Goal: Task Accomplishment & Management: Complete application form

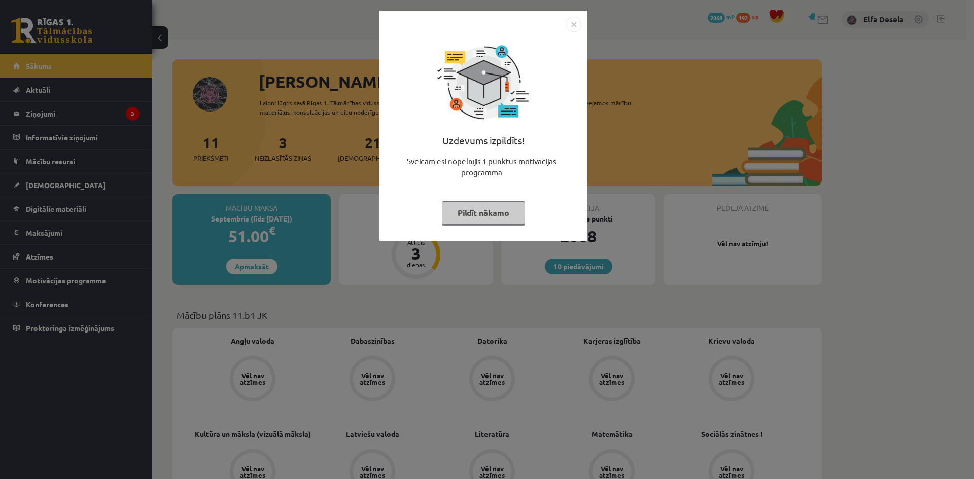
click at [573, 22] on img "Close" at bounding box center [573, 24] width 15 height 15
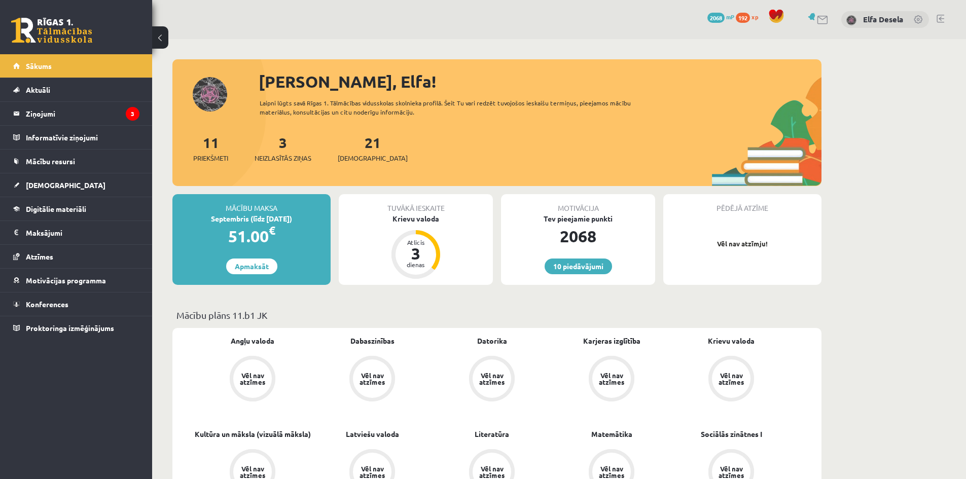
click at [826, 19] on link at bounding box center [823, 20] width 12 height 9
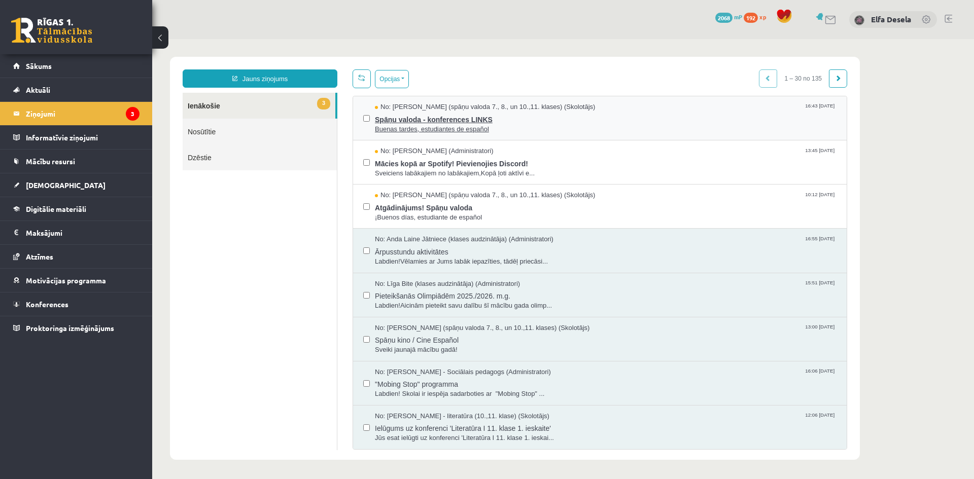
click at [591, 120] on span "Spāņu valoda - konferences LINKS" at bounding box center [606, 118] width 462 height 13
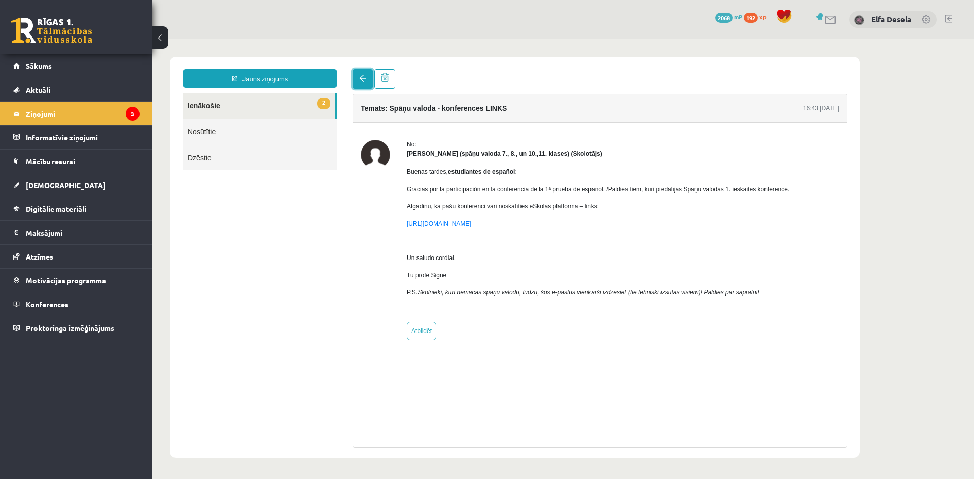
click at [359, 75] on link at bounding box center [363, 79] width 20 height 19
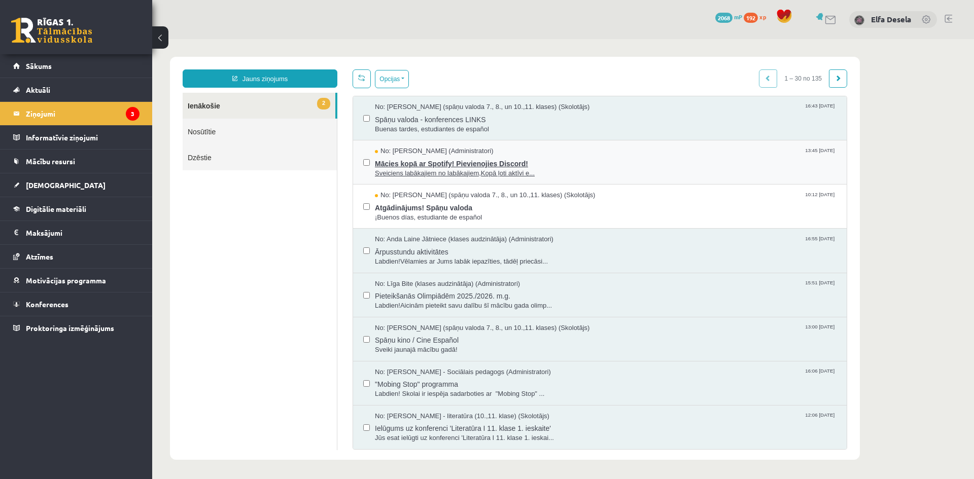
click at [460, 161] on span "Mācies kopā ar Spotify! Pievienojies Discord!" at bounding box center [606, 162] width 462 height 13
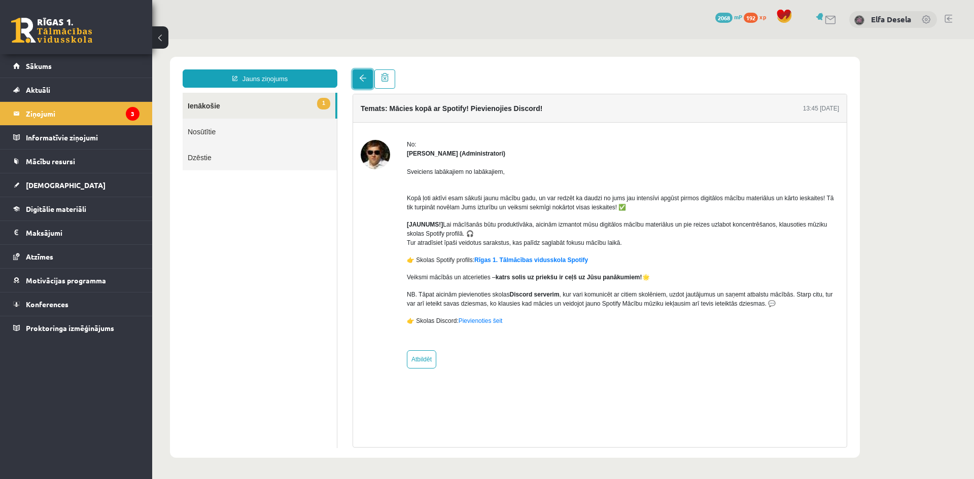
click at [361, 76] on span at bounding box center [362, 78] width 7 height 7
click at [361, 78] on span at bounding box center [362, 78] width 7 height 7
click at [359, 79] on span at bounding box center [362, 78] width 7 height 7
click at [288, 103] on link "1 Ienākošie" at bounding box center [259, 106] width 153 height 26
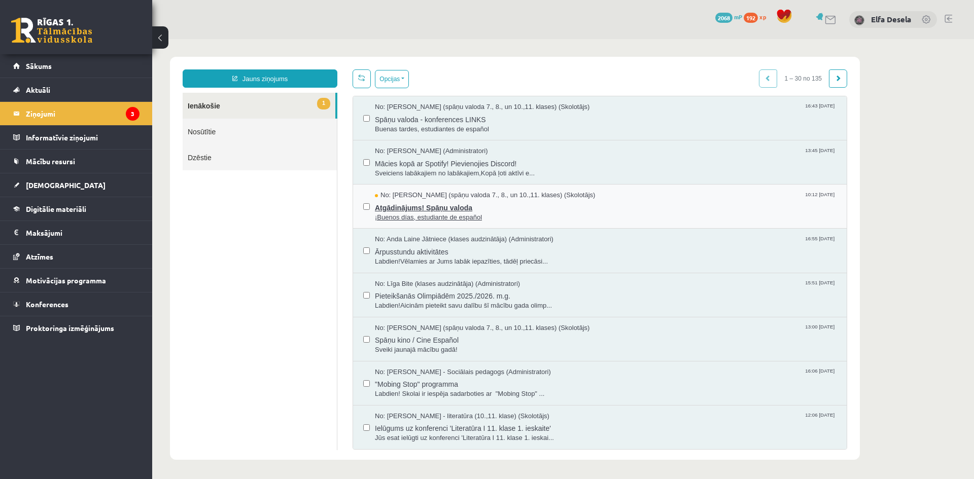
click at [523, 215] on span "¡Buenos días, estudiante de español" at bounding box center [606, 218] width 462 height 10
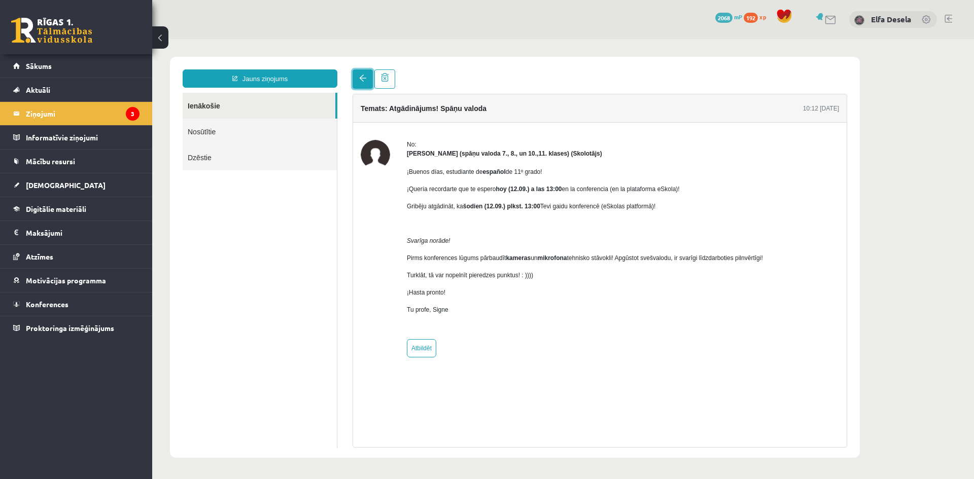
click at [358, 78] on link at bounding box center [363, 79] width 20 height 19
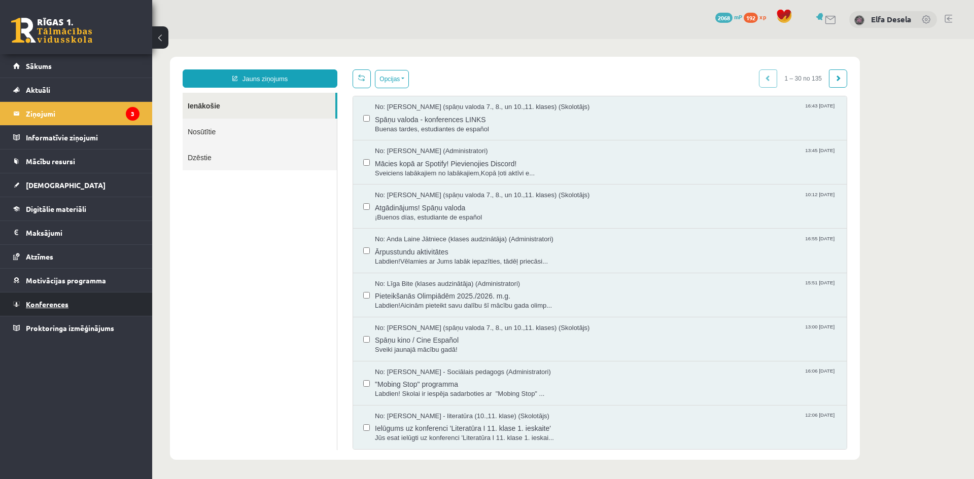
click at [62, 305] on span "Konferences" at bounding box center [47, 304] width 43 height 9
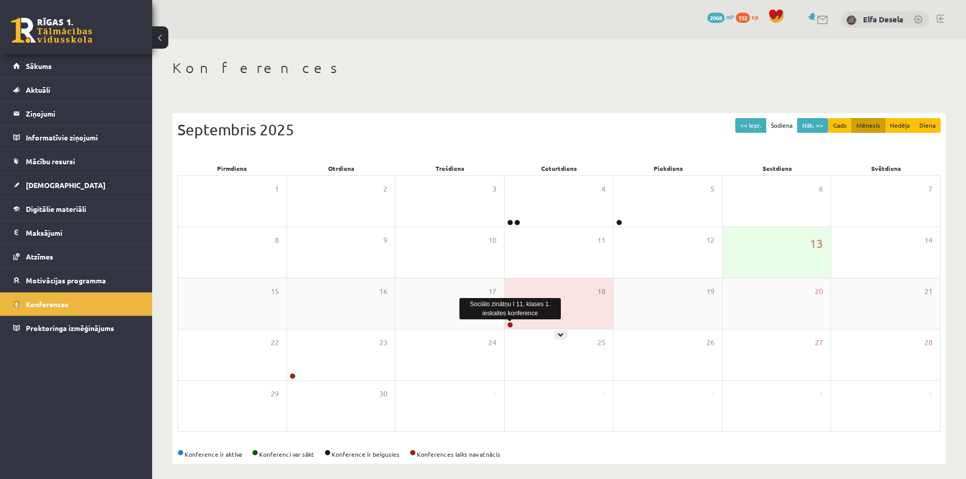
click at [511, 325] on link at bounding box center [510, 325] width 6 height 6
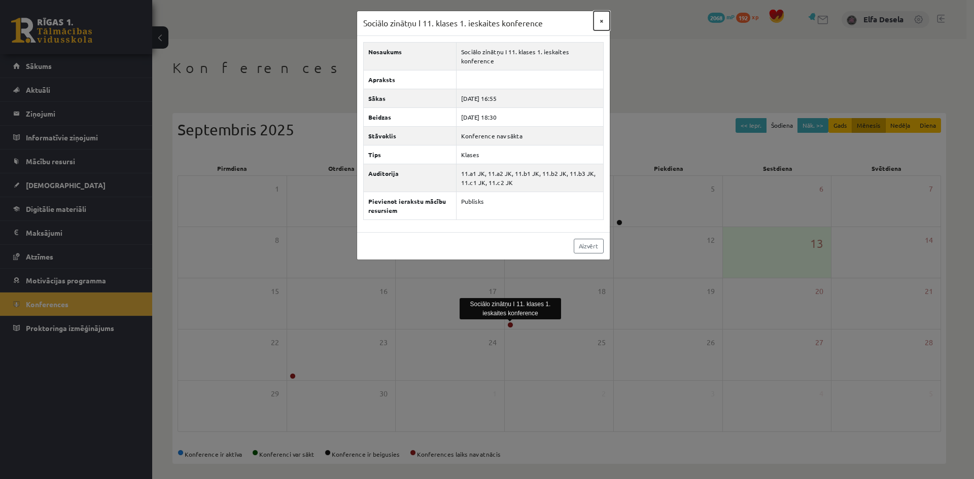
click at [601, 21] on button "×" at bounding box center [602, 20] width 16 height 19
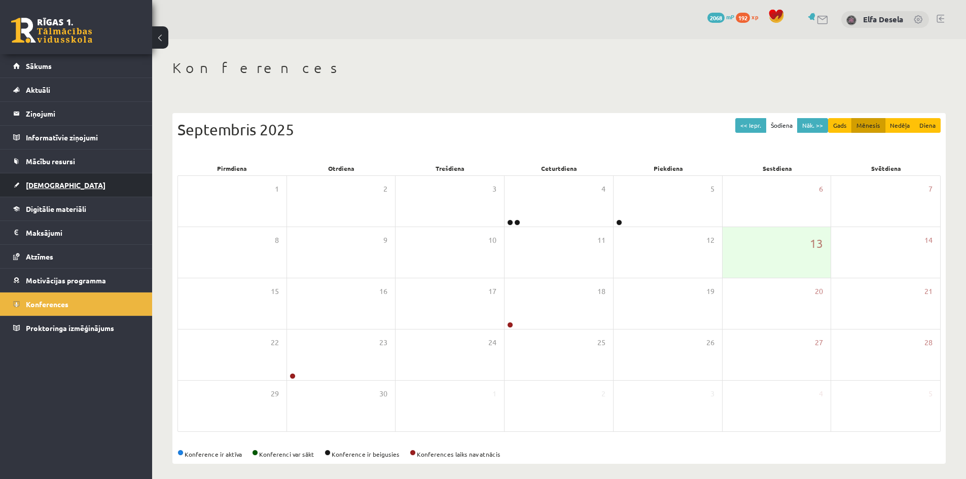
click at [68, 182] on link "[DEMOGRAPHIC_DATA]" at bounding box center [76, 185] width 126 height 23
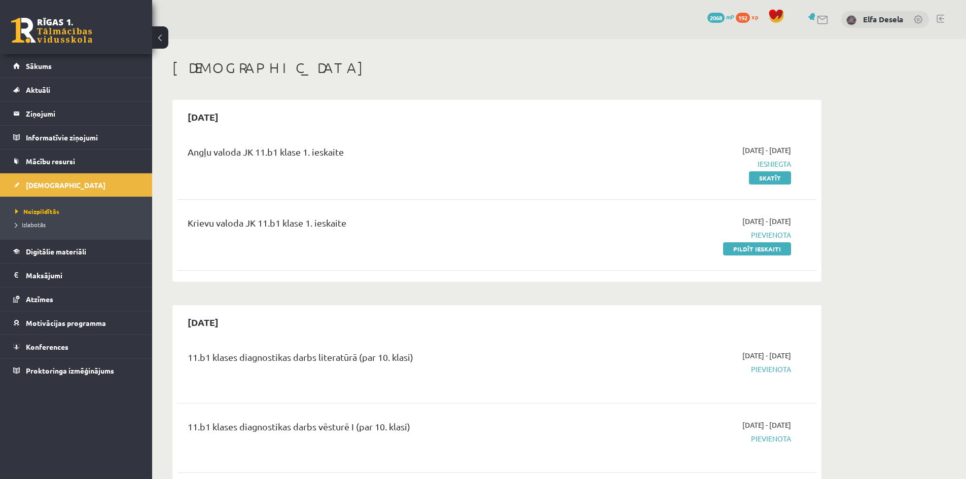
drag, startPoint x: 750, startPoint y: 249, endPoint x: 528, endPoint y: 55, distance: 295.6
click at [750, 249] on link "Pildīt ieskaiti" at bounding box center [757, 248] width 68 height 13
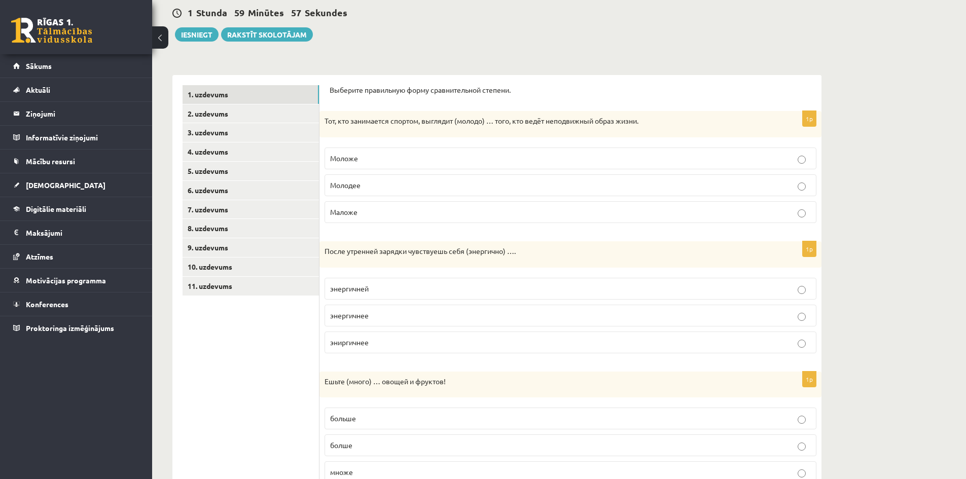
scroll to position [101, 0]
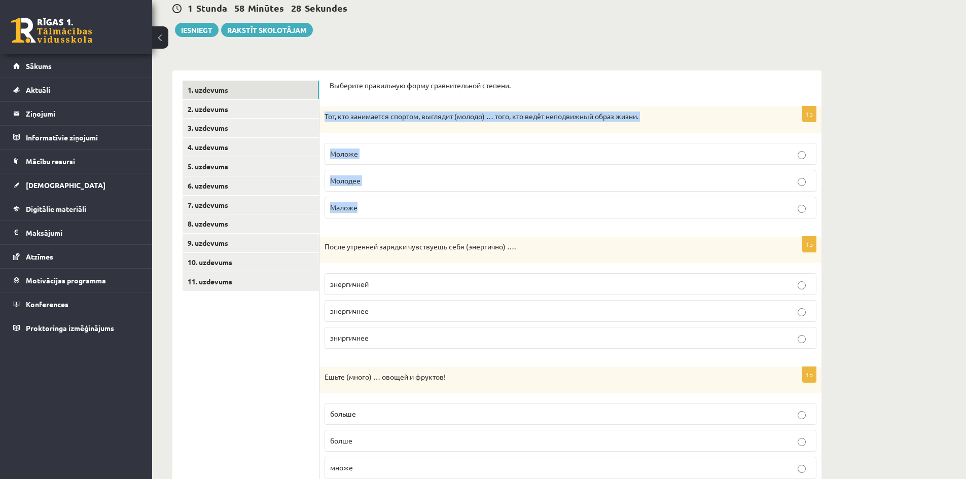
drag, startPoint x: 324, startPoint y: 116, endPoint x: 395, endPoint y: 204, distance: 113.4
click at [395, 204] on div "1p Тот, кто занимается спортом, выглядит (молодо) … того, кто ведёт неподвижный…" at bounding box center [571, 167] width 502 height 120
copy div "Тот, кто занимается спортом, выглядит (молодо) … того, кто ведёт неподвижный об…"
click at [383, 154] on p "Моложе" at bounding box center [570, 154] width 481 height 11
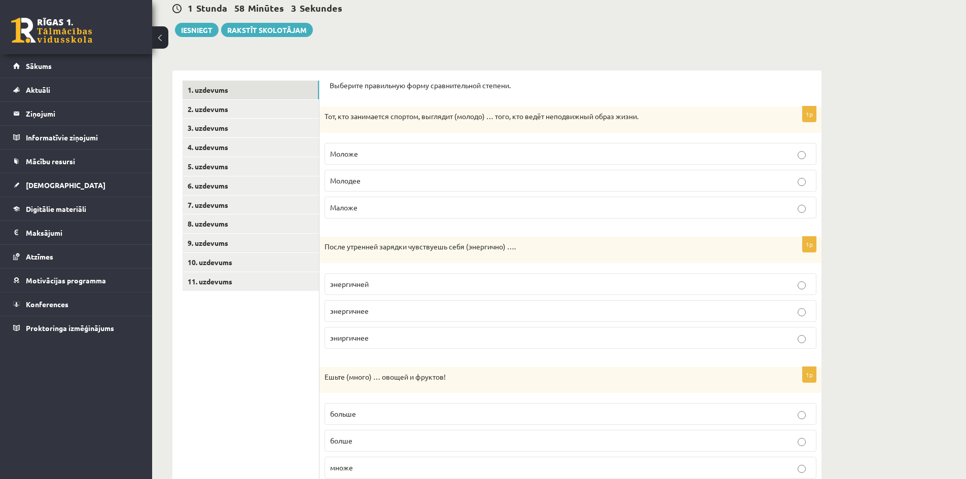
click at [384, 154] on p "Моложе" at bounding box center [570, 154] width 481 height 11
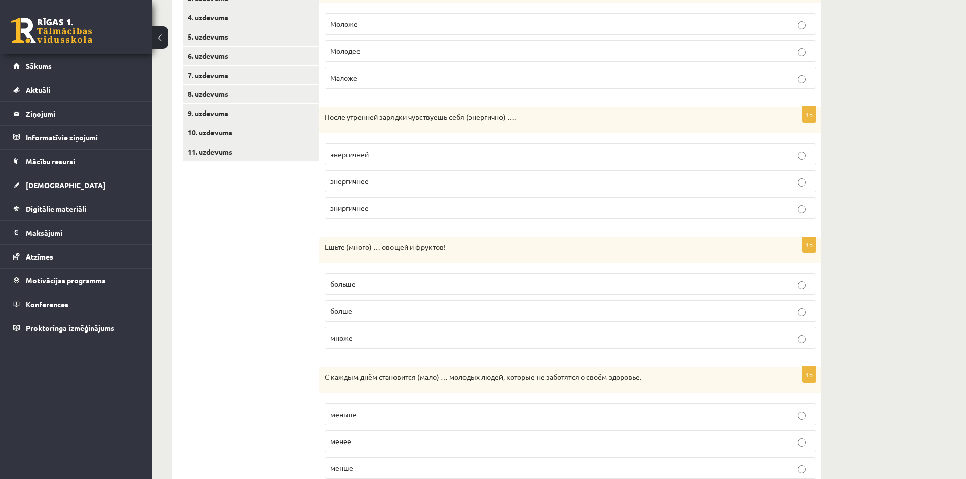
scroll to position [254, 0]
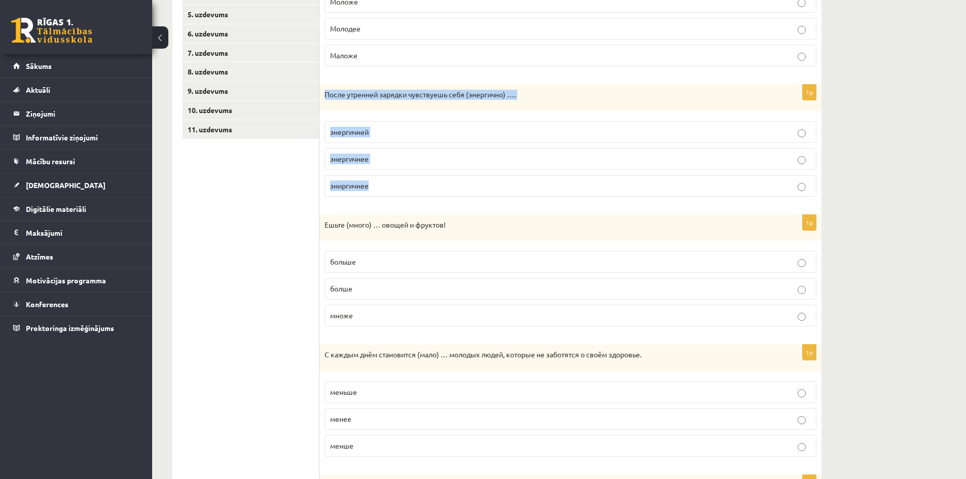
drag, startPoint x: 325, startPoint y: 94, endPoint x: 379, endPoint y: 190, distance: 109.9
click at [379, 191] on div "1p После утренней зарядки чувствуешь себя (энергично) …. энергичней энергичнее …" at bounding box center [571, 145] width 502 height 120
copy div "После утренней зарядки чувствуешь себя (энергично) …. энергичней энергичнее эни…"
click at [395, 158] on p "энергичнее" at bounding box center [570, 159] width 481 height 11
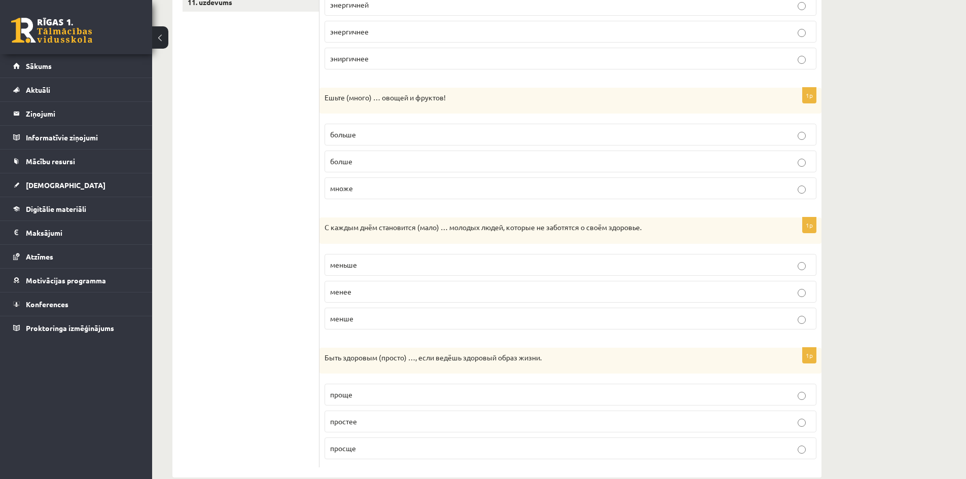
scroll to position [400, 0]
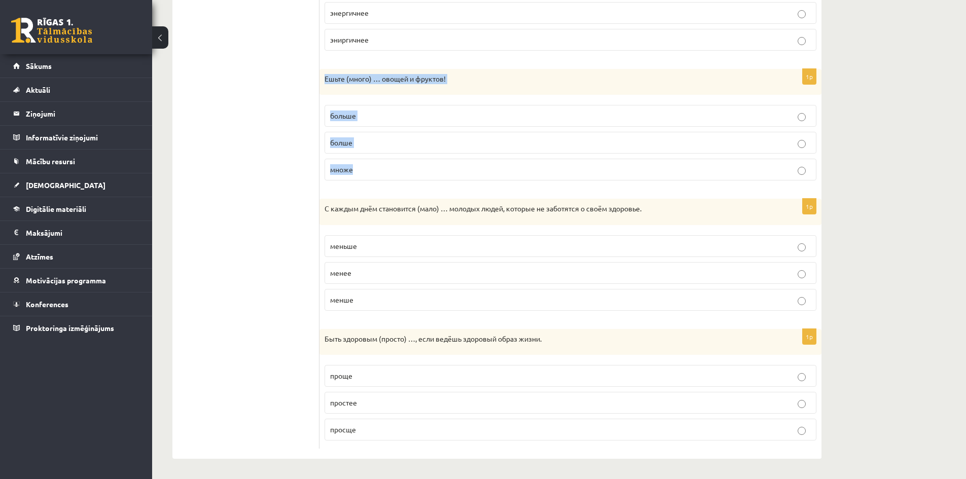
drag, startPoint x: 326, startPoint y: 77, endPoint x: 372, endPoint y: 163, distance: 98.1
click at [372, 165] on div "1p Ешьте (много) … овощей и фруктов! больше болше множе" at bounding box center [571, 129] width 502 height 120
copy div "Ешьте (много) … овощей и фруктов! больше болше множе"
click at [364, 117] on p "больше" at bounding box center [570, 116] width 481 height 11
click at [360, 243] on p "меньше" at bounding box center [570, 246] width 481 height 11
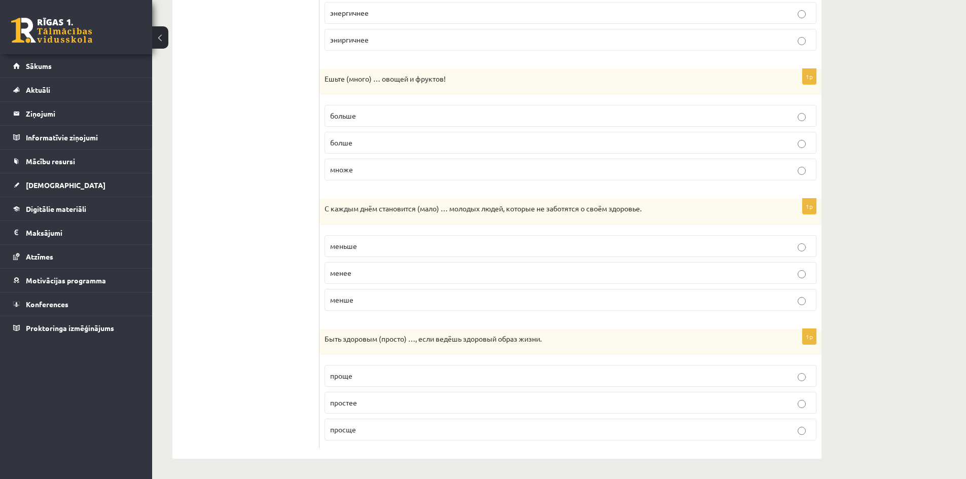
click at [371, 379] on p "проще" at bounding box center [570, 376] width 481 height 11
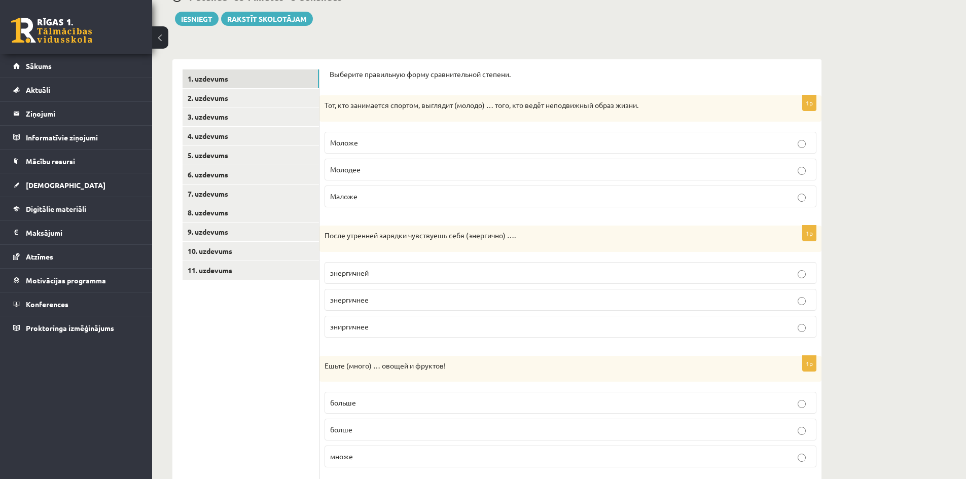
scroll to position [0, 0]
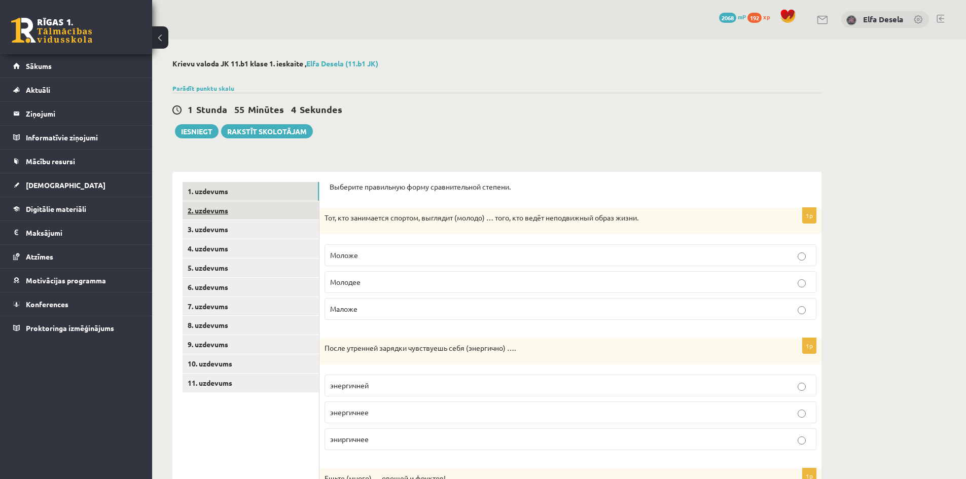
click at [260, 214] on link "2. uzdevums" at bounding box center [251, 210] width 136 height 19
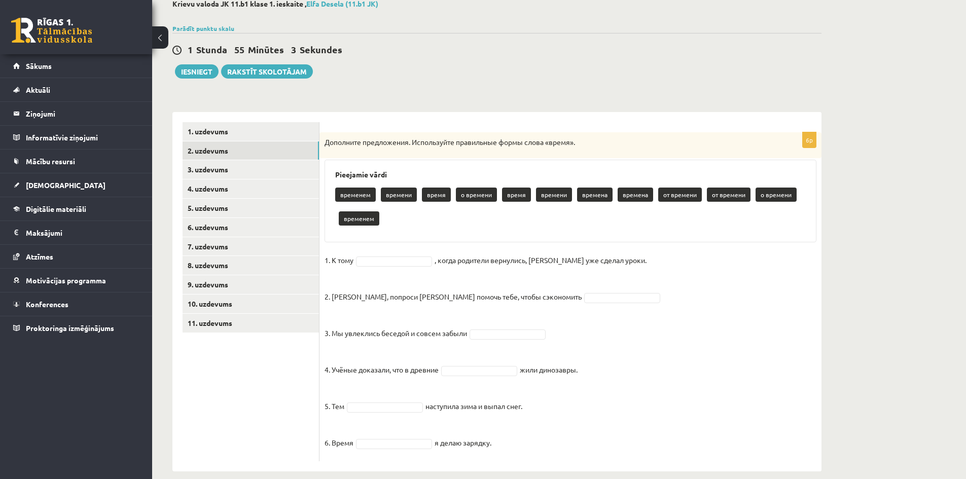
scroll to position [73, 0]
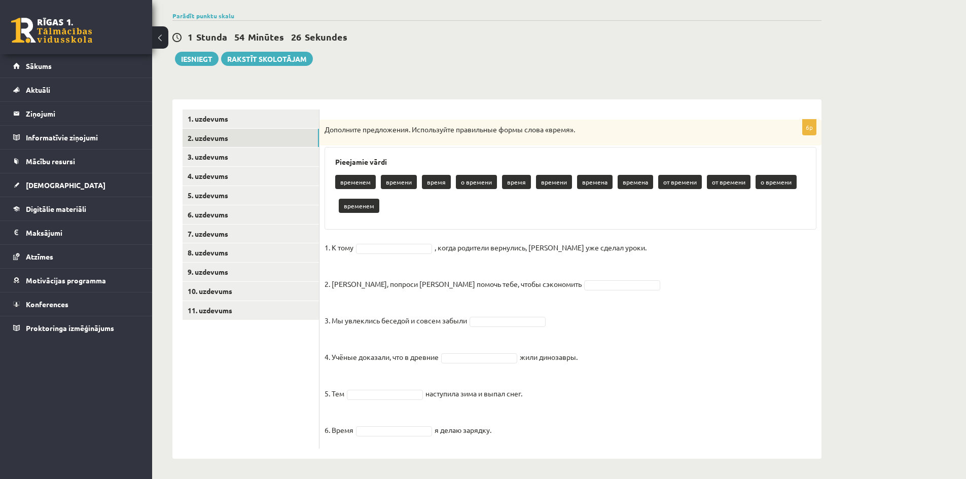
drag, startPoint x: 326, startPoint y: 128, endPoint x: 502, endPoint y: 429, distance: 348.6
click at [502, 429] on div "6p Дополните предложения. Используйте правильные формы слова «время». Pieejamie…" at bounding box center [571, 284] width 502 height 329
copy div "Loremipsu dolorsitame. Consectetur adipiscing elits doeiu «tempo». Incididun ut…"
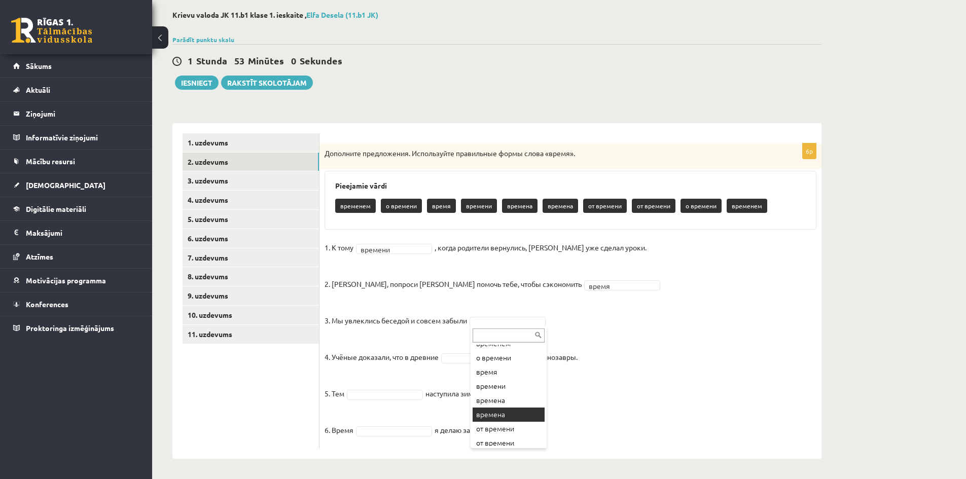
scroll to position [0, 0]
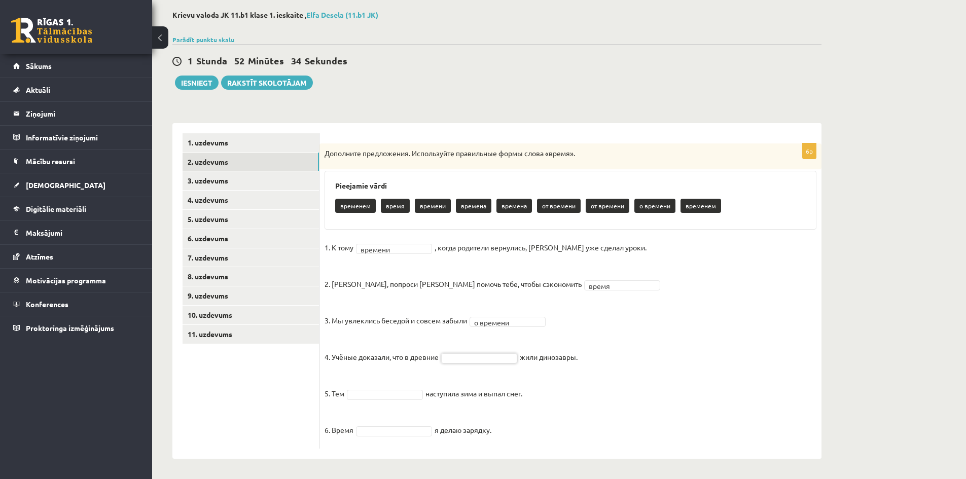
drag, startPoint x: 463, startPoint y: 359, endPoint x: 432, endPoint y: 338, distance: 37.7
drag, startPoint x: 463, startPoint y: 360, endPoint x: 438, endPoint y: 356, distance: 24.7
drag, startPoint x: 438, startPoint y: 356, endPoint x: 550, endPoint y: 384, distance: 115.0
click at [559, 387] on fieldset "1. К тому времени ******* , когда родители вернулись, [PERSON_NAME] уже сделал …" at bounding box center [571, 342] width 492 height 204
drag, startPoint x: 487, startPoint y: 360, endPoint x: 518, endPoint y: 384, distance: 39.9
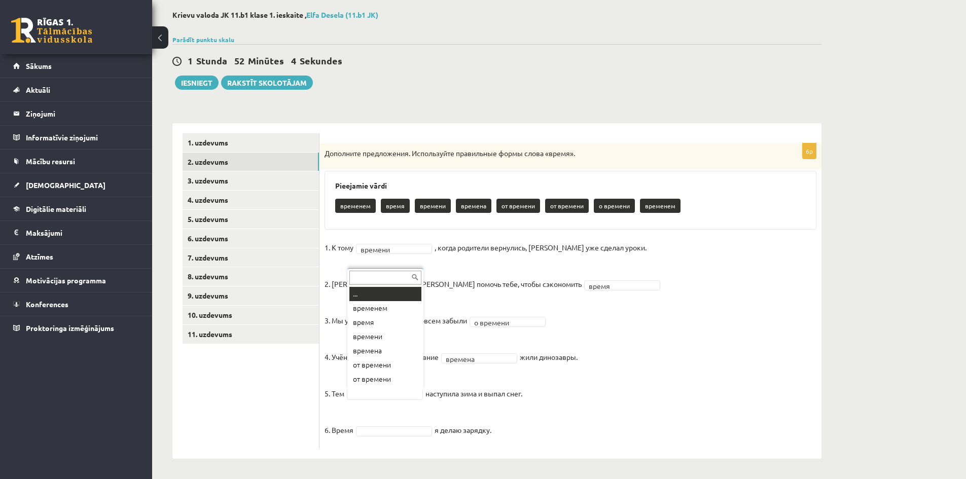
scroll to position [12, 0]
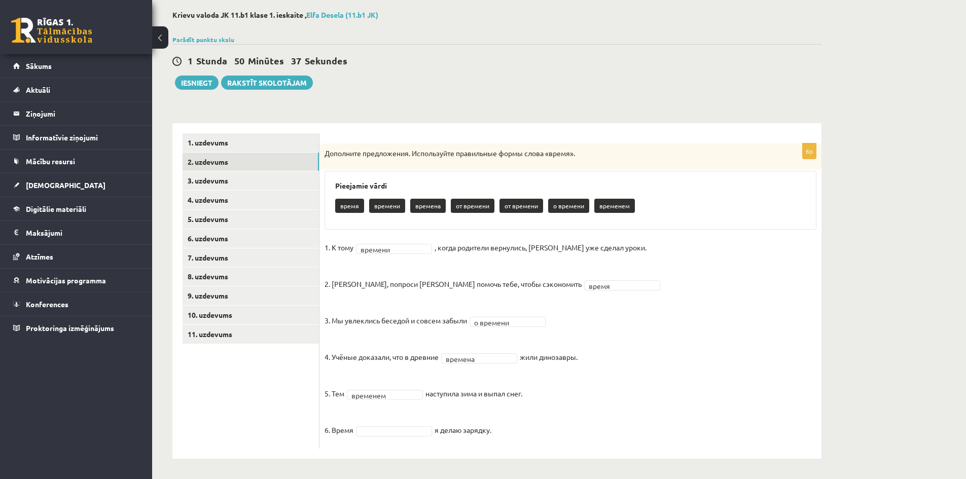
drag, startPoint x: 325, startPoint y: 429, endPoint x: 501, endPoint y: 436, distance: 175.7
click at [501, 436] on fieldset "1. К тому времени ******* , когда родители вернулись, [PERSON_NAME] уже сделал …" at bounding box center [571, 342] width 492 height 204
copy fieldset "6. Время я делаю зарядку."
click at [227, 178] on link "3. uzdevums" at bounding box center [251, 180] width 136 height 19
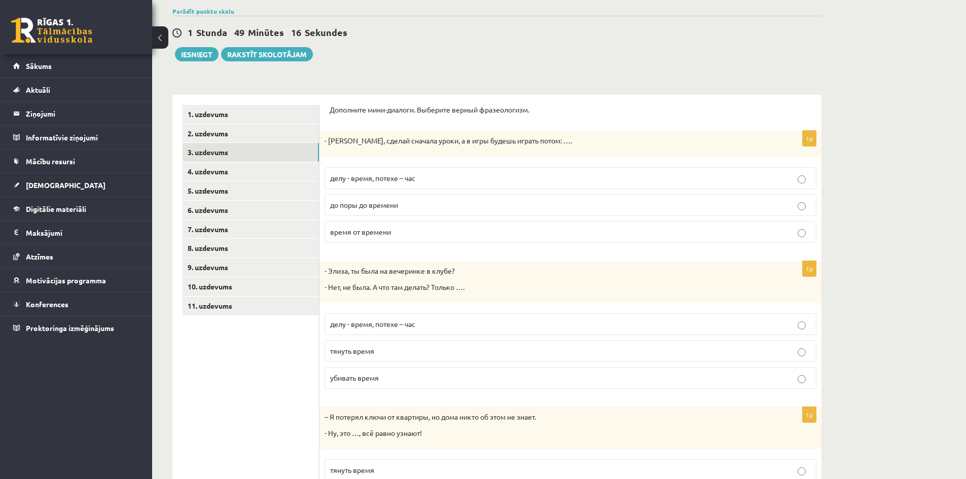
scroll to position [49, 0]
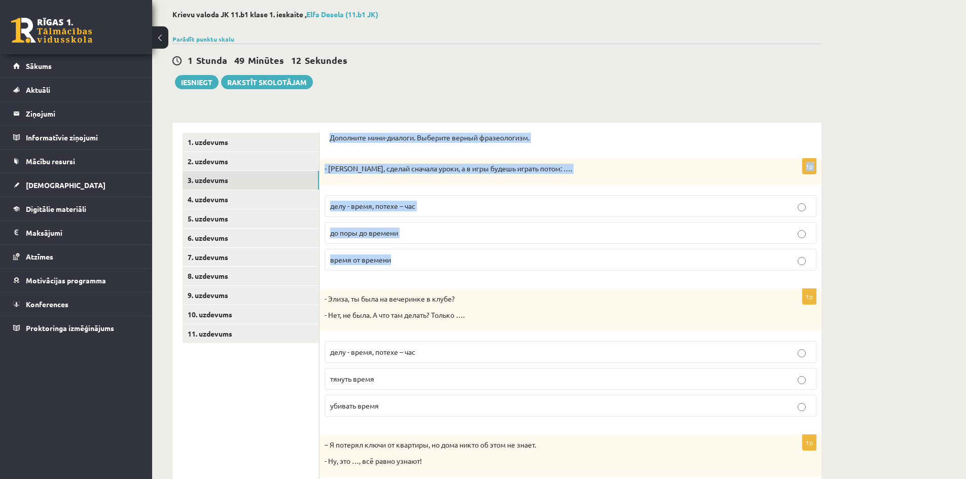
drag, startPoint x: 331, startPoint y: 138, endPoint x: 414, endPoint y: 258, distance: 145.8
click at [414, 258] on form "Дополните мини-диалоги. Выберите верный фразеологизм. 1p - [PERSON_NAME], сдела…" at bounding box center [571, 425] width 482 height 585
copy form "Дополните мини-диалоги. Выберите верный фразеологизм. 1p - [PERSON_NAME], сдела…"
click at [440, 205] on p "делу - время, потехе – час" at bounding box center [570, 206] width 481 height 11
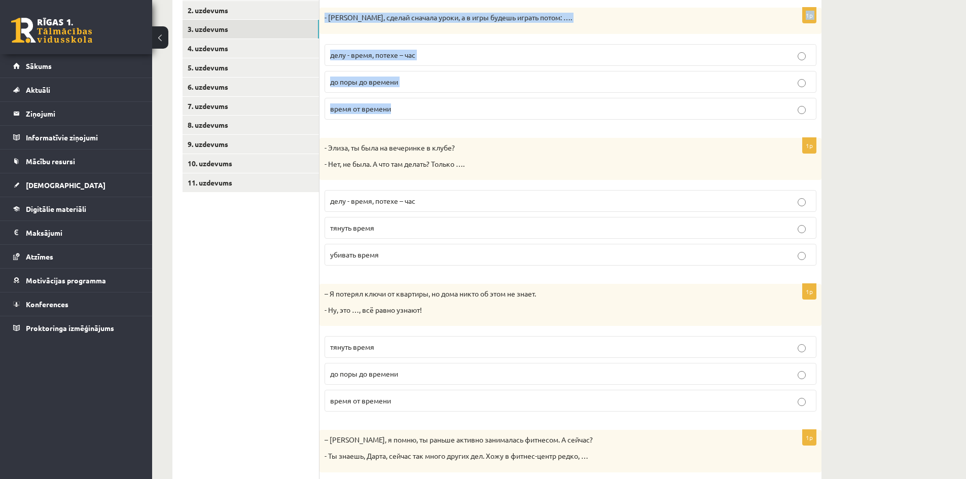
scroll to position [201, 0]
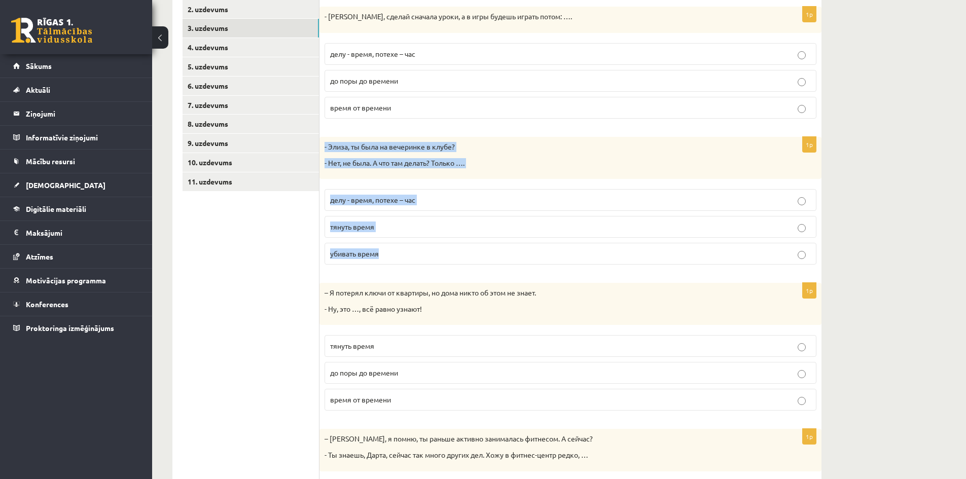
drag, startPoint x: 325, startPoint y: 147, endPoint x: 393, endPoint y: 258, distance: 130.9
click at [393, 258] on div "1p - [PERSON_NAME], ты была на вечеринке в клубе? - Нет, не была. А что там дел…" at bounding box center [571, 205] width 502 height 136
copy div "- [PERSON_NAME], ты была на вечеринке в клубе? - Нет, не была. А что там делать…"
click at [390, 254] on p "убивать время" at bounding box center [570, 254] width 481 height 11
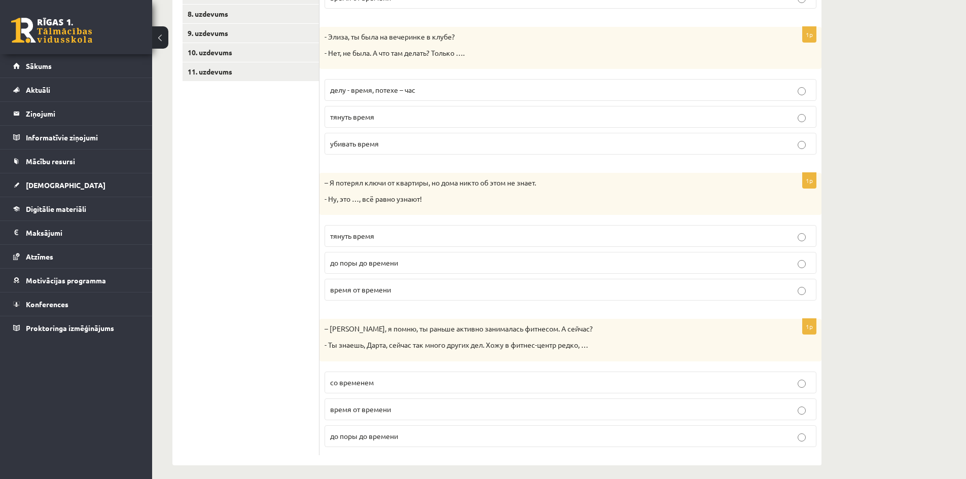
scroll to position [319, 0]
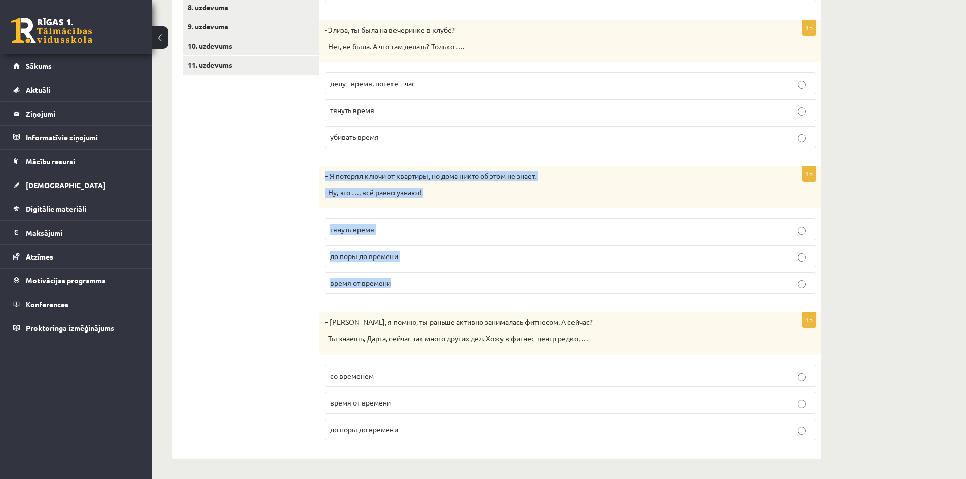
drag, startPoint x: 325, startPoint y: 176, endPoint x: 410, endPoint y: 286, distance: 139.5
click at [410, 287] on div "1p – Я потерял ключи от квартиры, но дома никто об этом не знает. - Ну, это …, …" at bounding box center [571, 234] width 502 height 136
copy div "– Я потерял ключи от квартиры, но дома никто об этом не знает. - Ну, это …, всё…"
click at [414, 251] on label "до поры до времени" at bounding box center [571, 257] width 492 height 22
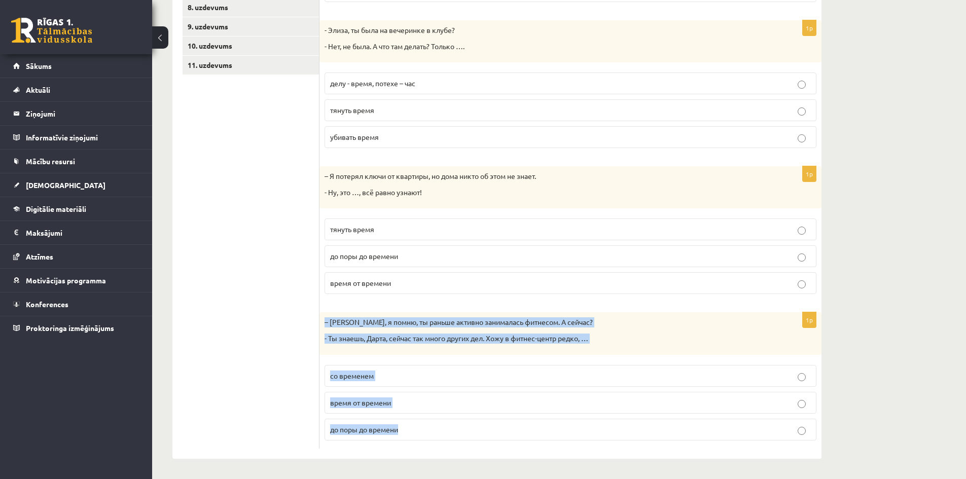
drag, startPoint x: 326, startPoint y: 323, endPoint x: 412, endPoint y: 420, distance: 129.7
click at [412, 421] on div "1p – [PERSON_NAME], я помню, ты раньше активно занималась фитнесом. А сейчас? -…" at bounding box center [571, 381] width 502 height 136
copy div "– [PERSON_NAME], я помню, ты раньше активно занималась фитнесом. А сейчас? - Ты…"
click at [402, 399] on p "время от времени" at bounding box center [570, 403] width 481 height 11
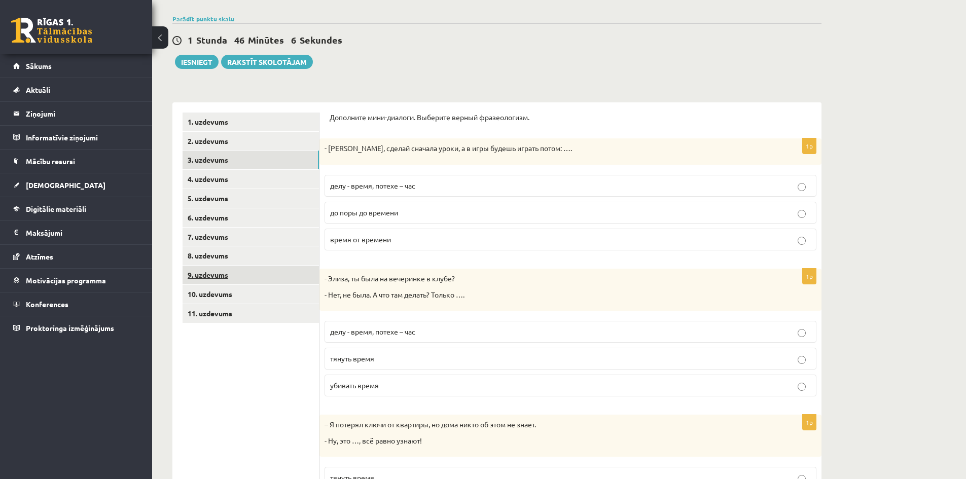
scroll to position [0, 0]
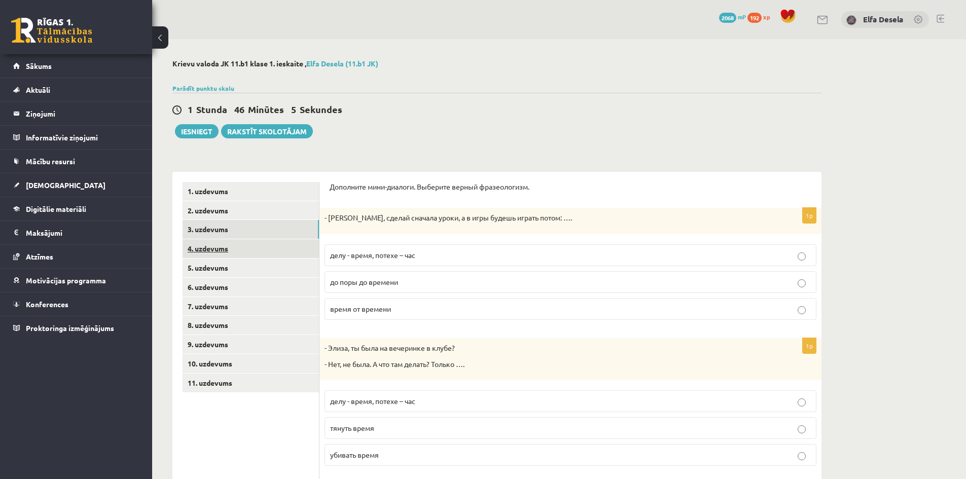
click at [261, 252] on link "4. uzdevums" at bounding box center [251, 248] width 136 height 19
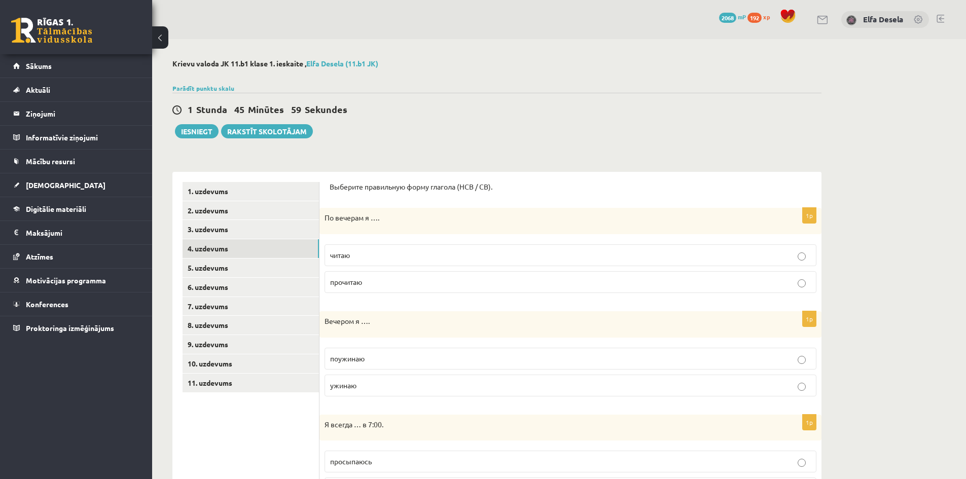
click at [447, 250] on p "читаю" at bounding box center [570, 255] width 481 height 11
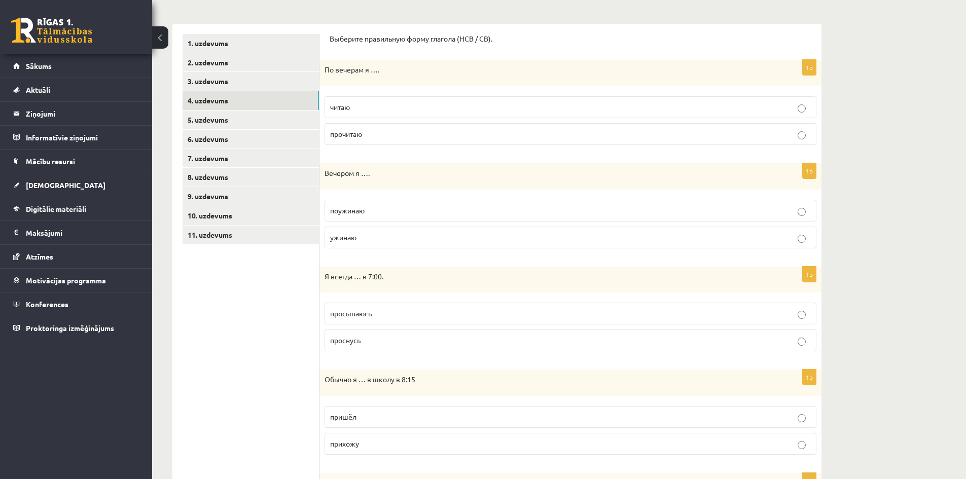
scroll to position [152, 0]
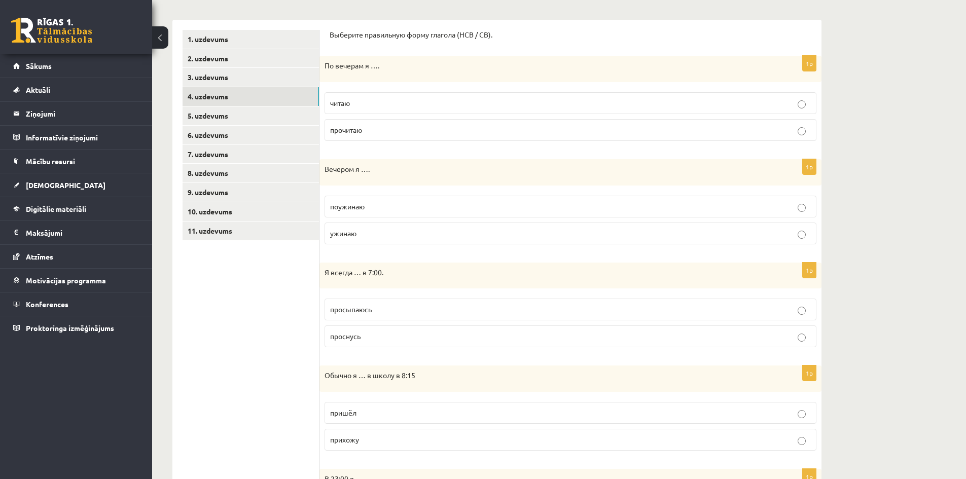
click at [447, 239] on label "ужинаю" at bounding box center [571, 234] width 492 height 22
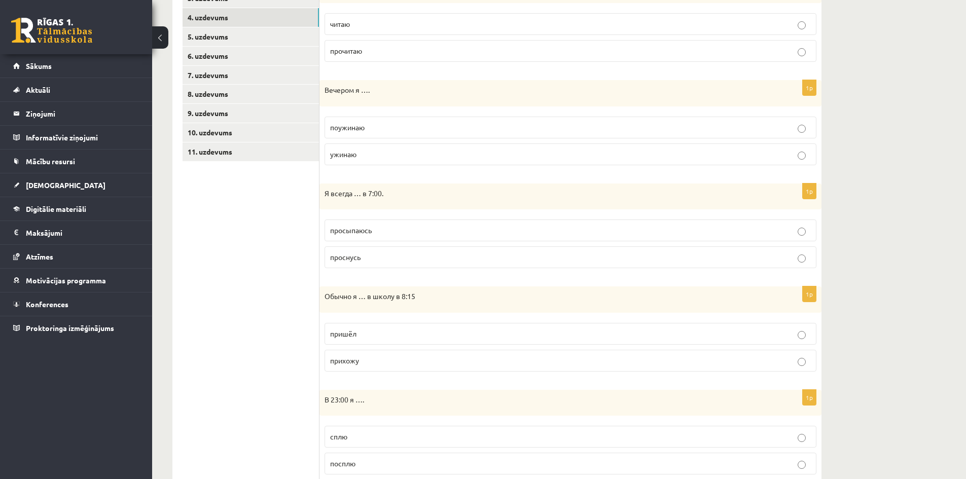
scroll to position [254, 0]
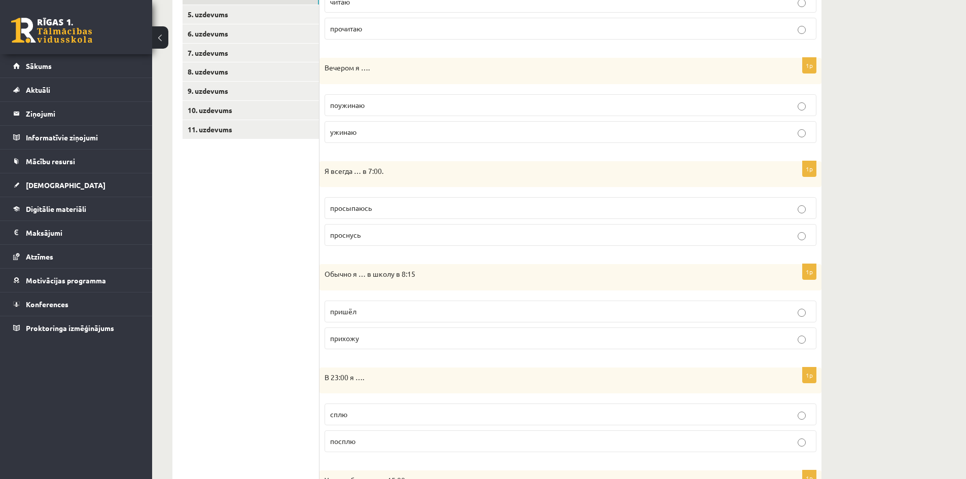
click at [403, 205] on p "просыпаюсь" at bounding box center [570, 208] width 481 height 11
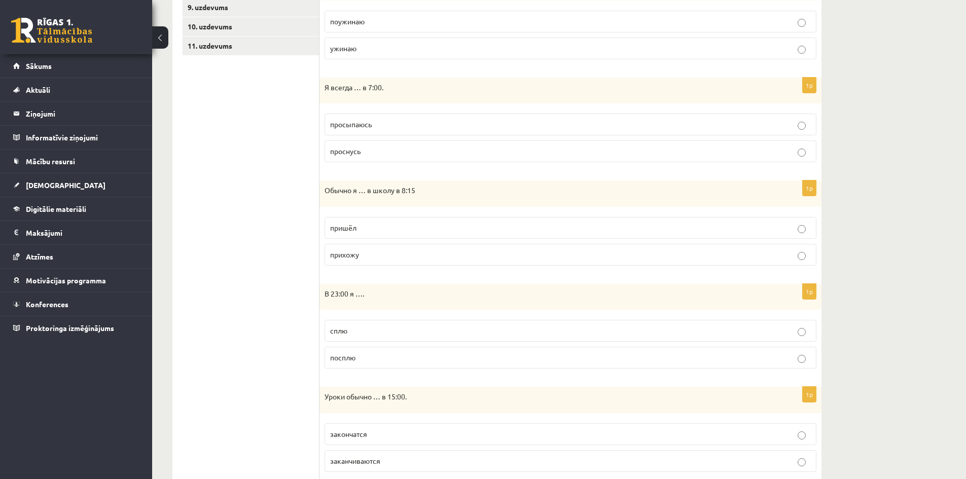
scroll to position [355, 0]
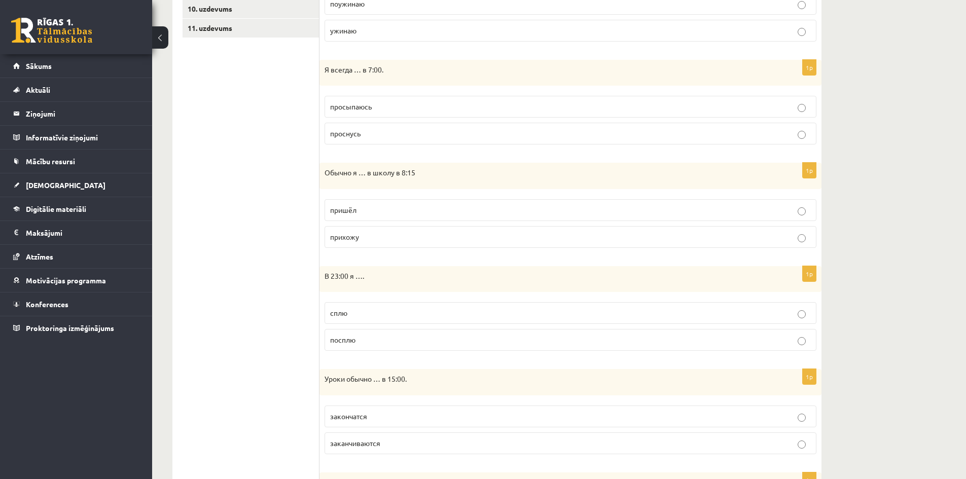
click at [397, 236] on p "прихожу" at bounding box center [570, 237] width 481 height 11
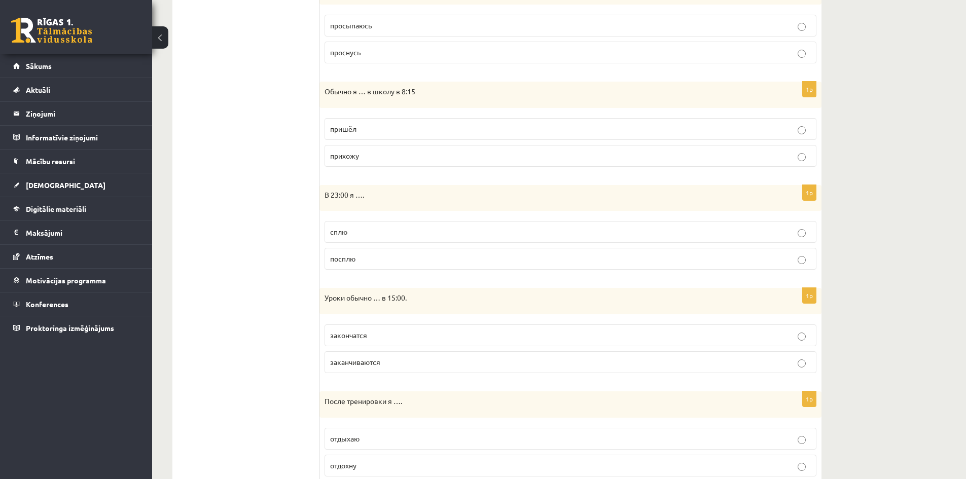
scroll to position [457, 0]
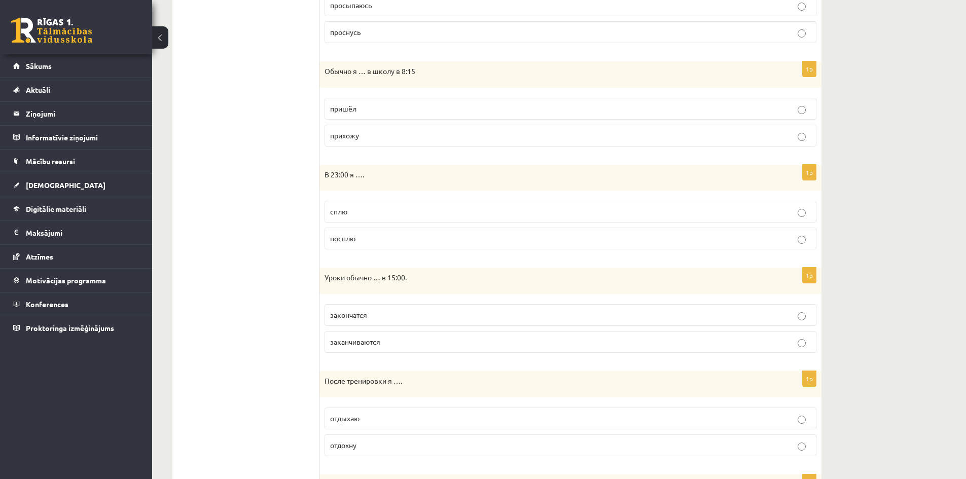
click at [400, 212] on p "сплю" at bounding box center [570, 211] width 481 height 11
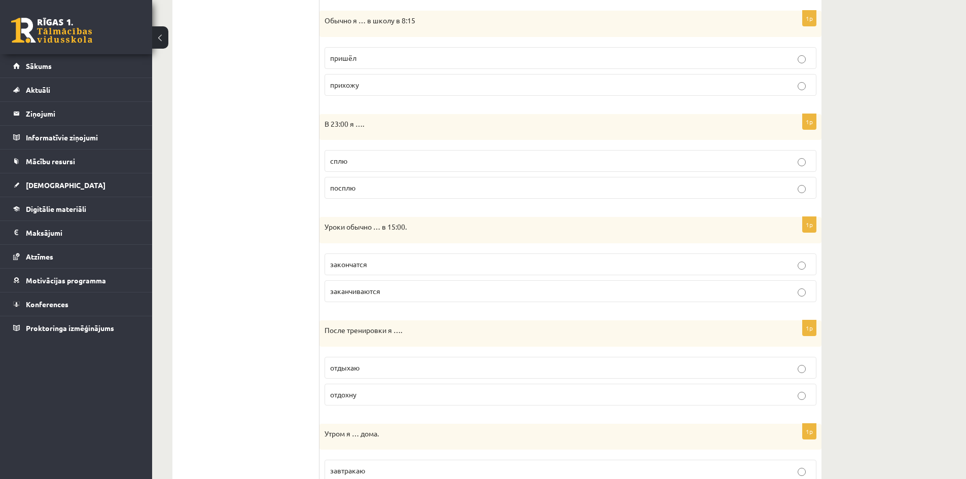
click at [385, 294] on p "заканчиваются" at bounding box center [570, 291] width 481 height 11
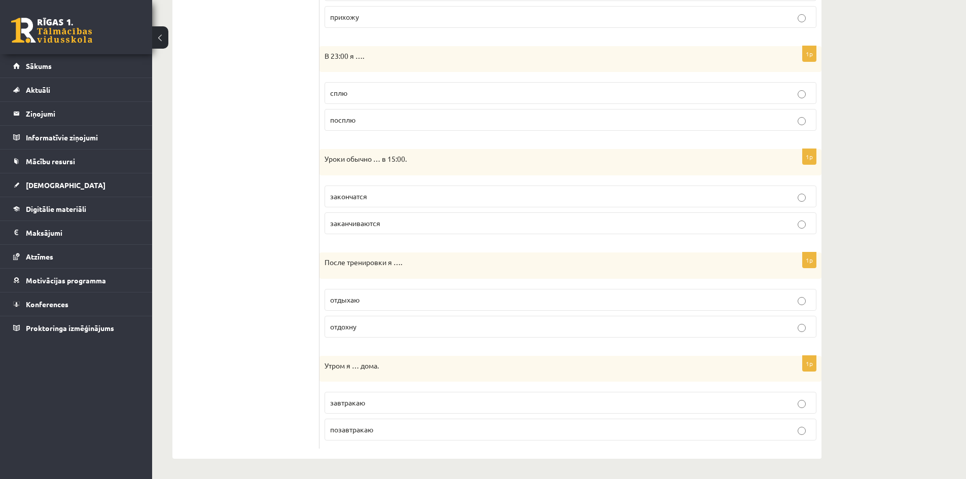
scroll to position [576, 0]
click at [365, 325] on p "отдохну" at bounding box center [570, 327] width 481 height 11
click at [389, 403] on p "завтракаю" at bounding box center [570, 403] width 481 height 11
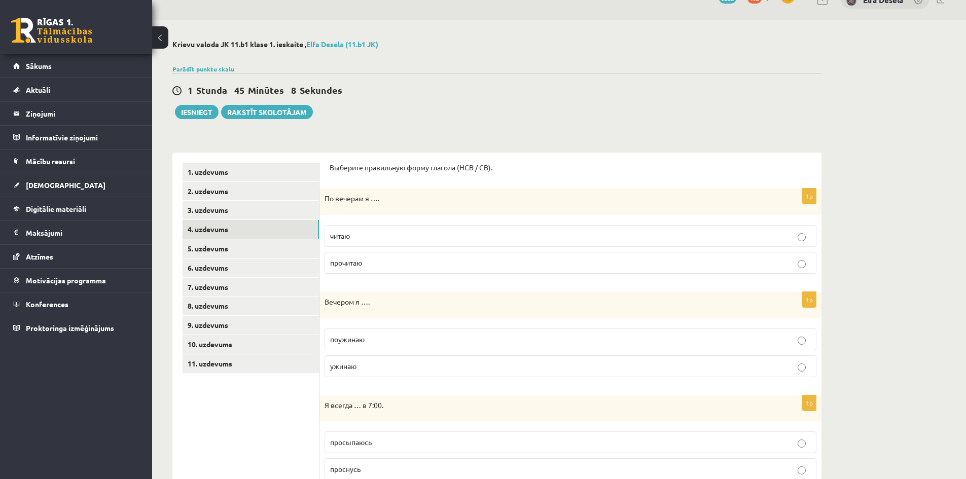
scroll to position [18, 0]
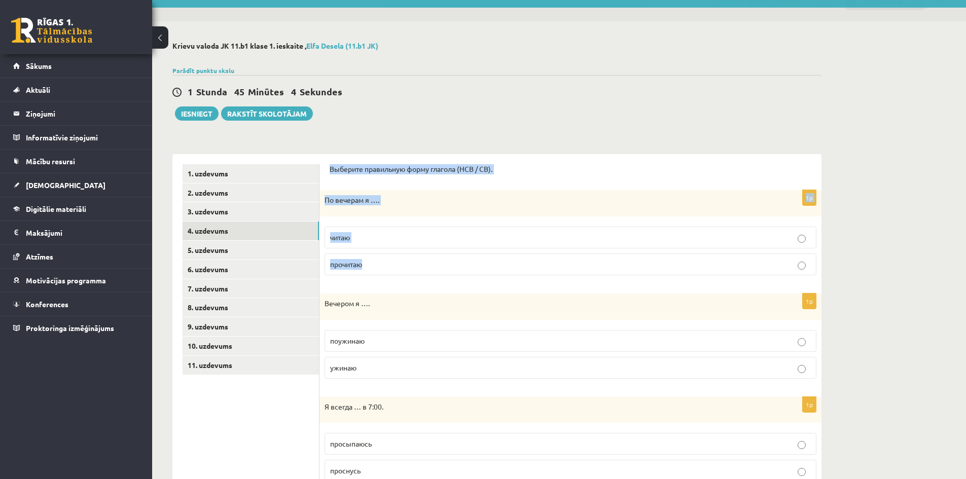
drag, startPoint x: 330, startPoint y: 167, endPoint x: 412, endPoint y: 272, distance: 132.6
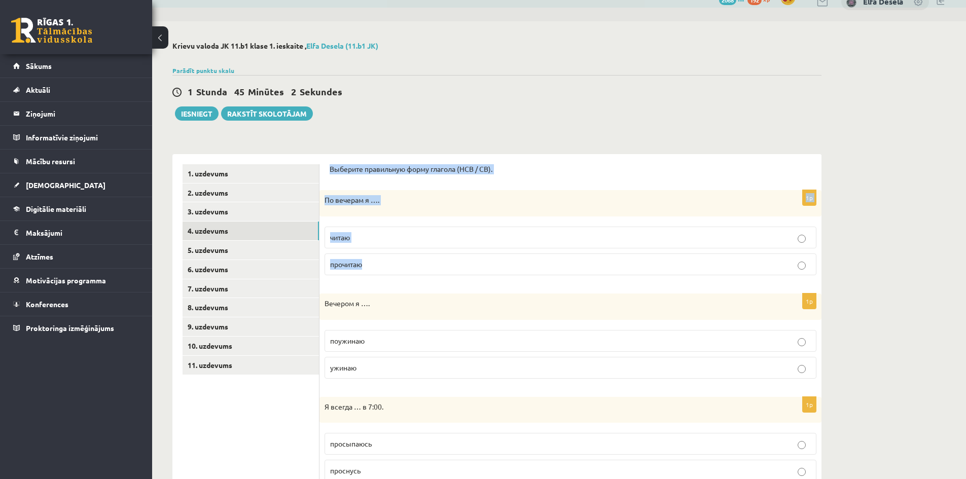
copy form "Выберите правильную форму глагола (НСВ / СВ). 1p По вечерам я …. читаю прочитаю"
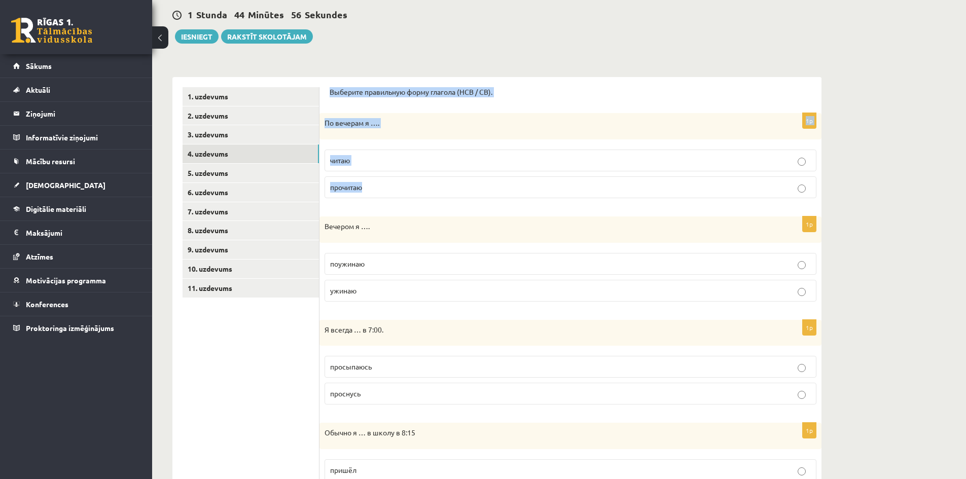
scroll to position [119, 0]
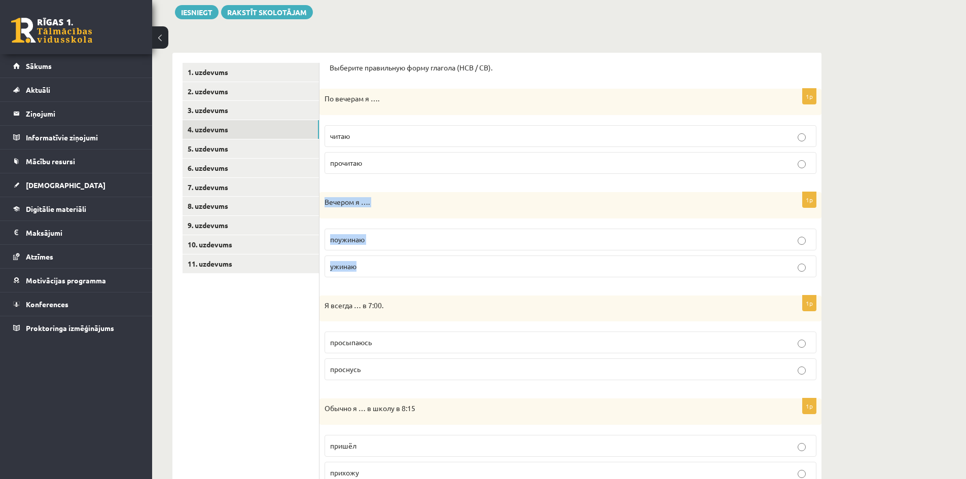
drag, startPoint x: 325, startPoint y: 203, endPoint x: 385, endPoint y: 270, distance: 90.2
click at [385, 270] on div "1p Вечером я …. поужинаю ужинаю" at bounding box center [571, 238] width 502 height 93
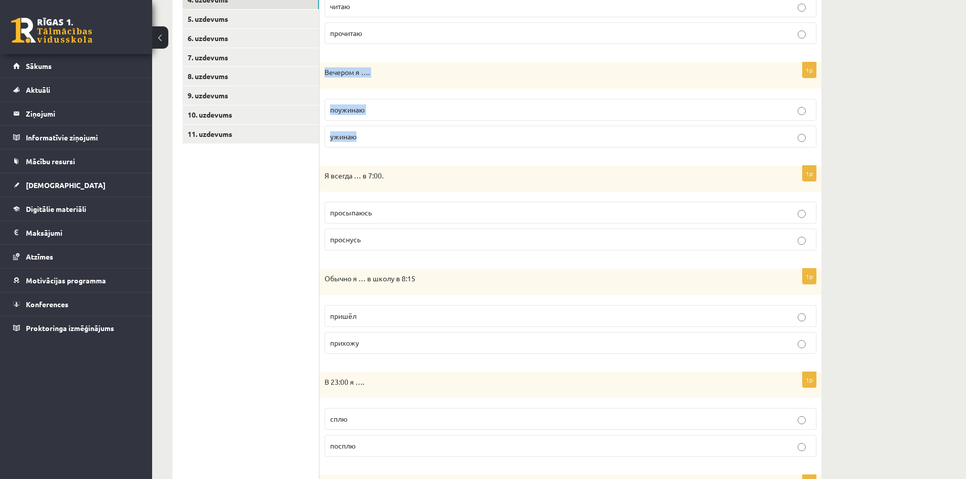
scroll to position [271, 0]
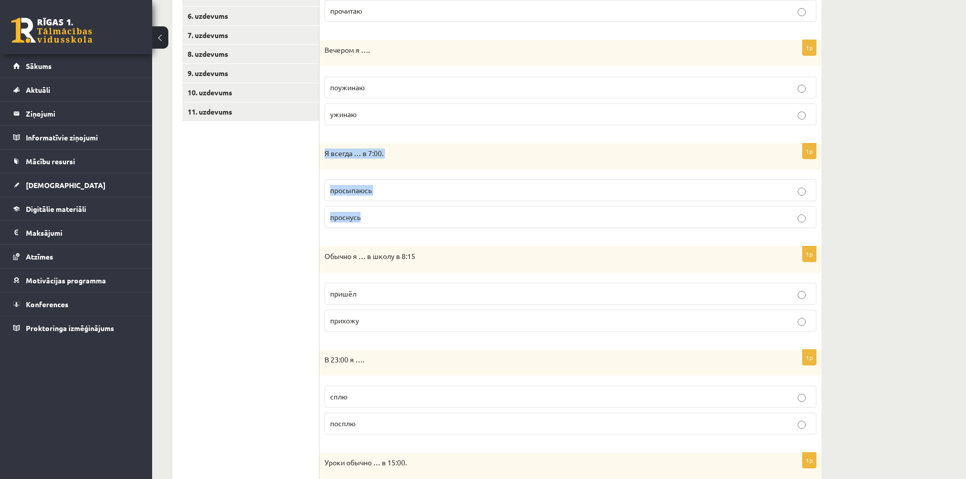
drag, startPoint x: 325, startPoint y: 153, endPoint x: 374, endPoint y: 218, distance: 80.8
click at [374, 218] on div "1p Я всегда … в 7:00. просыпаюсь проснусь" at bounding box center [571, 190] width 502 height 93
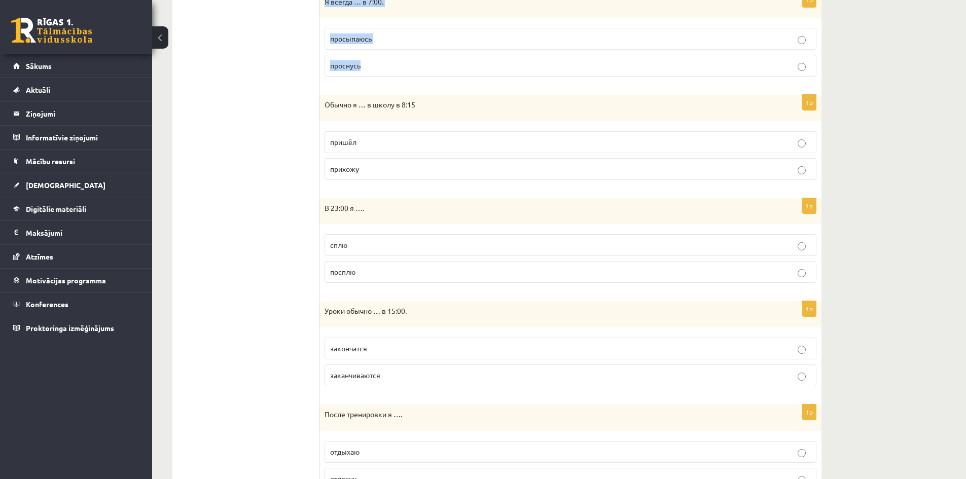
scroll to position [424, 0]
drag, startPoint x: 325, startPoint y: 103, endPoint x: 380, endPoint y: 160, distance: 79.6
click at [380, 160] on div "1p Обычно я … в школу в 8:15 пришёл прихожу" at bounding box center [571, 140] width 502 height 93
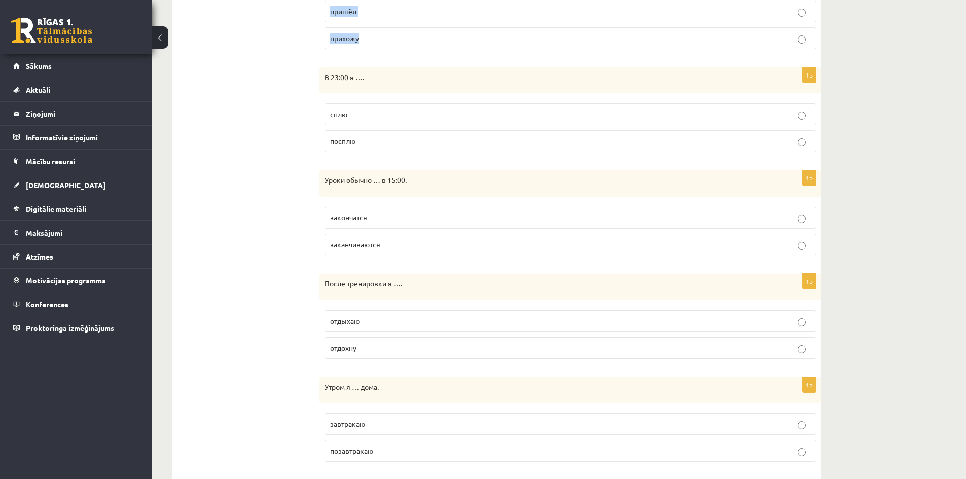
scroll to position [576, 0]
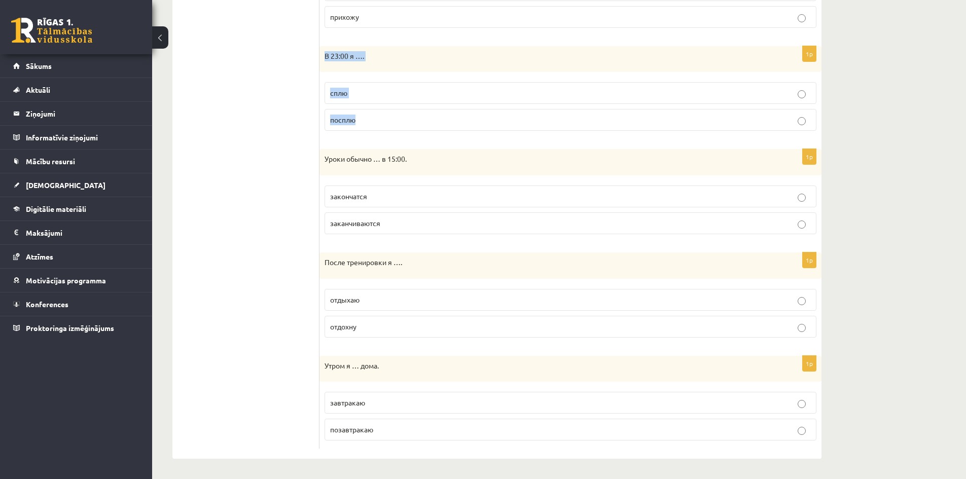
drag, startPoint x: 326, startPoint y: 55, endPoint x: 366, endPoint y: 115, distance: 72.0
click at [366, 115] on div "1p В 23:00 я …. сплю посплю" at bounding box center [571, 92] width 502 height 93
drag, startPoint x: 327, startPoint y: 263, endPoint x: 371, endPoint y: 329, distance: 79.4
click at [371, 330] on div "1p После тренировки я …. отдыхаю отдохну" at bounding box center [571, 299] width 502 height 93
click at [388, 302] on p "отдыхаю" at bounding box center [570, 300] width 481 height 11
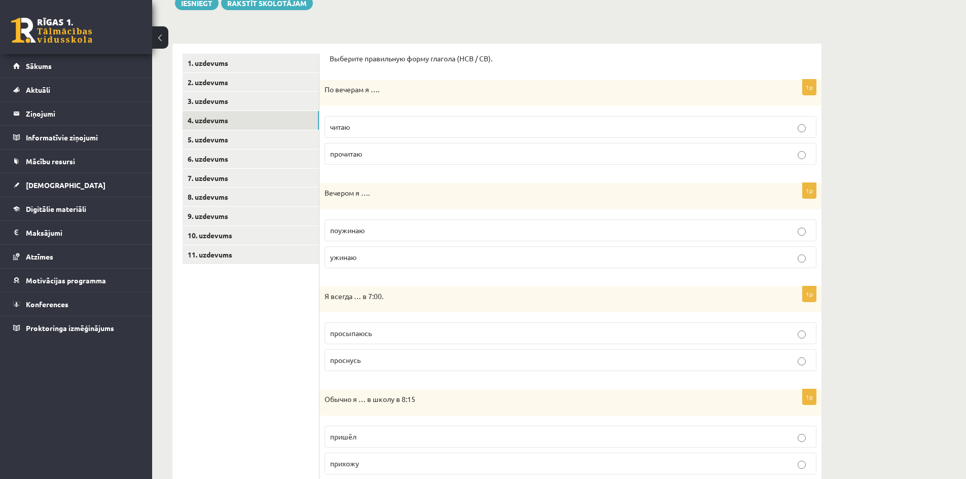
scroll to position [119, 0]
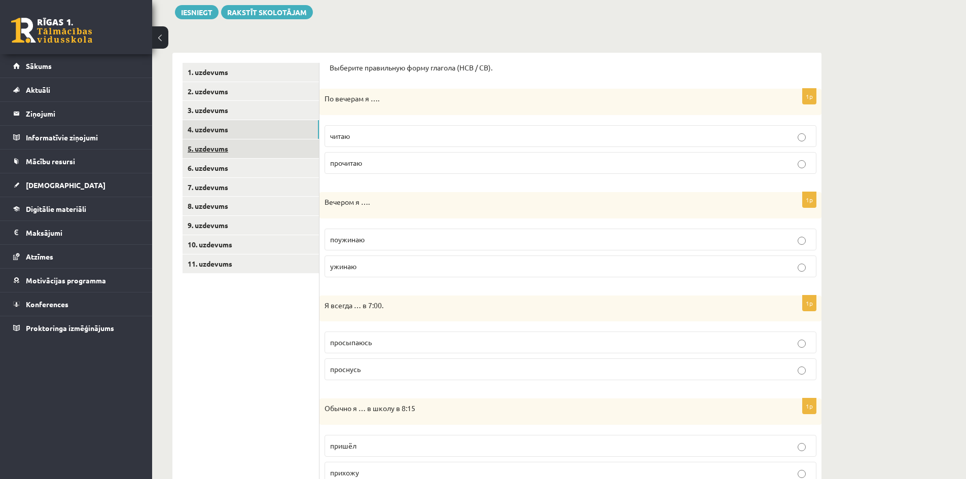
click at [256, 148] on link "5. uzdevums" at bounding box center [251, 149] width 136 height 19
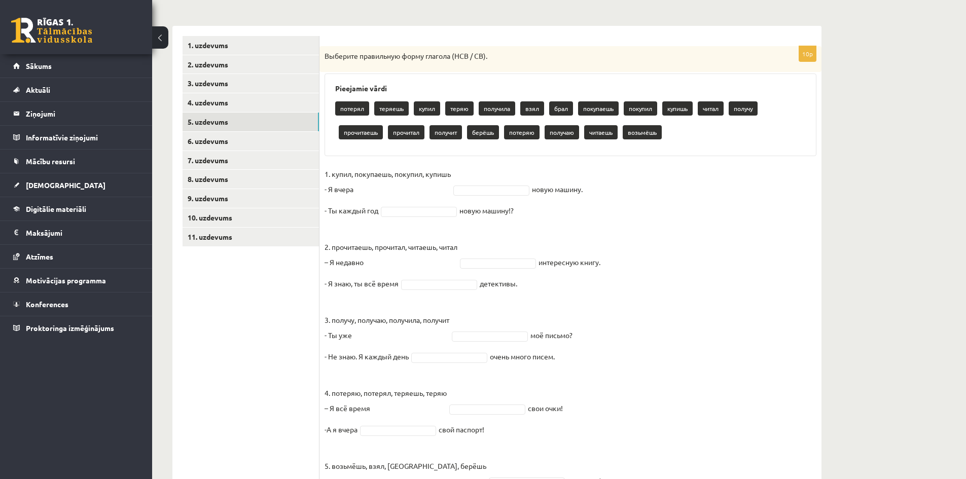
scroll to position [168, 0]
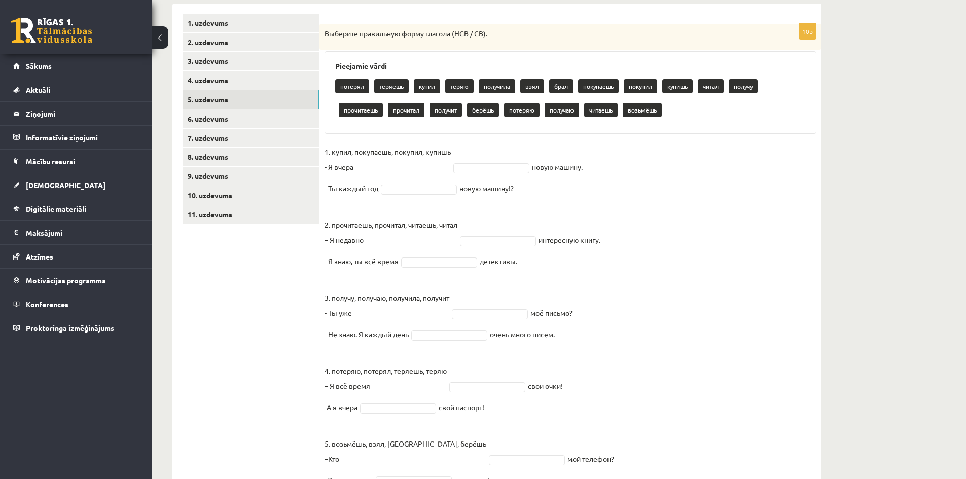
drag, startPoint x: 326, startPoint y: 33, endPoint x: 521, endPoint y: 196, distance: 253.9
click at [521, 196] on div "10p Выберите правильную форму глагола (НСВ / СВ). Pieejamie vārdi потерял теряе…" at bounding box center [571, 261] width 502 height 475
click at [680, 220] on fieldset "1. купил, покупаешь, покупил, купишь - Я [DATE] новую машину. - Ты каждый год н…" at bounding box center [571, 319] width 492 height 350
drag, startPoint x: 326, startPoint y: 34, endPoint x: 525, endPoint y: 192, distance: 253.8
click at [525, 192] on div "10p Выберите правильную форму глагола (НСВ / СВ). Pieejamie vārdi потерял теряе…" at bounding box center [571, 261] width 502 height 475
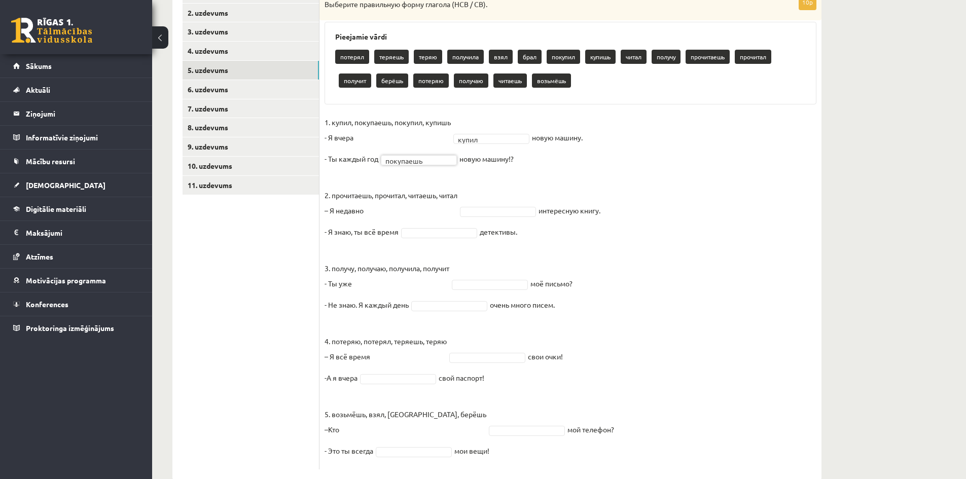
scroll to position [219, 0]
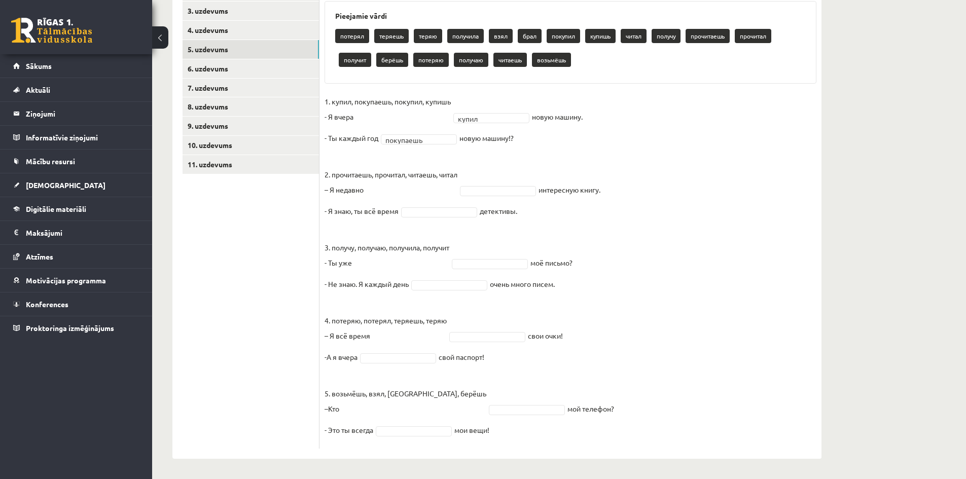
drag, startPoint x: 325, startPoint y: 173, endPoint x: 527, endPoint y: 215, distance: 206.3
click at [527, 215] on fieldset "1. купил, покупаешь, покупил, купишь - Я вчера купил ***** новую машину. - Ты к…" at bounding box center [571, 269] width 492 height 350
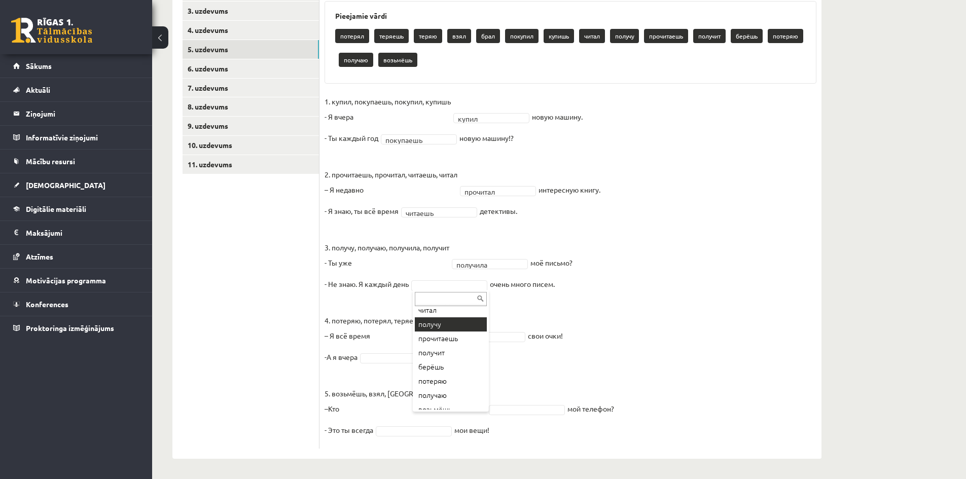
scroll to position [126, 0]
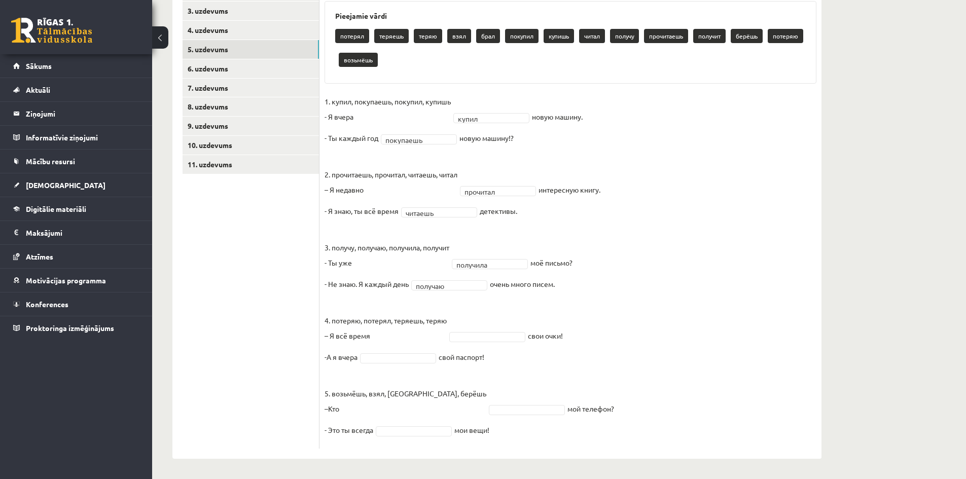
drag, startPoint x: 326, startPoint y: 321, endPoint x: 490, endPoint y: 356, distance: 167.7
click at [490, 356] on fieldset "1. купил, покупаешь, покупил, купишь - Я [DATE] купил ***** новую машину. - Ты …" at bounding box center [571, 269] width 492 height 350
drag, startPoint x: 463, startPoint y: 335, endPoint x: 555, endPoint y: 400, distance: 112.5
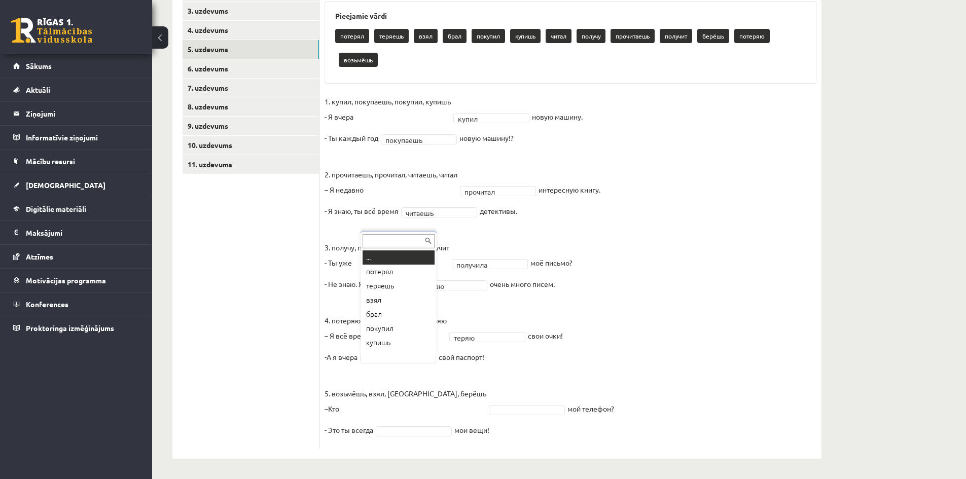
drag, startPoint x: 375, startPoint y: 361, endPoint x: 340, endPoint y: 347, distance: 37.1
click at [378, 364] on fieldset "1. купил, покупаешь, покупил, купишь - Я [DATE] купил ***** новую машину. - Ты …" at bounding box center [571, 269] width 492 height 350
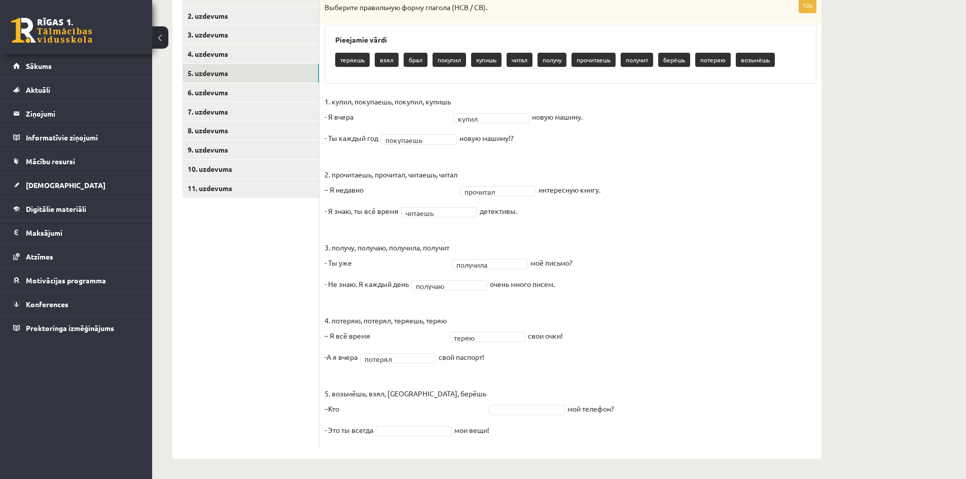
drag, startPoint x: 326, startPoint y: 393, endPoint x: 498, endPoint y: 436, distance: 177.8
click at [498, 436] on fieldset "1. купил, покупаешь, покупил, купишь - Я [DATE] купил ***** новую машину. - Ты …" at bounding box center [571, 269] width 492 height 350
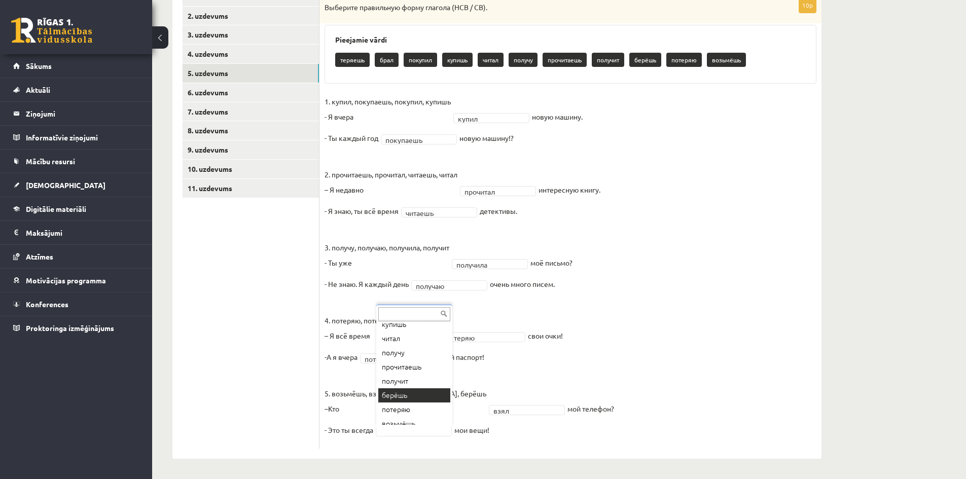
scroll to position [69, 0]
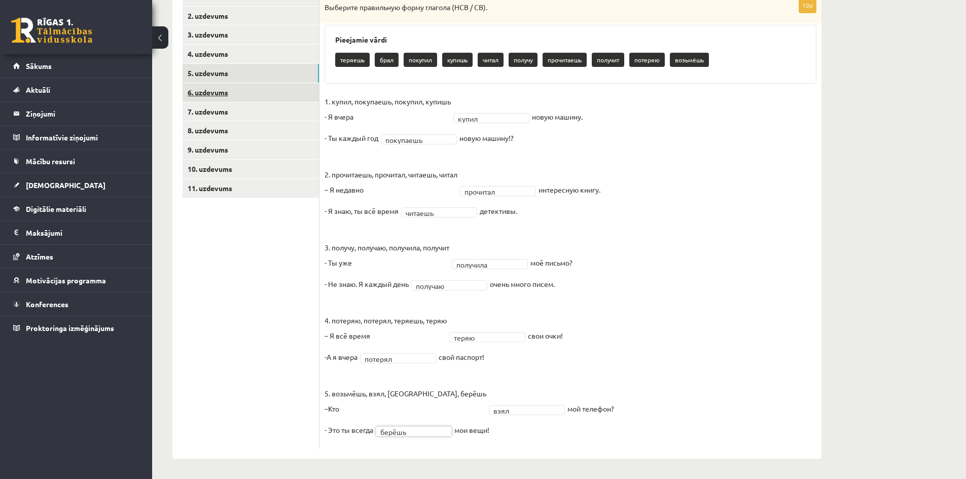
click at [268, 89] on link "6. uzdevums" at bounding box center [251, 92] width 136 height 19
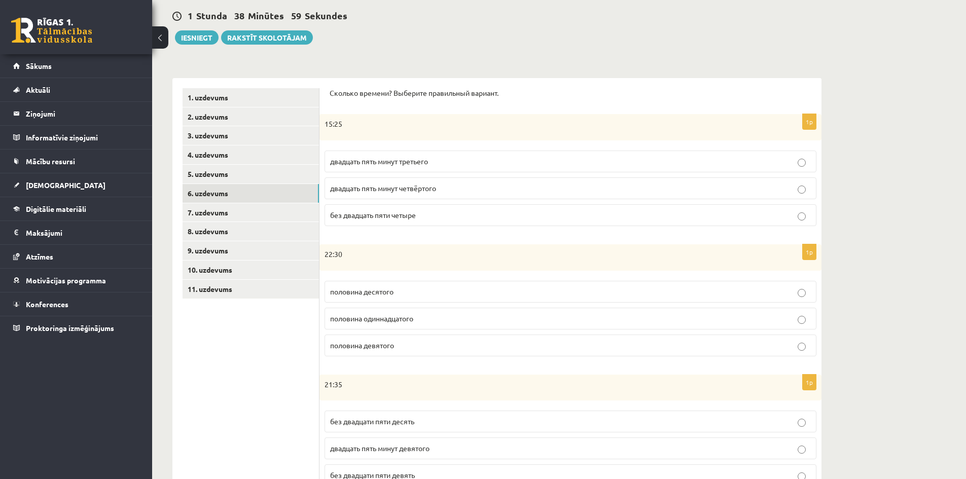
scroll to position [43, 0]
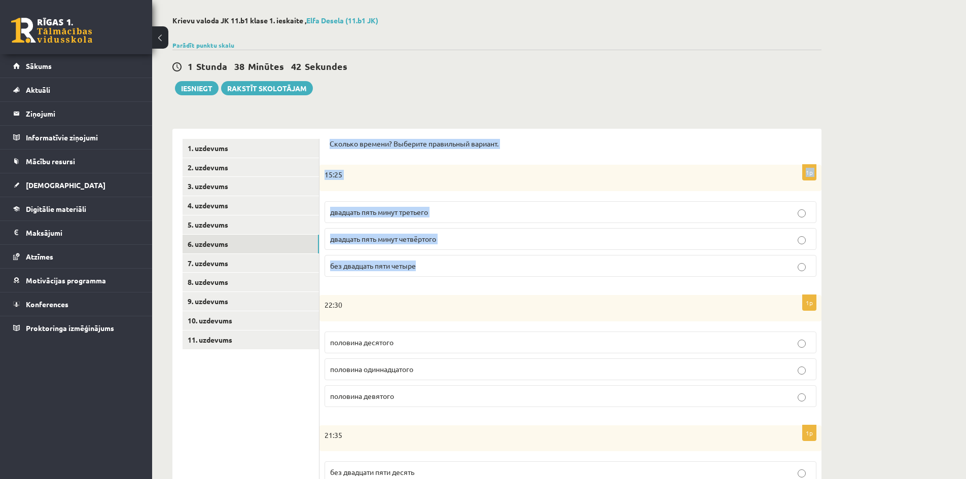
drag, startPoint x: 330, startPoint y: 142, endPoint x: 463, endPoint y: 276, distance: 188.7
click at [463, 276] on form "Сколько времени? Выберите правильный вариант. 1p 15:25 двадцать пять минут трет…" at bounding box center [571, 472] width 482 height 667
click at [456, 266] on p "без двадцать пяти четыре" at bounding box center [570, 266] width 481 height 11
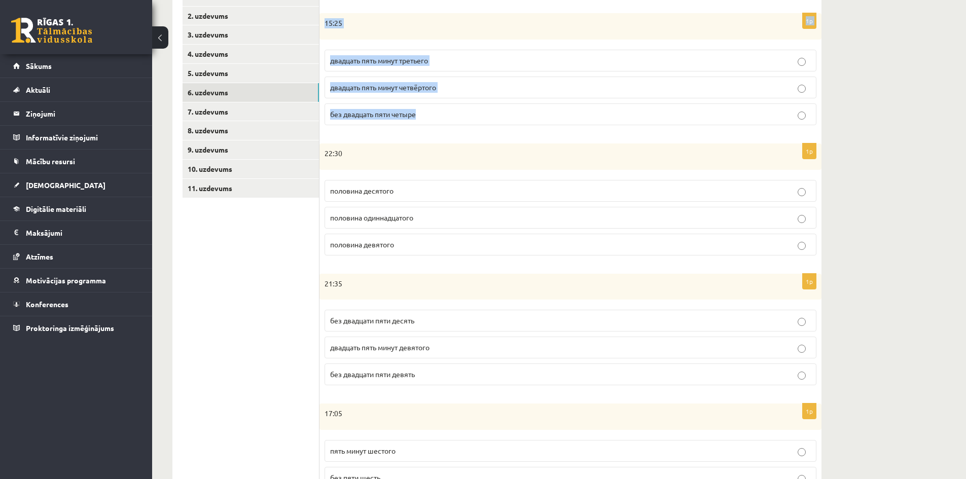
scroll to position [195, 0]
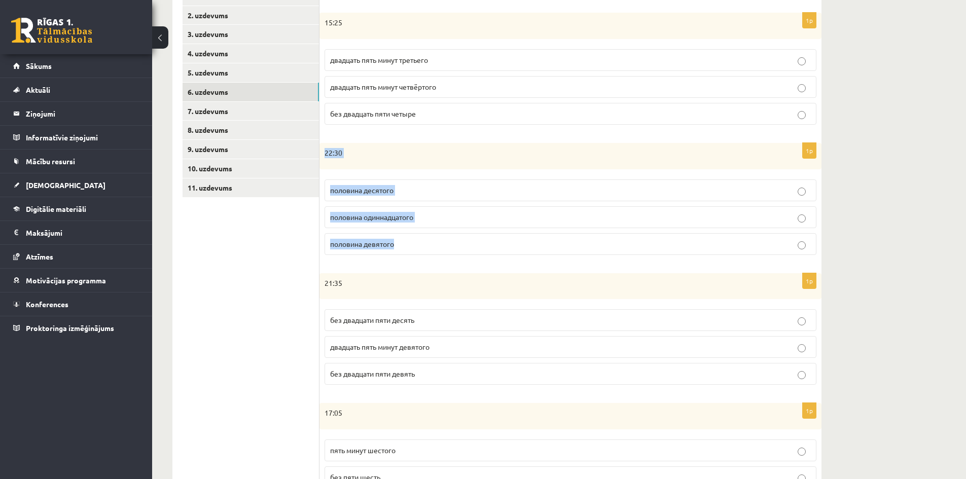
drag, startPoint x: 325, startPoint y: 151, endPoint x: 427, endPoint y: 250, distance: 141.7
click at [427, 250] on div "1p 22:30 половина десятого половина одиннадцатого половина девятого" at bounding box center [571, 203] width 502 height 120
click at [442, 217] on p "половина одиннадцатого" at bounding box center [570, 217] width 481 height 11
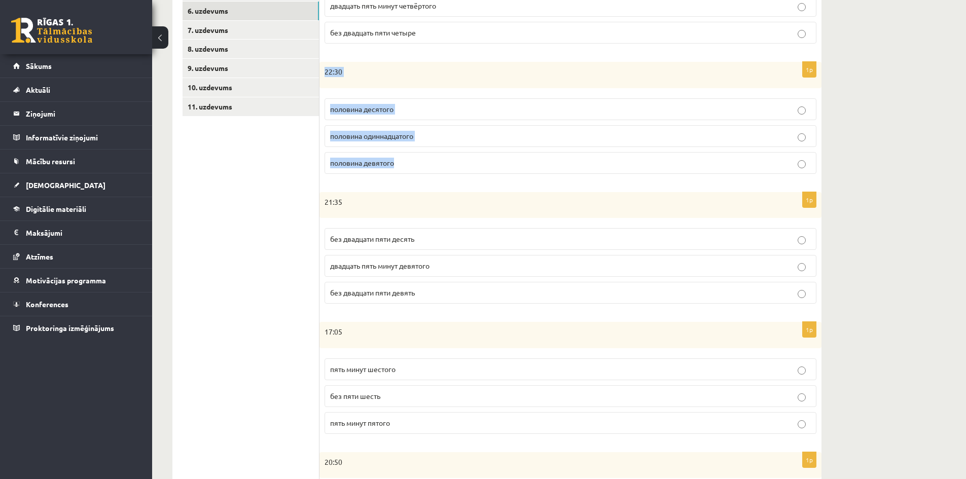
scroll to position [297, 0]
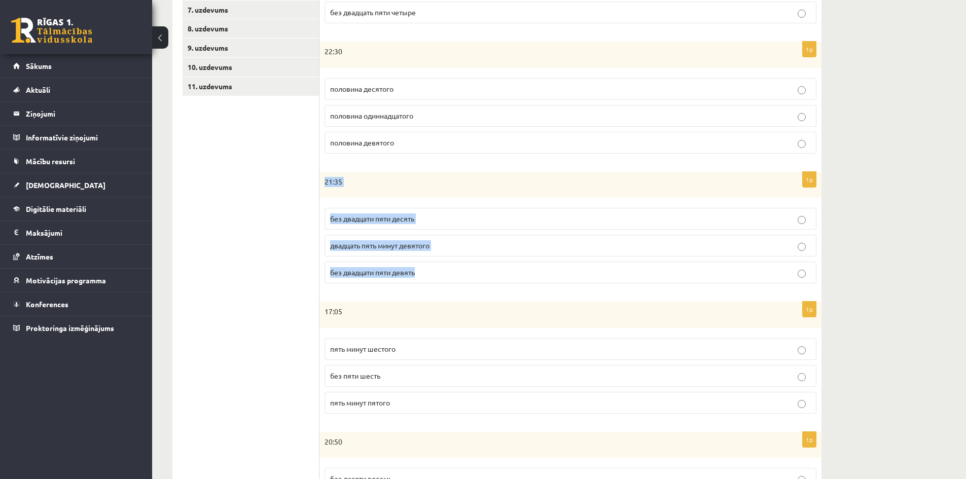
drag, startPoint x: 325, startPoint y: 182, endPoint x: 424, endPoint y: 267, distance: 131.0
click at [424, 267] on div "1p 21:35 без двадцати пяти десять двадцать пять минут девятого без двадцати пят…" at bounding box center [571, 232] width 502 height 120
click at [437, 274] on p "без двадцати пяти девять" at bounding box center [570, 272] width 481 height 11
click at [423, 221] on p "без двадцати пяти десять" at bounding box center [570, 219] width 481 height 11
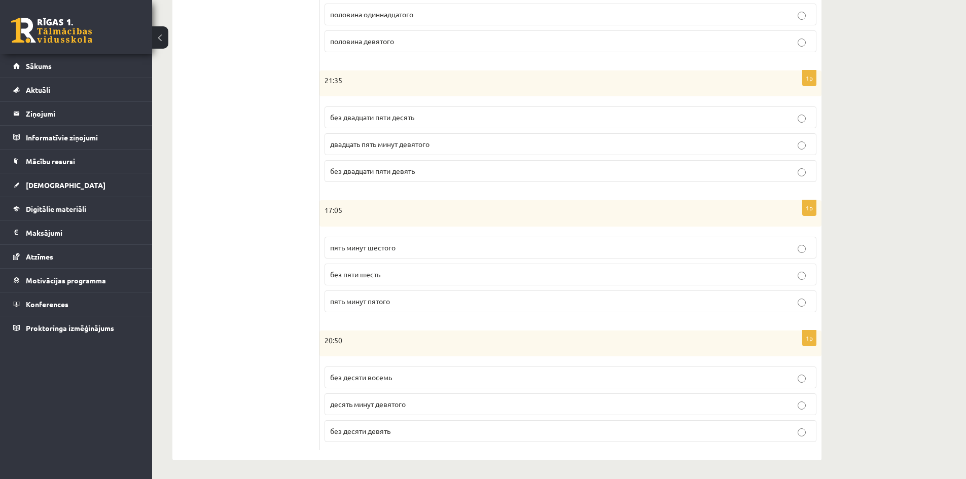
scroll to position [400, 0]
drag, startPoint x: 325, startPoint y: 207, endPoint x: 419, endPoint y: 299, distance: 131.3
click at [419, 299] on div "1p 17:05 пять минут шестого без пяти шесть пять минут пятого" at bounding box center [571, 259] width 502 height 120
click at [413, 246] on p "пять минут шестого" at bounding box center [570, 246] width 481 height 11
drag, startPoint x: 325, startPoint y: 339, endPoint x: 399, endPoint y: 432, distance: 119.1
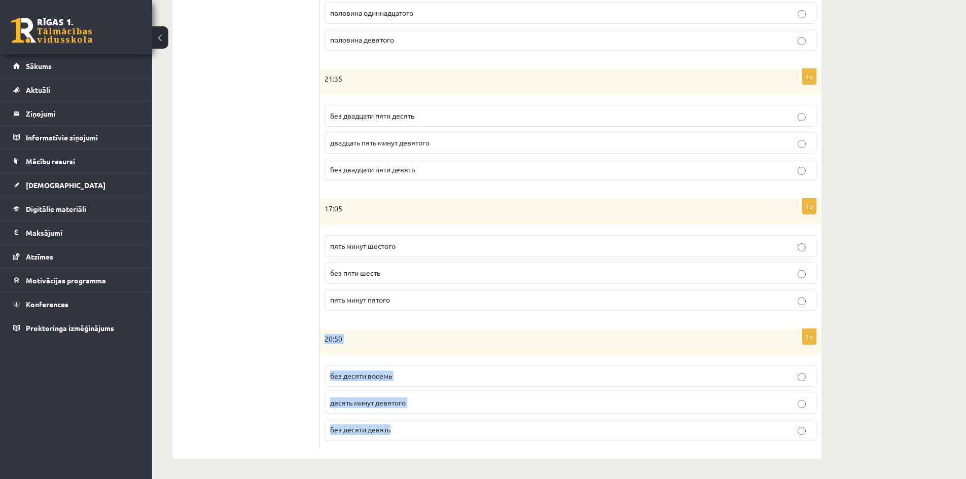
click at [399, 432] on div "1p 20:50 без десяти восемь десять минут девятого без десяти девять" at bounding box center [571, 389] width 502 height 120
click at [414, 430] on p "без десяти девять" at bounding box center [570, 430] width 481 height 11
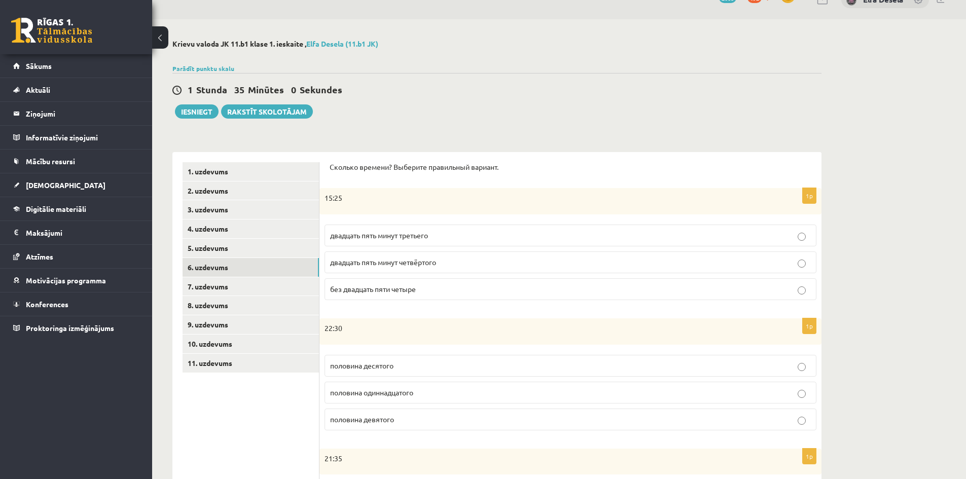
scroll to position [0, 0]
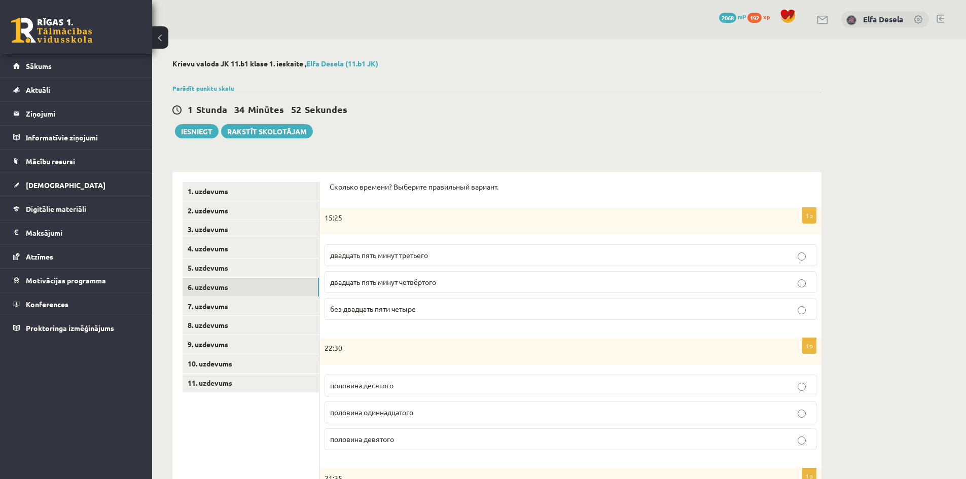
click at [412, 258] on span "двадцать пять минут третьего" at bounding box center [379, 255] width 98 height 9
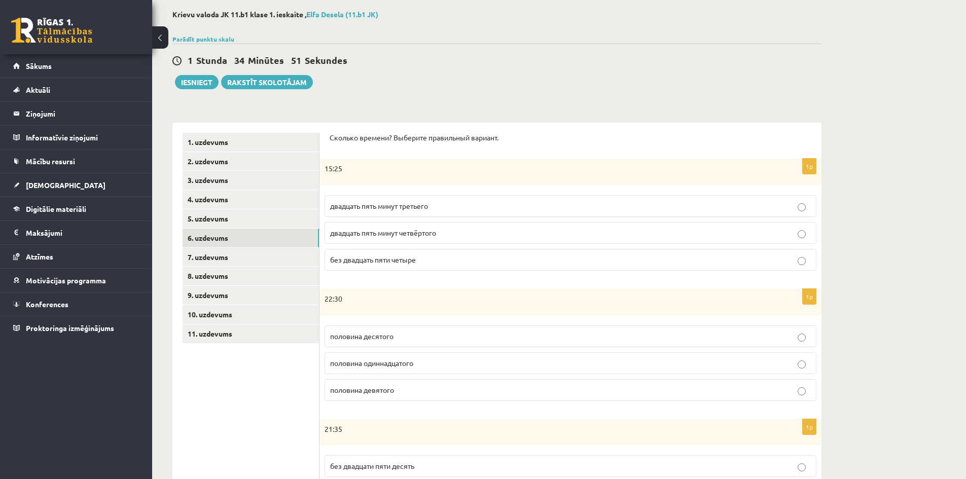
scroll to position [51, 0]
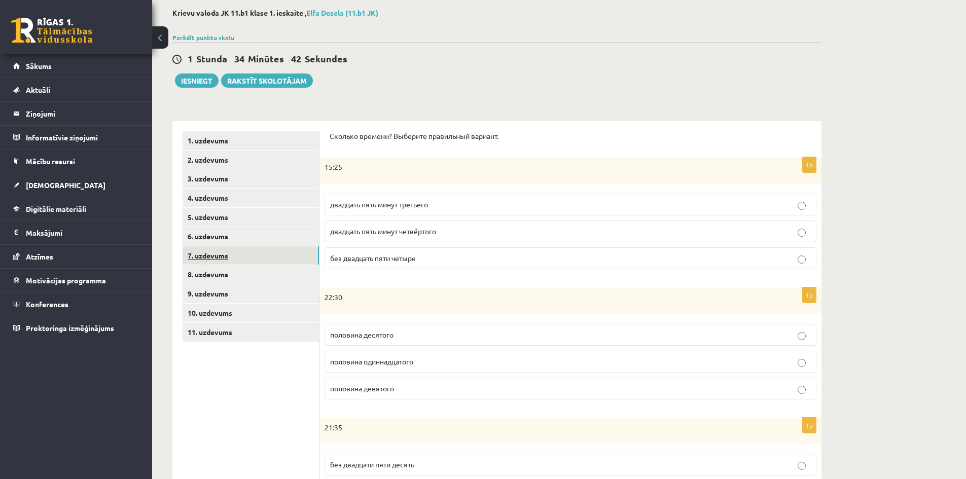
click at [252, 254] on link "7. uzdevums" at bounding box center [251, 256] width 136 height 19
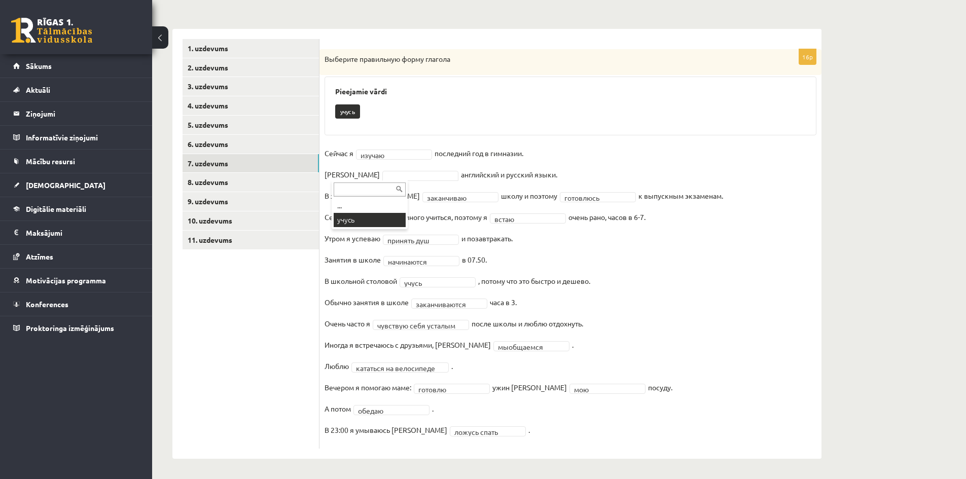
scroll to position [120, 0]
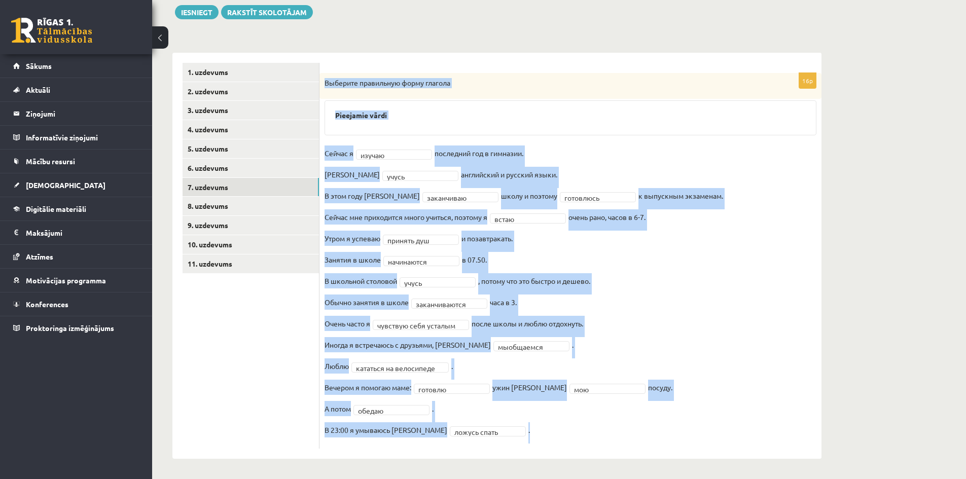
drag, startPoint x: 325, startPoint y: 84, endPoint x: 489, endPoint y: 435, distance: 387.6
click at [489, 435] on div "**********" at bounding box center [571, 261] width 502 height 376
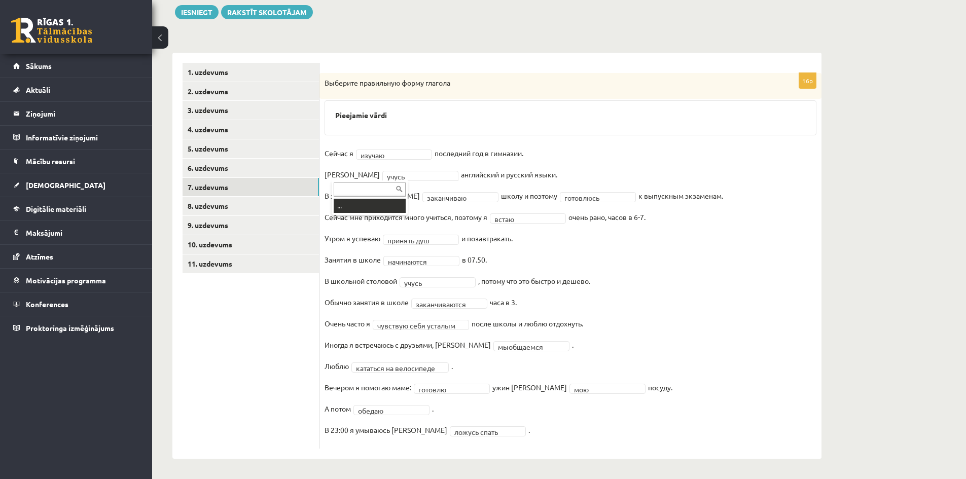
drag, startPoint x: 359, startPoint y: 174, endPoint x: 344, endPoint y: 180, distance: 16.4
click at [344, 181] on div at bounding box center [370, 189] width 76 height 16
drag, startPoint x: 422, startPoint y: 282, endPoint x: 419, endPoint y: 314, distance: 32.1
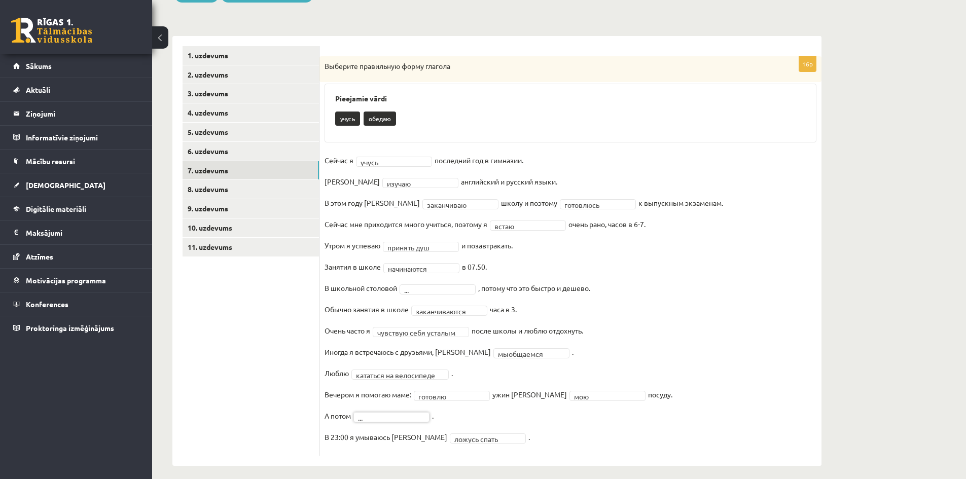
scroll to position [144, 0]
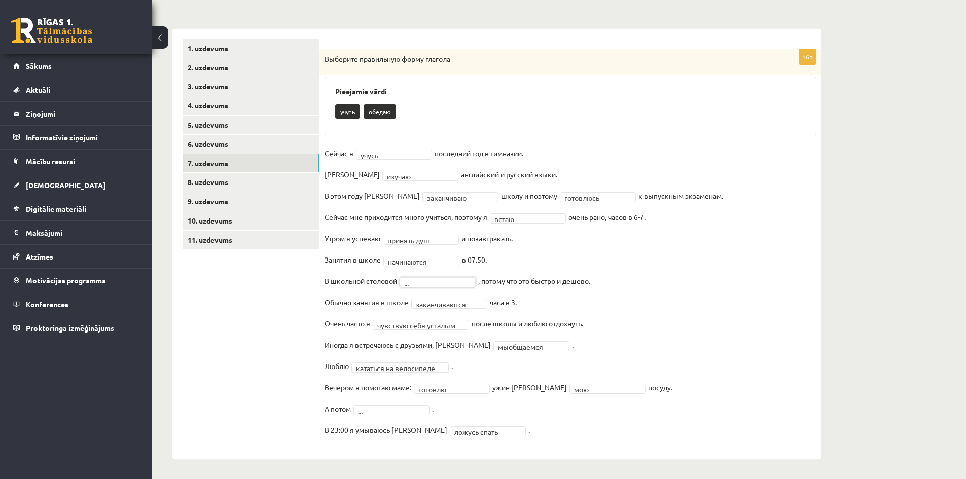
drag, startPoint x: 431, startPoint y: 285, endPoint x: 411, endPoint y: 280, distance: 20.4
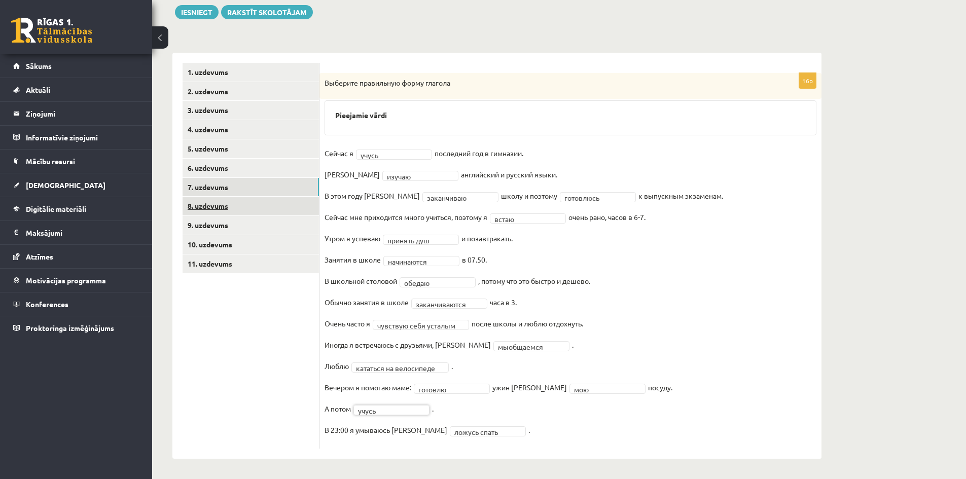
click at [260, 205] on link "8. uzdevums" at bounding box center [251, 206] width 136 height 19
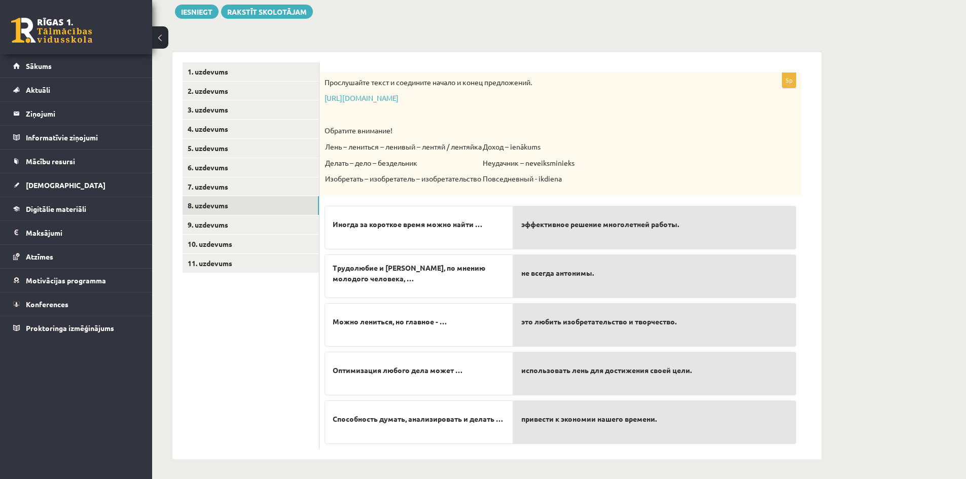
scroll to position [121, 0]
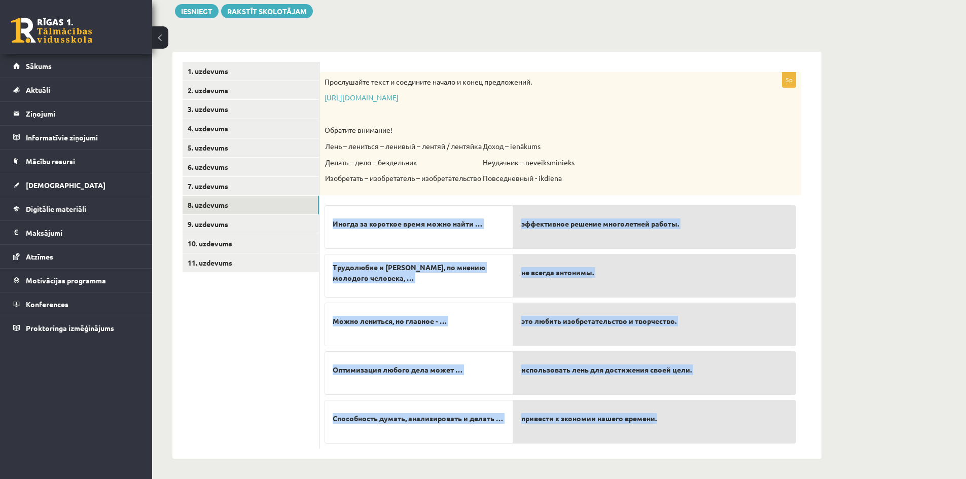
drag, startPoint x: 333, startPoint y: 221, endPoint x: 678, endPoint y: 425, distance: 400.8
click at [678, 425] on fieldset "Иногда за короткое время можно найти … Трудолюбие и лень, по мнению молодого че…" at bounding box center [561, 322] width 472 height 244
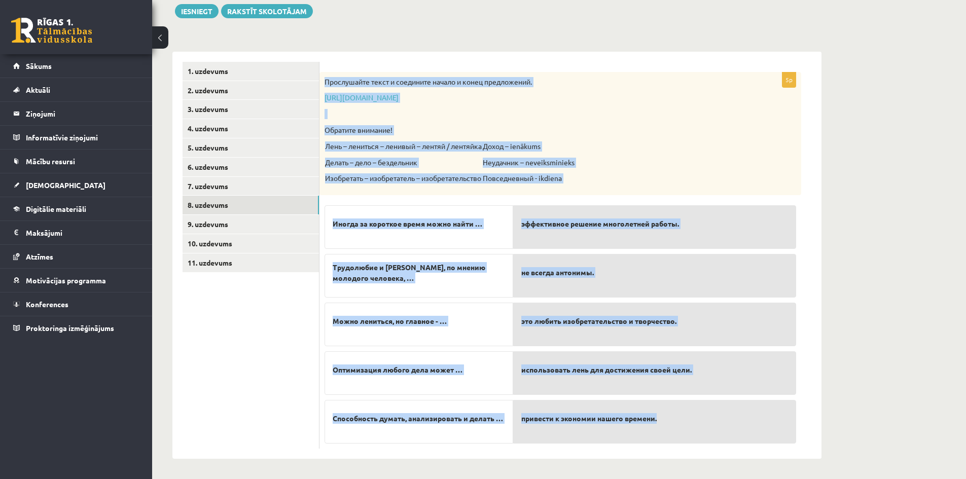
drag, startPoint x: 326, startPoint y: 79, endPoint x: 672, endPoint y: 428, distance: 491.5
click at [672, 428] on div "5p Прослушайте текст и соедините начало и конец предложений. [URL][DOMAIN_NAME]…" at bounding box center [561, 260] width 482 height 377
click at [429, 234] on p "Иногда за короткое время можно найти …" at bounding box center [419, 224] width 172 height 21
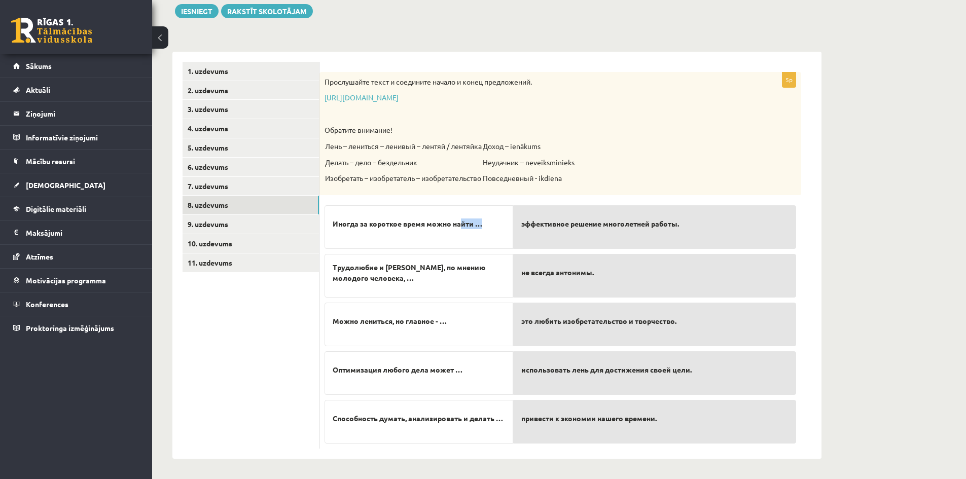
drag, startPoint x: 463, startPoint y: 226, endPoint x: 504, endPoint y: 227, distance: 41.1
click at [504, 227] on p "Иногда за короткое время можно найти …" at bounding box center [419, 224] width 172 height 21
click at [268, 223] on link "9. uzdevums" at bounding box center [251, 224] width 136 height 19
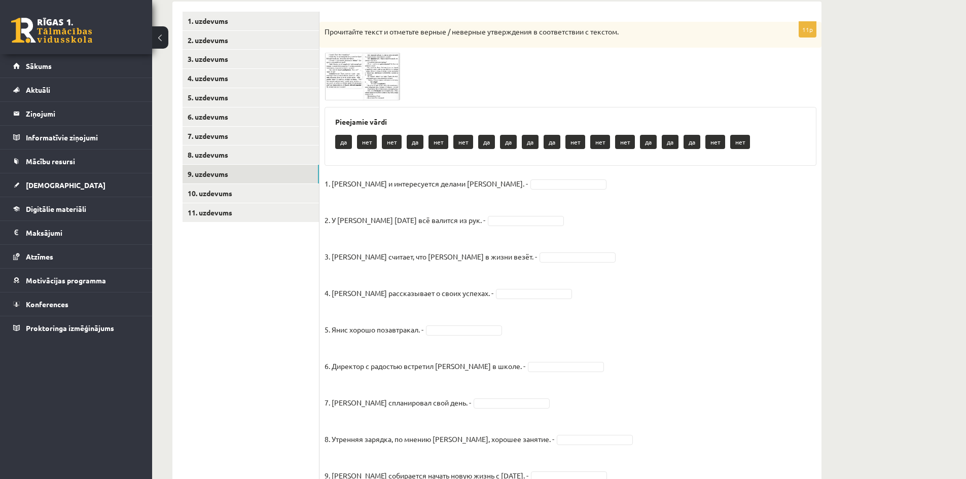
scroll to position [171, 0]
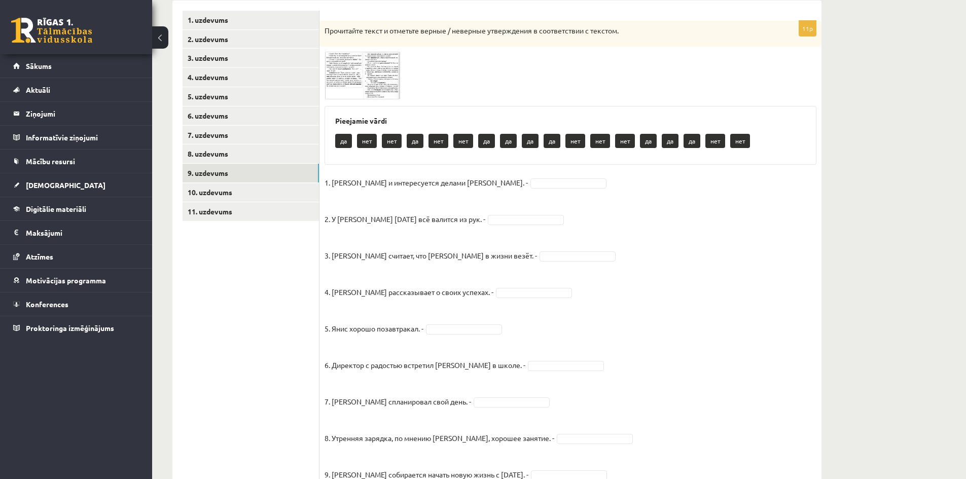
click at [344, 78] on img at bounding box center [363, 76] width 76 height 48
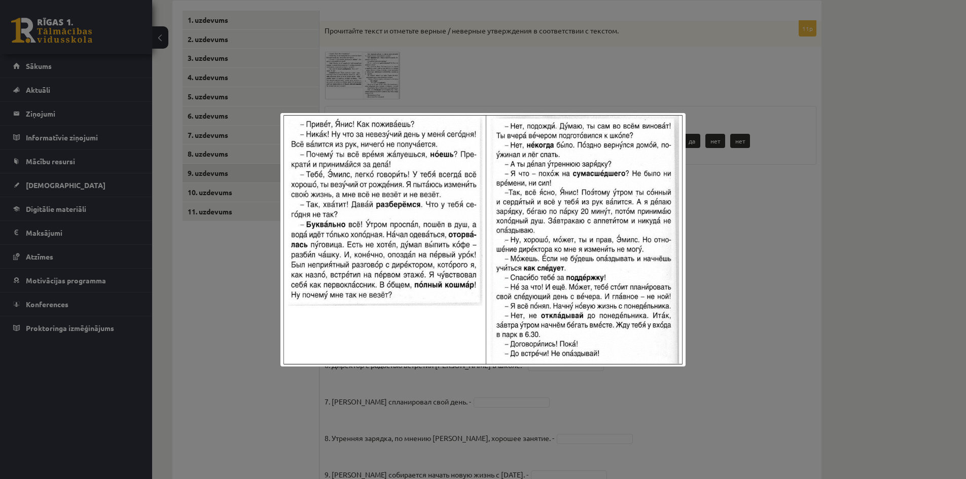
click at [713, 334] on div at bounding box center [483, 239] width 966 height 479
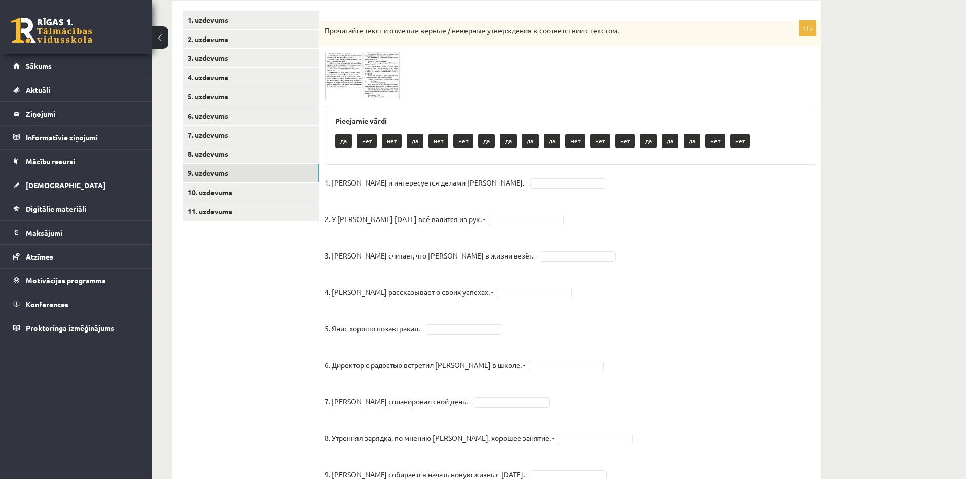
click at [379, 81] on img at bounding box center [363, 76] width 76 height 48
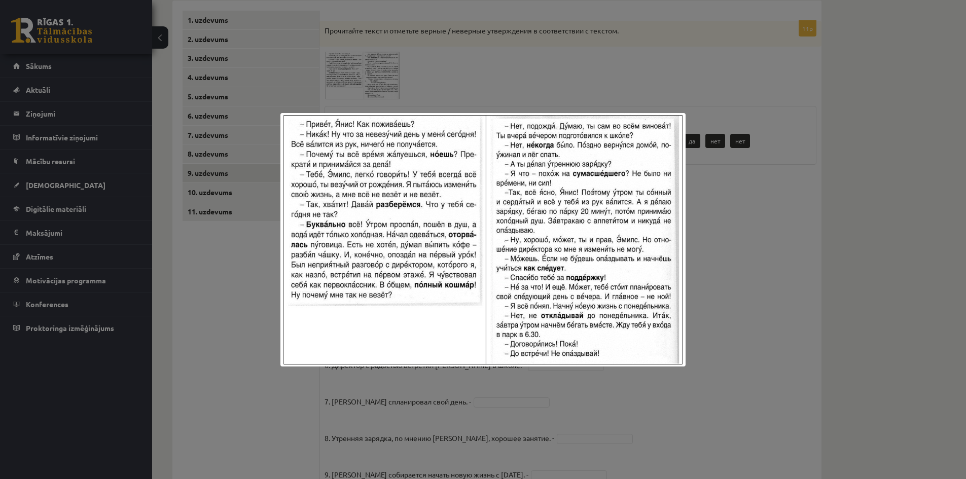
click at [680, 222] on img at bounding box center [483, 240] width 405 height 254
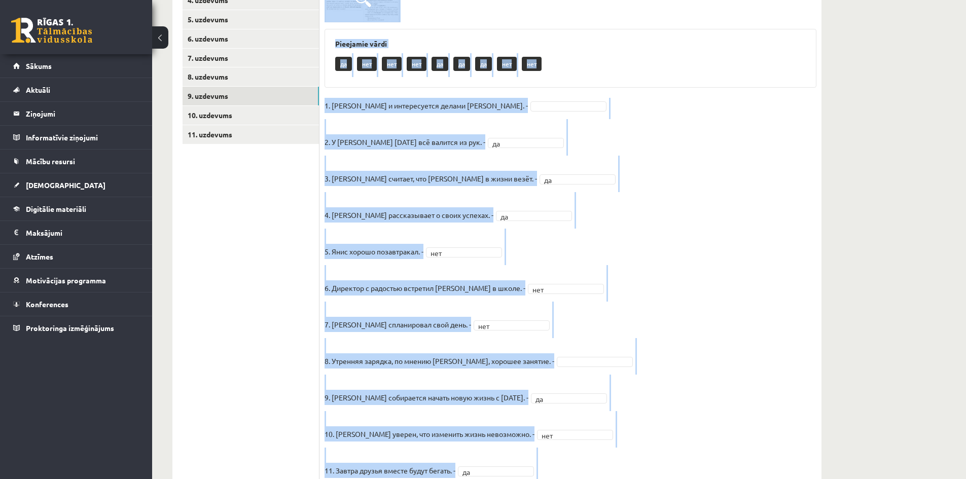
scroll to position [305, 0]
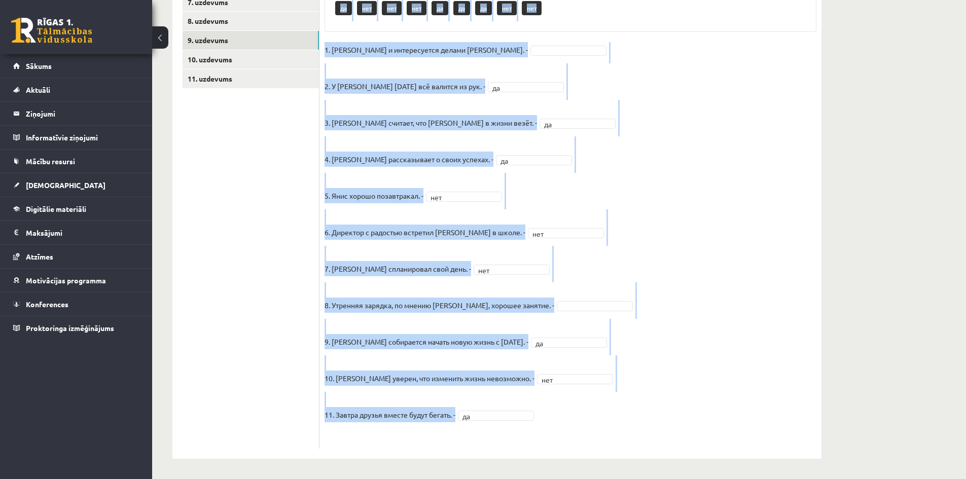
drag, startPoint x: 326, startPoint y: 101, endPoint x: 532, endPoint y: 429, distance: 387.1
click at [532, 429] on div "11p Прочитайте текст и отметьте верные / неверные утверждения в соответствии с …" at bounding box center [571, 168] width 502 height 561
click at [325, 50] on p "1. [PERSON_NAME] и интересуется делами [PERSON_NAME]. -" at bounding box center [426, 49] width 203 height 15
drag, startPoint x: 325, startPoint y: 50, endPoint x: 549, endPoint y: 423, distance: 435.8
click at [549, 423] on fieldset "1. [PERSON_NAME] и интересуется делами [PERSON_NAME]. - 2. У [PERSON_NAME] [DAT…" at bounding box center [571, 243] width 492 height 402
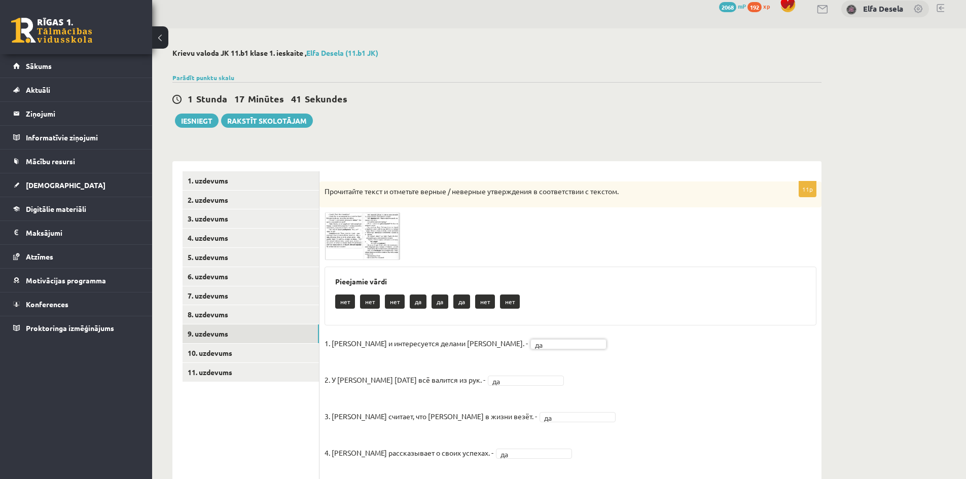
scroll to position [1, 0]
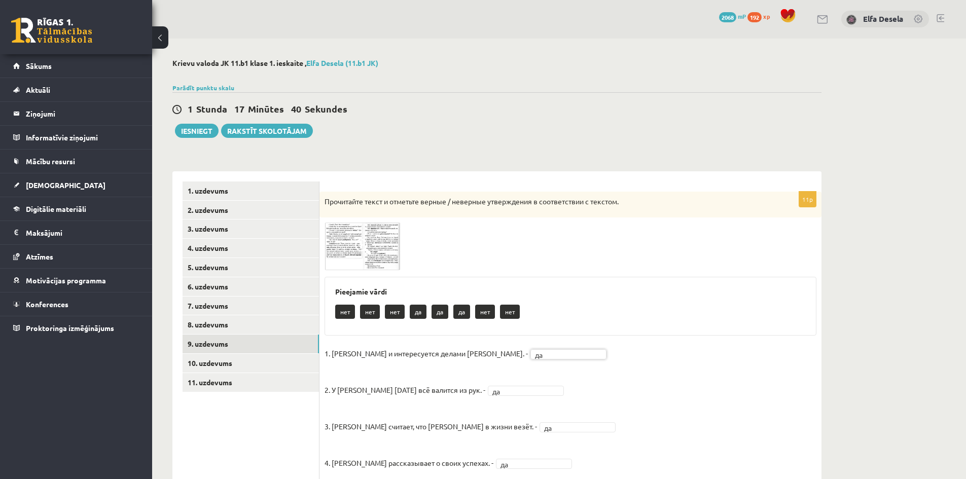
click at [370, 253] on span at bounding box center [363, 247] width 16 height 16
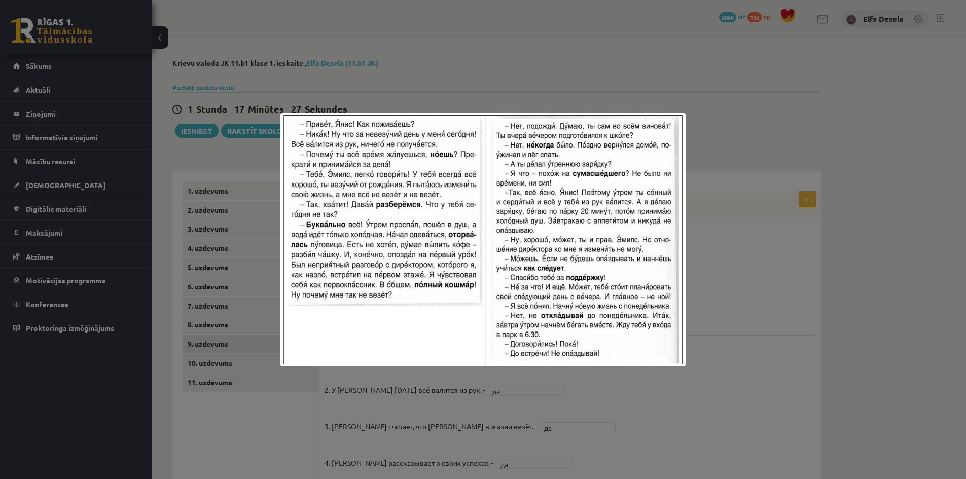
click at [711, 145] on div at bounding box center [483, 239] width 966 height 479
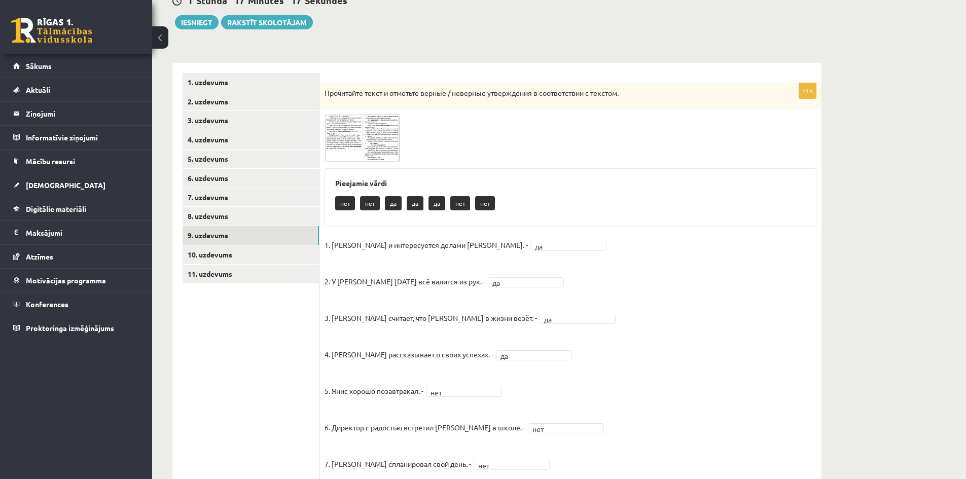
scroll to position [102, 0]
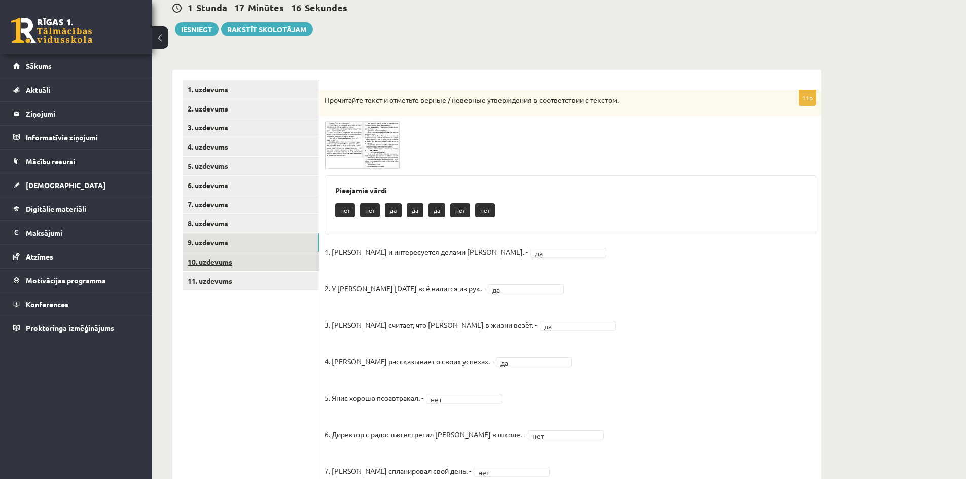
click at [271, 266] on link "10. uzdevums" at bounding box center [251, 262] width 136 height 19
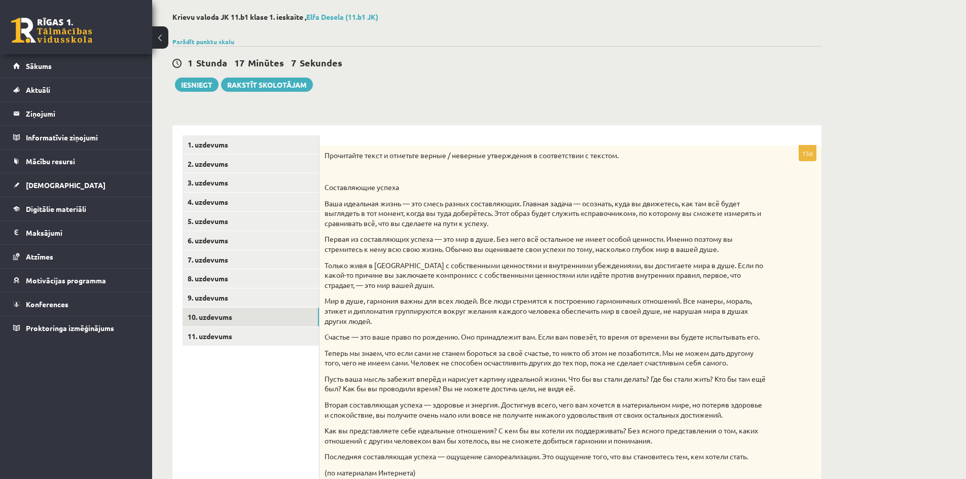
scroll to position [19, 0]
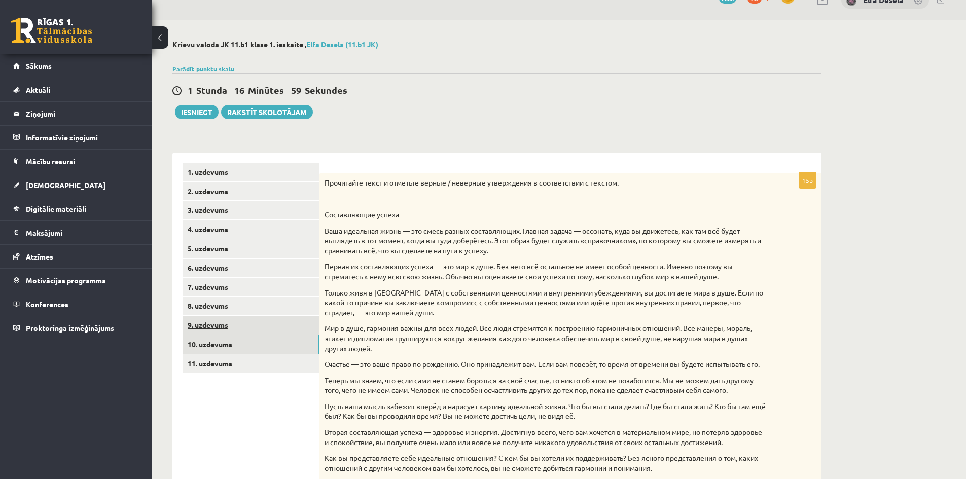
click at [256, 323] on link "9. uzdevums" at bounding box center [251, 325] width 136 height 19
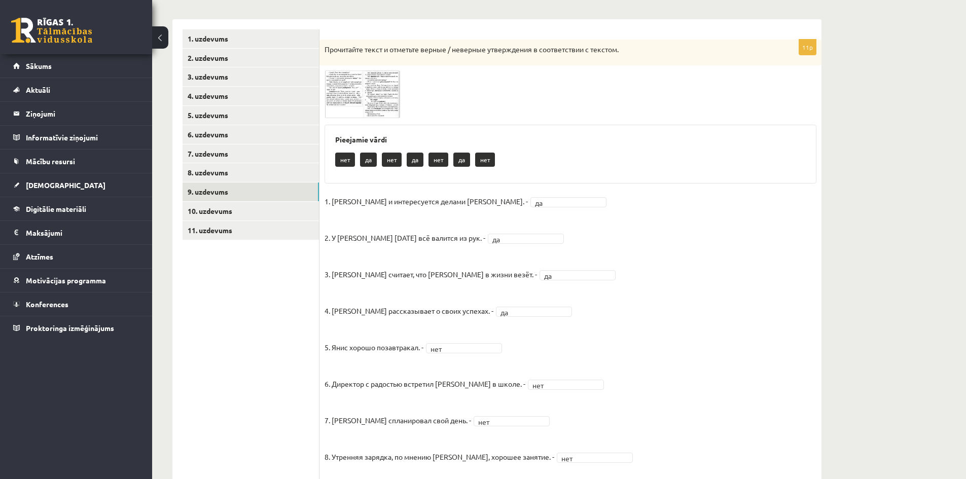
scroll to position [102, 0]
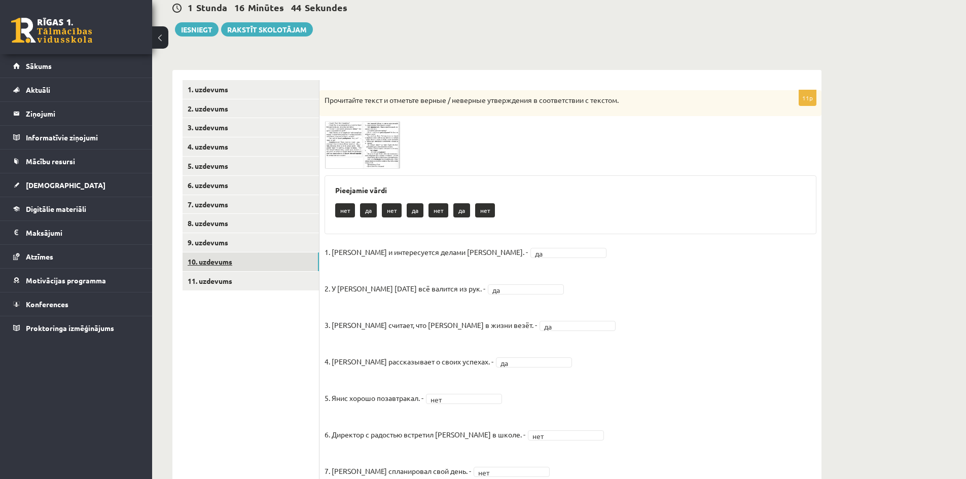
click at [235, 267] on link "10. uzdevums" at bounding box center [251, 262] width 136 height 19
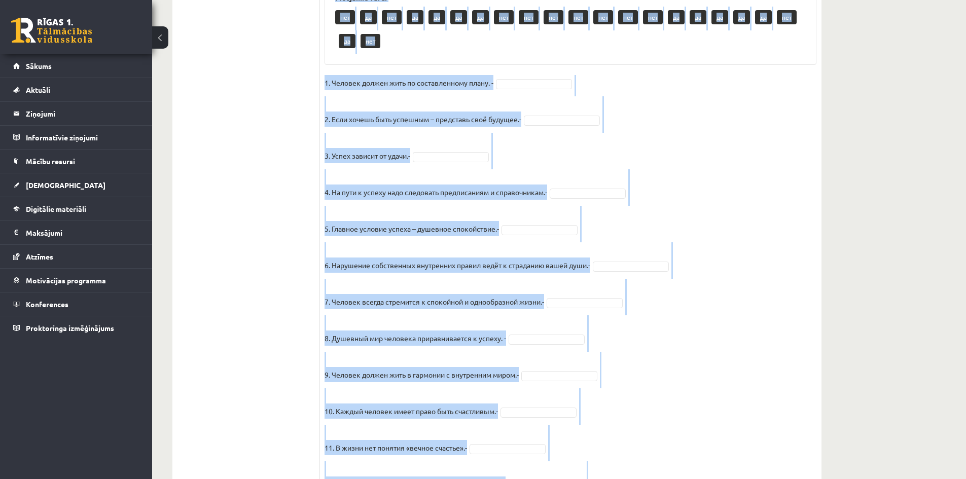
scroll to position [730, 0]
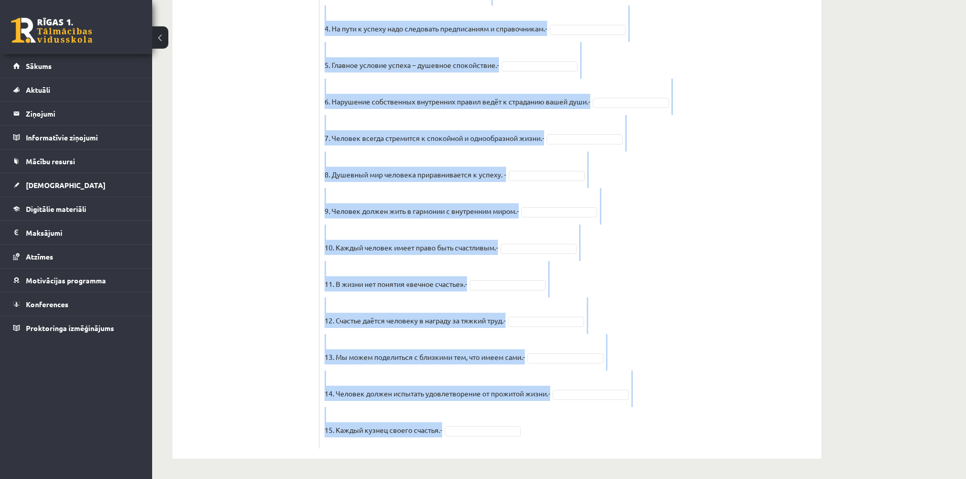
drag, startPoint x: 325, startPoint y: 101, endPoint x: 536, endPoint y: 435, distance: 395.4
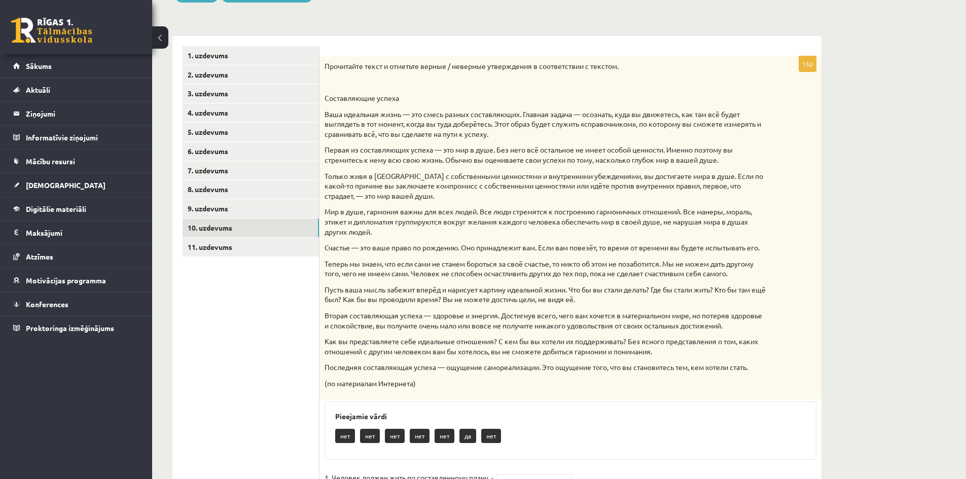
scroll to position [97, 0]
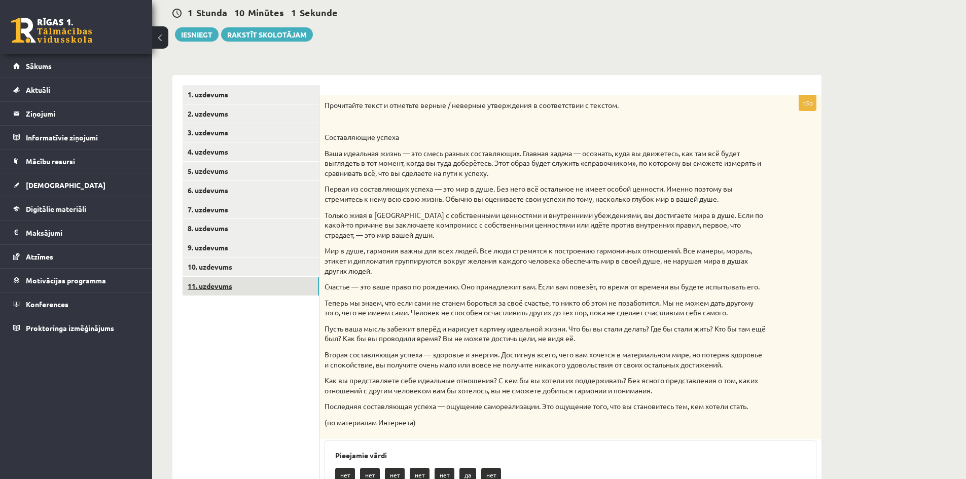
click at [271, 291] on link "11. uzdevums" at bounding box center [251, 286] width 136 height 19
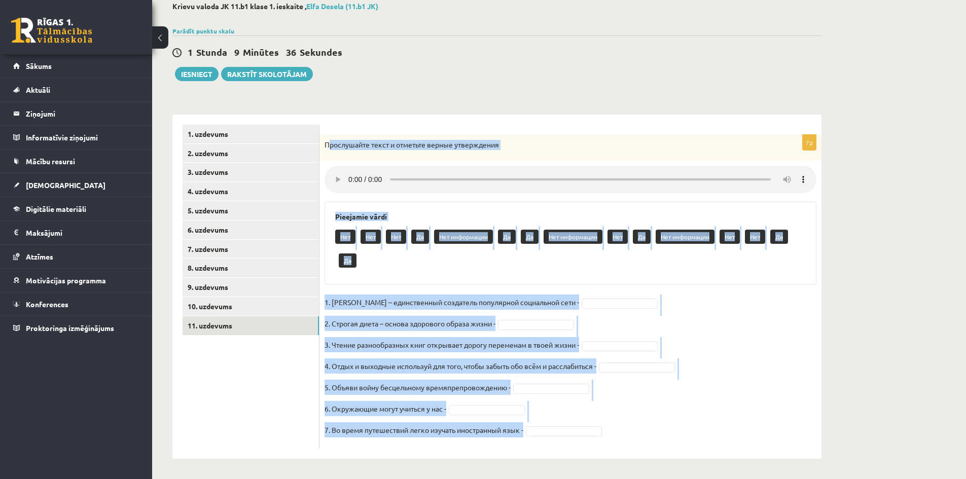
drag, startPoint x: 378, startPoint y: 215, endPoint x: 585, endPoint y: 434, distance: 301.1
click at [585, 434] on div "7p Прослушайте текст и отметьте верные утверждения Pieejamie vārdi Нет Нет Нет …" at bounding box center [571, 292] width 502 height 314
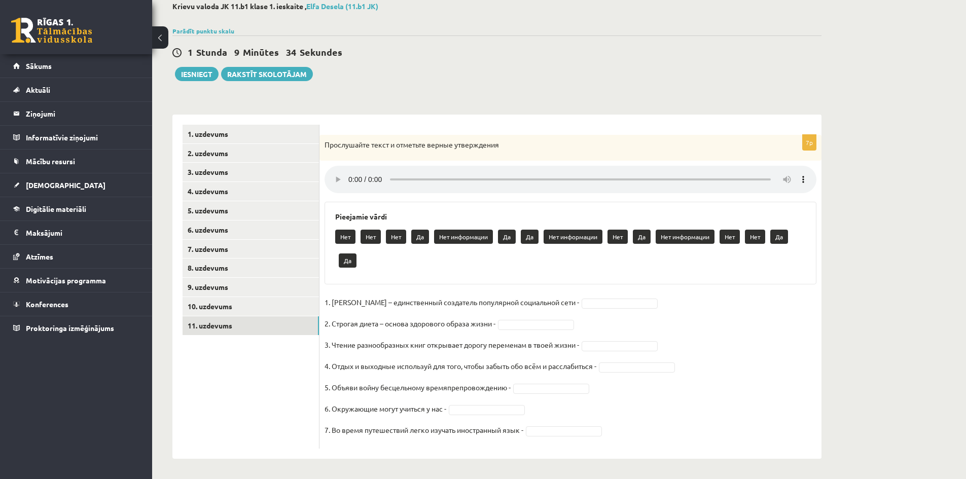
drag, startPoint x: 629, startPoint y: 433, endPoint x: 325, endPoint y: 143, distance: 419.8
click at [325, 143] on p "Прослушайте текст и отметьте верные утверждения" at bounding box center [545, 145] width 441 height 10
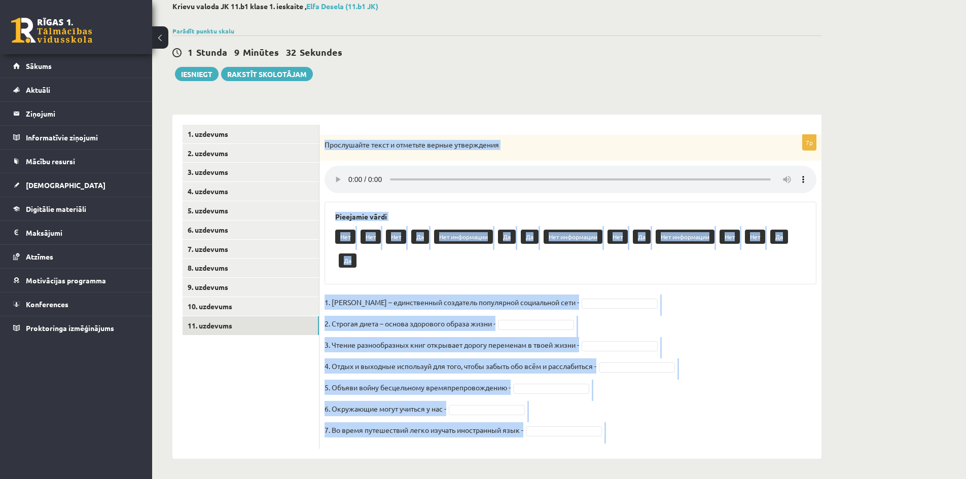
drag, startPoint x: 325, startPoint y: 143, endPoint x: 531, endPoint y: 440, distance: 361.3
click at [531, 440] on div "7p Прослушайте текст и отметьте верные утверждения Pieejamie vārdi Нет Нет Нет …" at bounding box center [571, 292] width 502 height 314
click at [848, 194] on div "Krievu valoda JK 11.b1 klase 1. ieskaite , Elfa Desela (11.b1 JK) Parādīt punkt…" at bounding box center [559, 231] width 814 height 498
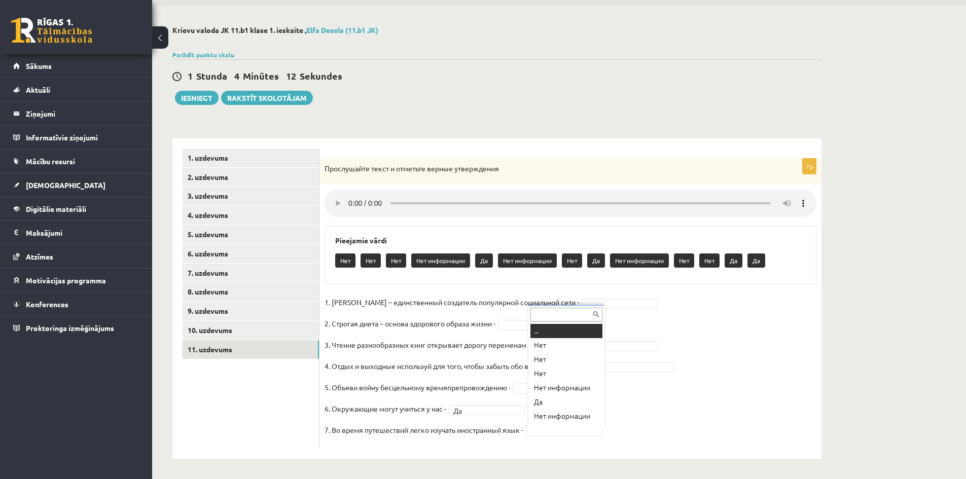
scroll to position [12, 0]
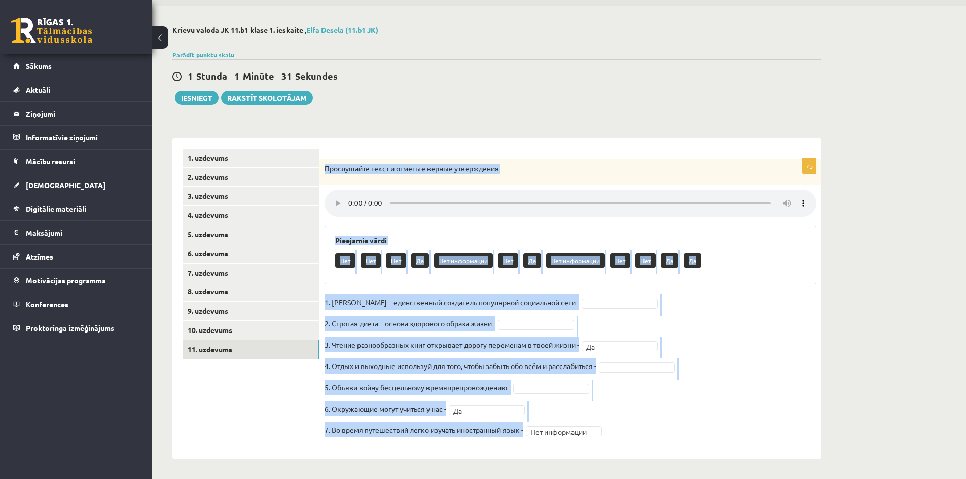
drag, startPoint x: 326, startPoint y: 167, endPoint x: 609, endPoint y: 448, distance: 399.6
click at [609, 448] on div "**********" at bounding box center [571, 304] width 502 height 290
click at [721, 328] on fieldset "**********" at bounding box center [571, 369] width 492 height 149
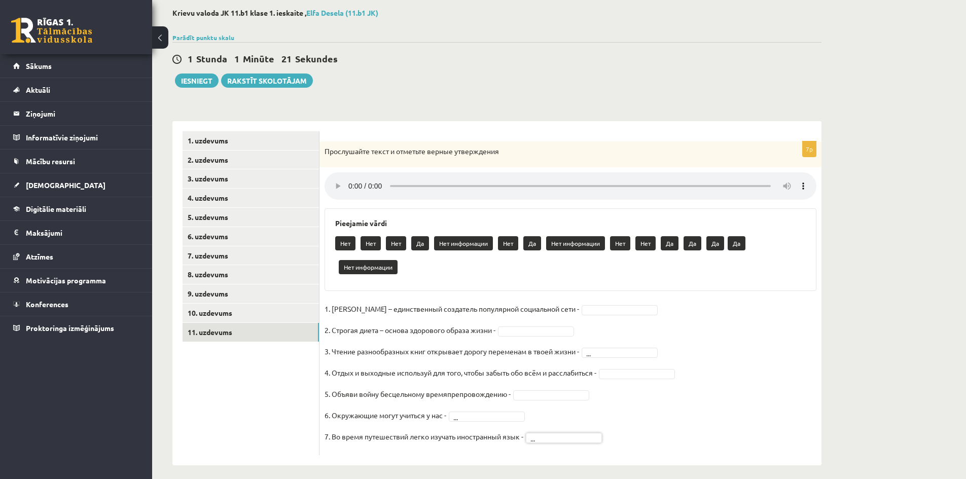
scroll to position [58, 0]
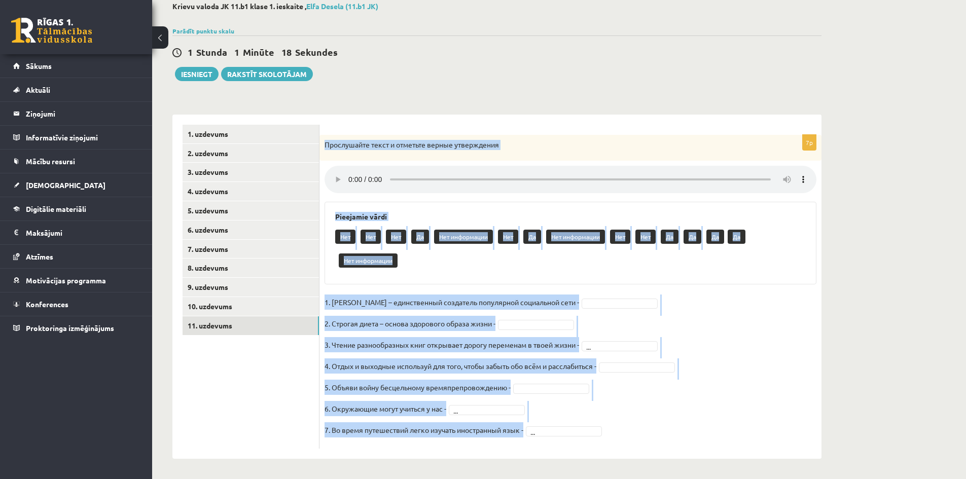
drag, startPoint x: 325, startPoint y: 144, endPoint x: 629, endPoint y: 439, distance: 423.7
click at [629, 439] on div "7p Прослушайте текст и отметьте верные утверждения Pieejamie vārdi Нет Нет Нет …" at bounding box center [571, 292] width 502 height 314
click at [703, 314] on fieldset "1. [PERSON_NAME] – единственный создатель популярной социальной сети - 2. Строг…" at bounding box center [571, 369] width 492 height 149
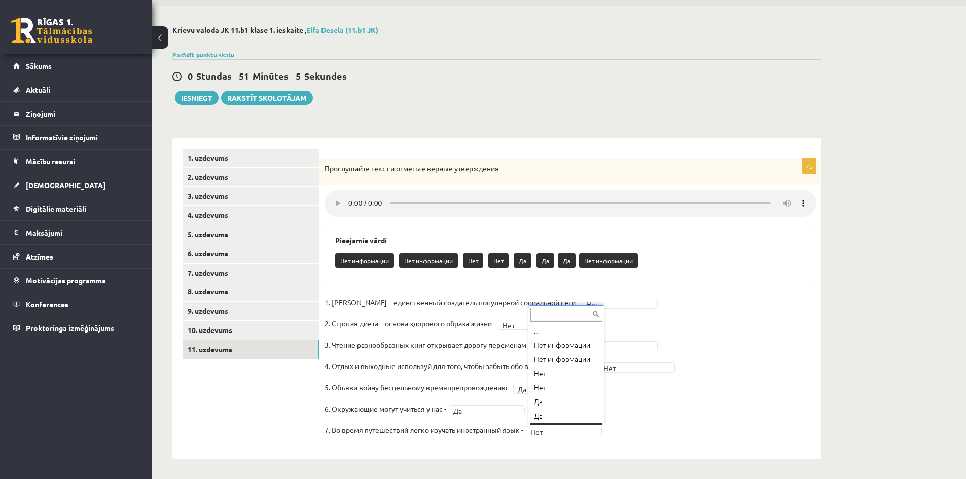
scroll to position [12, 0]
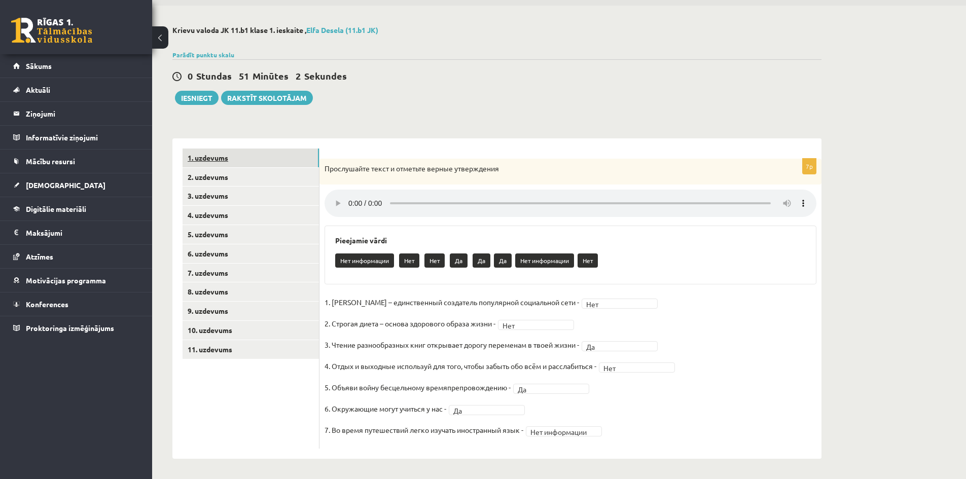
click at [235, 162] on link "1. uzdevums" at bounding box center [251, 158] width 136 height 19
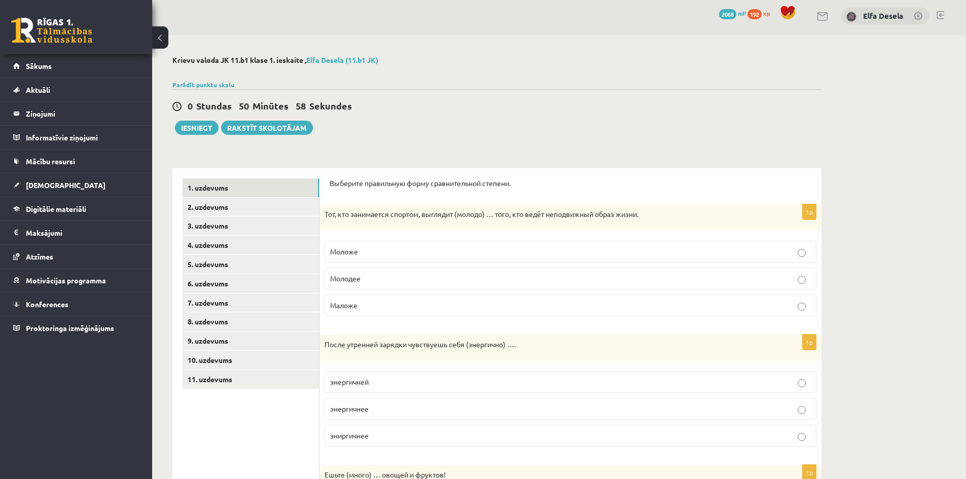
scroll to position [0, 0]
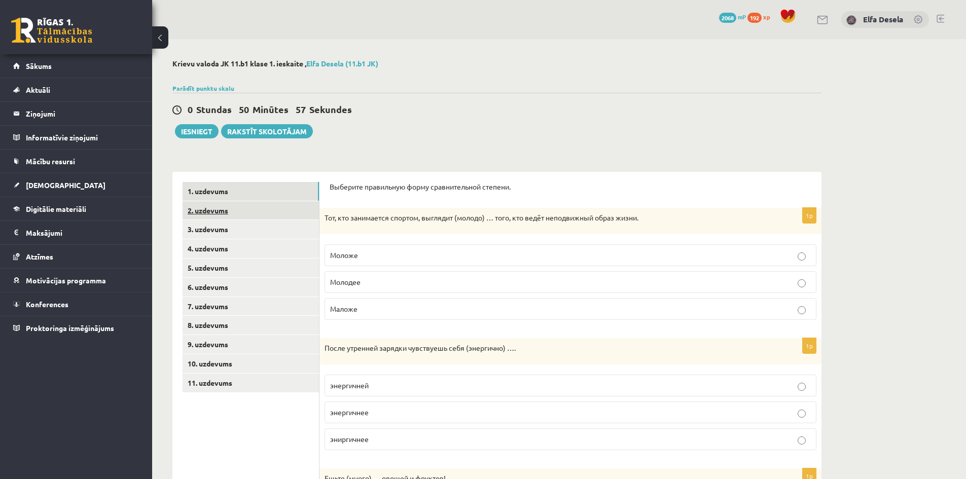
click at [252, 211] on link "2. uzdevums" at bounding box center [251, 210] width 136 height 19
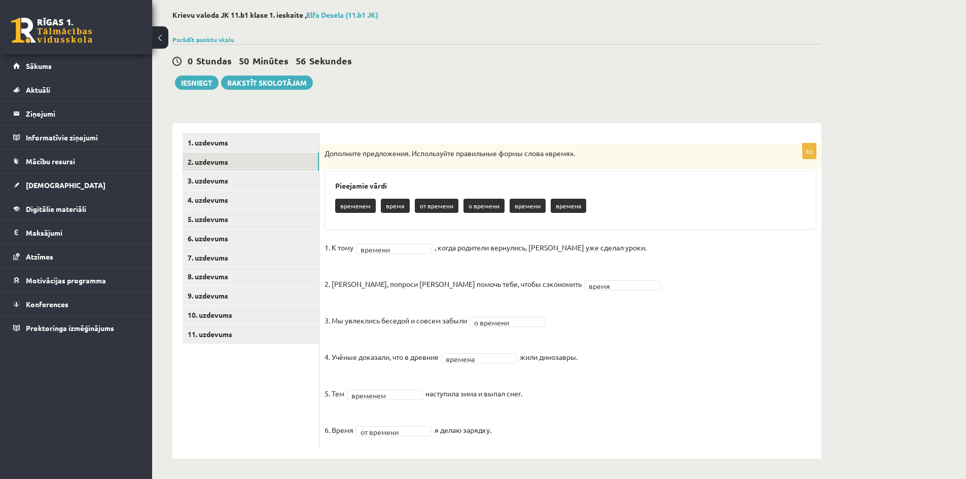
scroll to position [49, 0]
click at [238, 181] on link "3. uzdevums" at bounding box center [251, 180] width 136 height 19
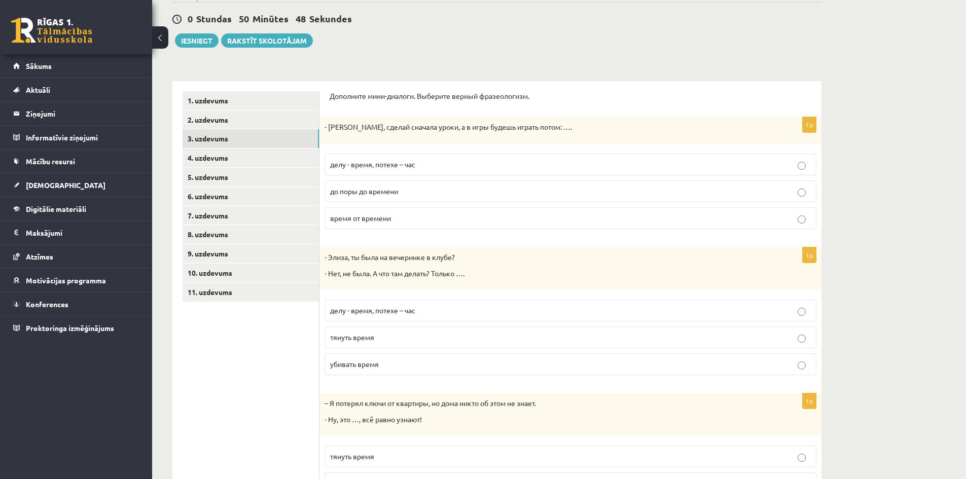
scroll to position [65, 0]
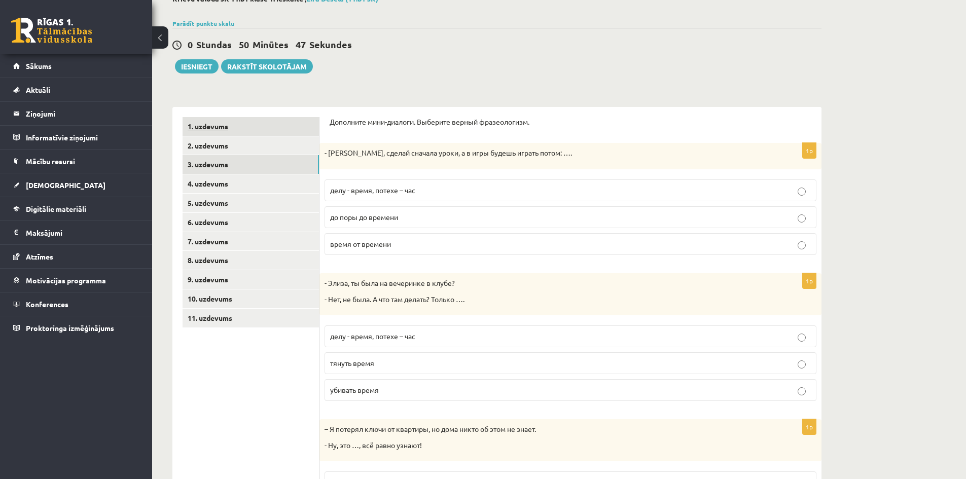
click at [268, 127] on link "1. uzdevums" at bounding box center [251, 126] width 136 height 19
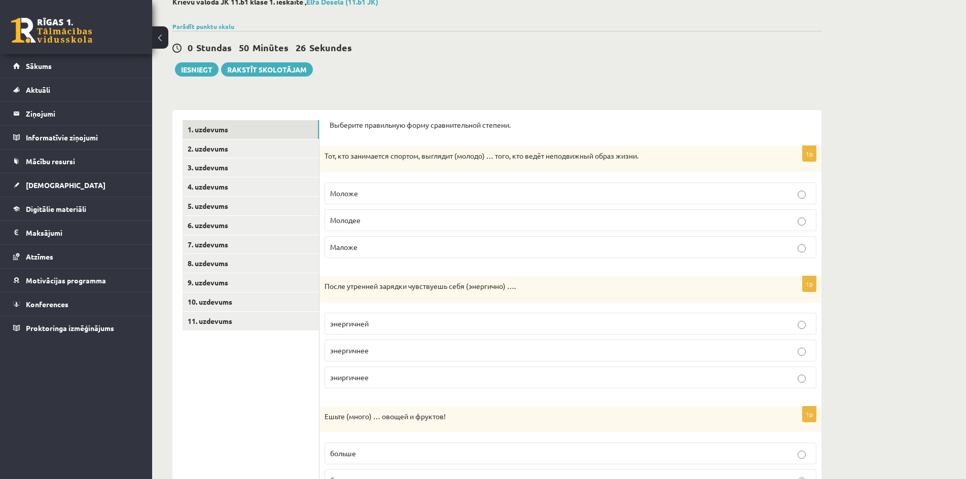
scroll to position [45, 0]
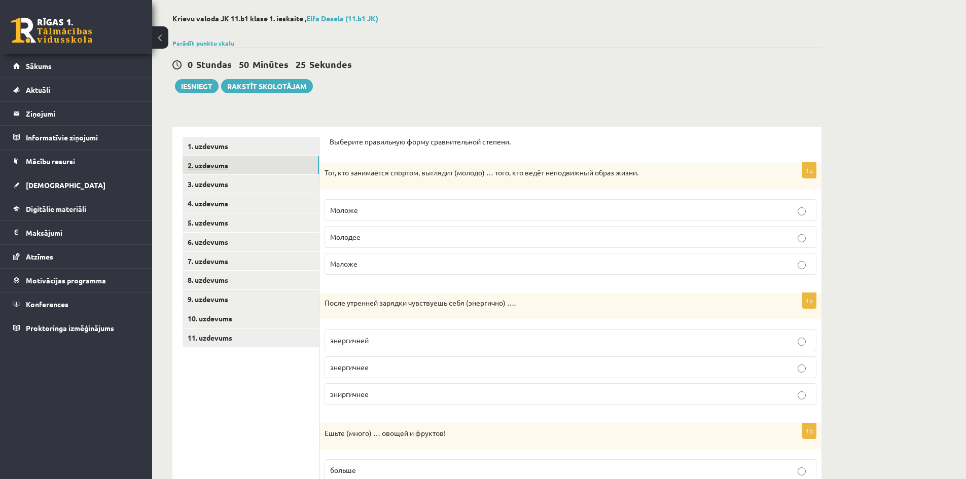
click at [236, 169] on link "2. uzdevums" at bounding box center [251, 165] width 136 height 19
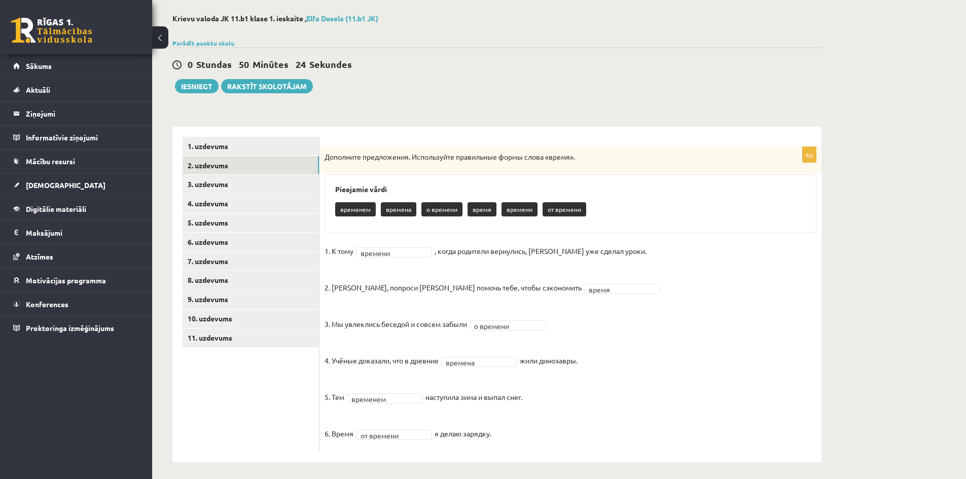
scroll to position [49, 0]
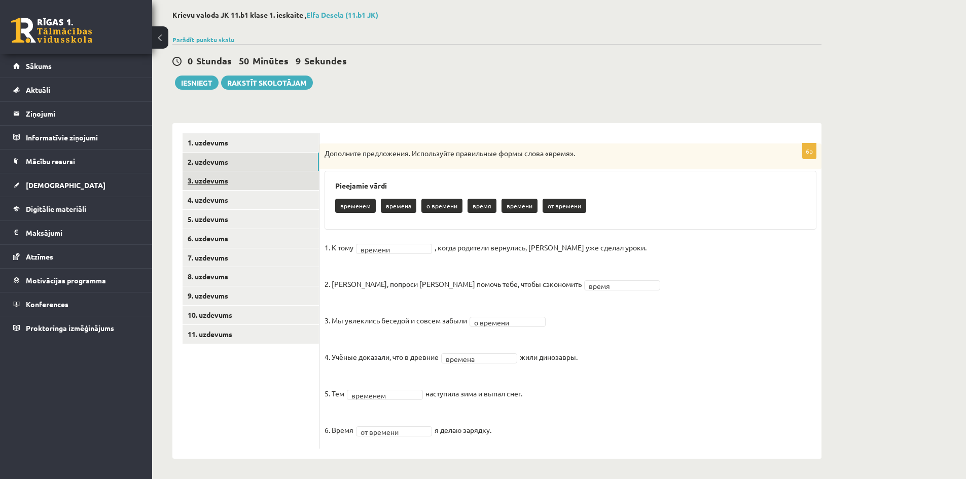
click at [216, 182] on link "3. uzdevums" at bounding box center [251, 180] width 136 height 19
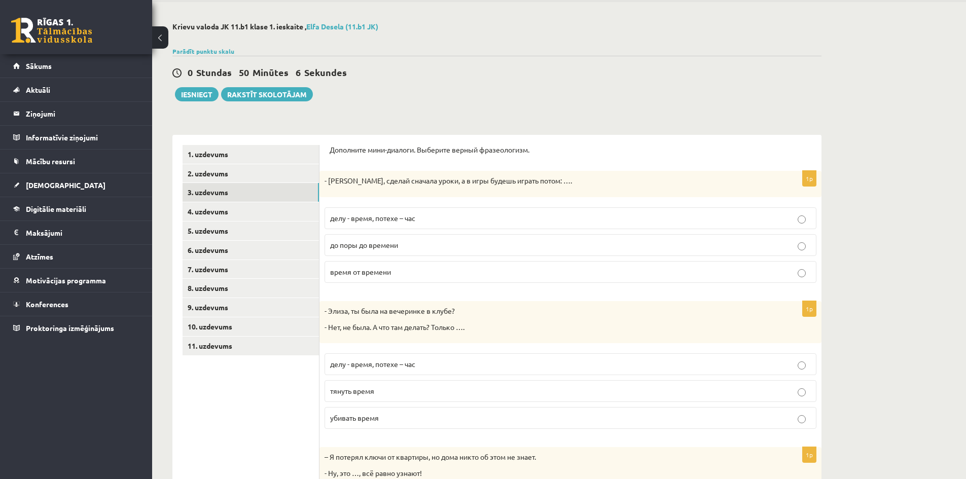
scroll to position [0, 0]
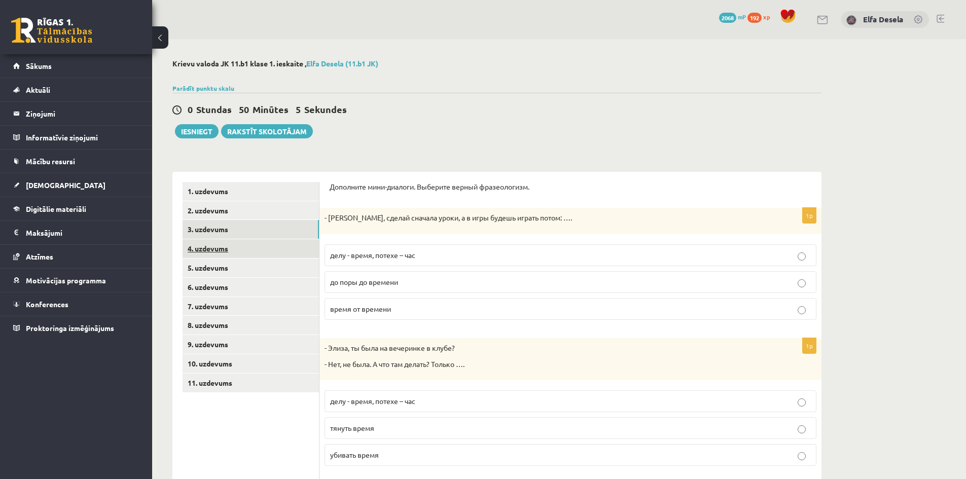
click at [263, 250] on link "4. uzdevums" at bounding box center [251, 248] width 136 height 19
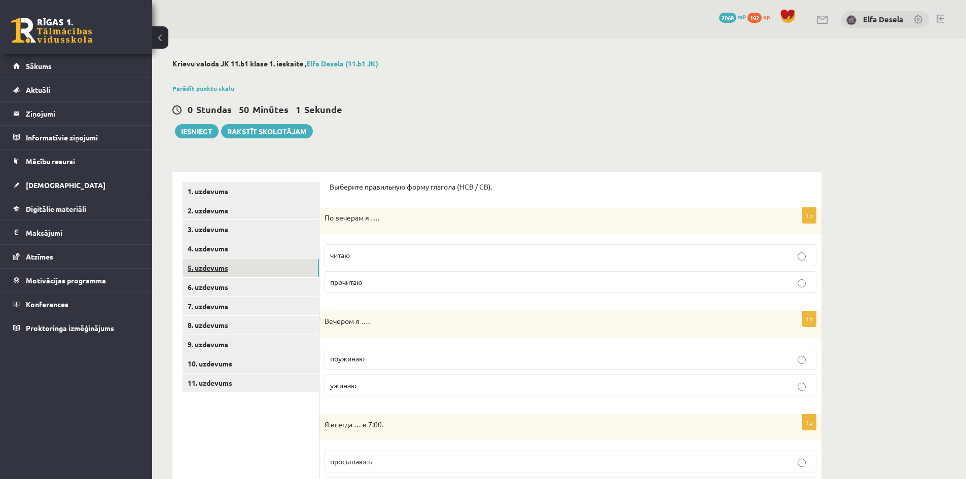
click at [247, 267] on link "5. uzdevums" at bounding box center [251, 268] width 136 height 19
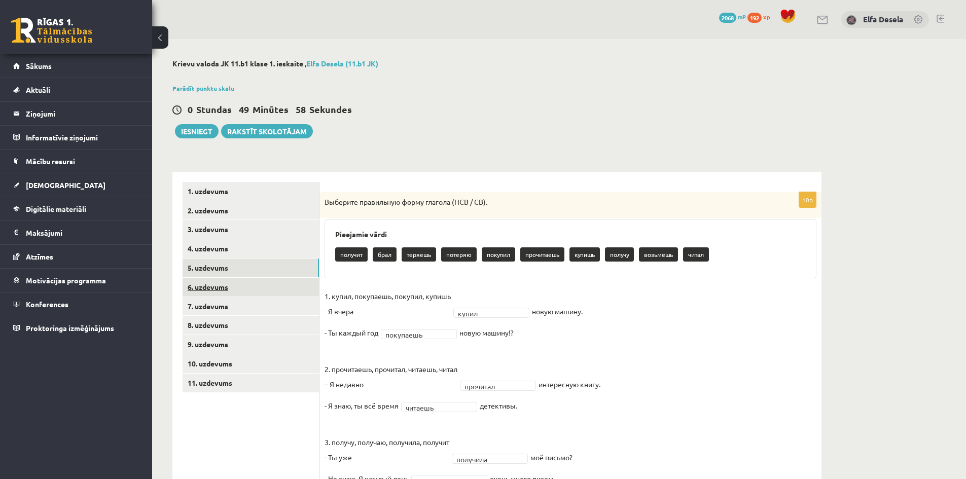
click at [250, 292] on link "6. uzdevums" at bounding box center [251, 287] width 136 height 19
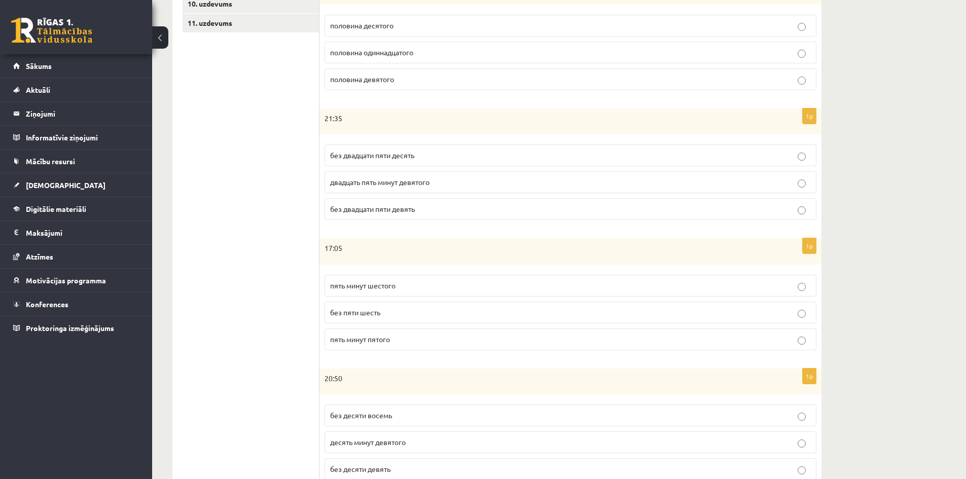
scroll to position [45, 0]
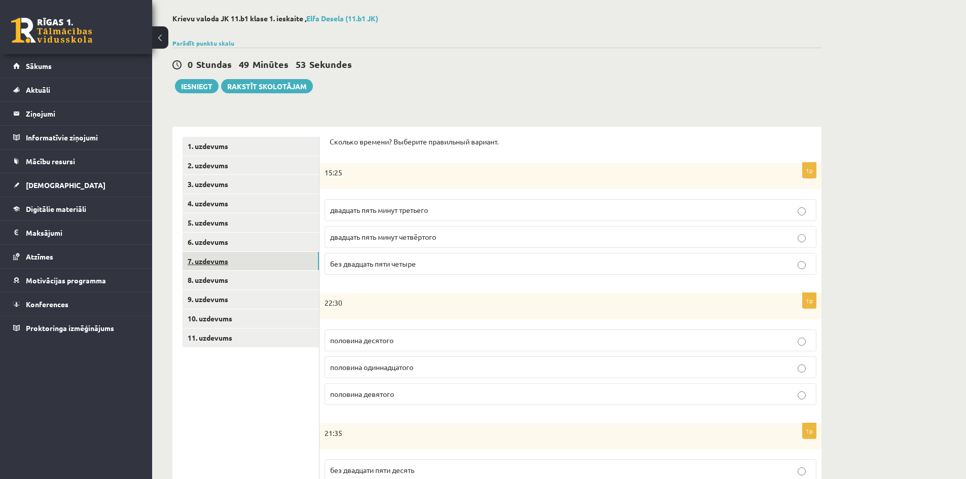
click at [230, 264] on link "7. uzdevums" at bounding box center [251, 261] width 136 height 19
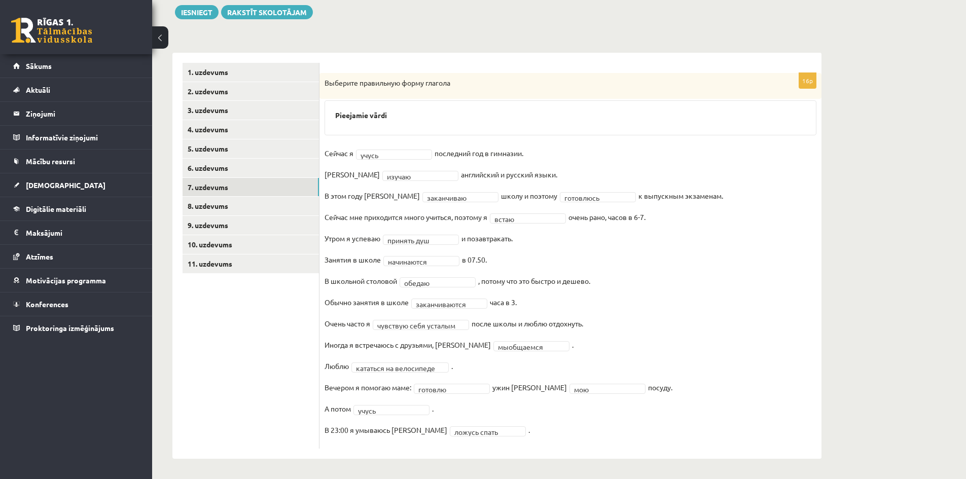
scroll to position [120, 0]
click at [225, 210] on link "8. uzdevums" at bounding box center [251, 206] width 136 height 19
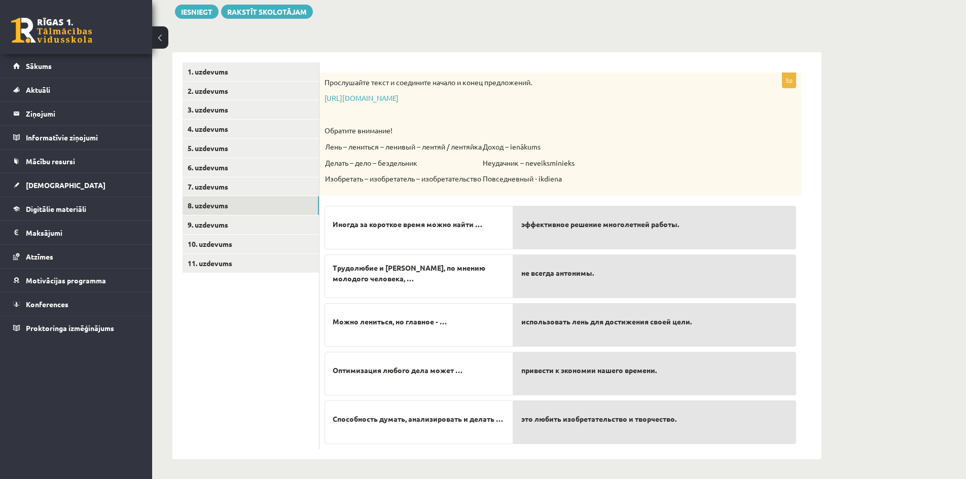
scroll to position [121, 0]
click at [230, 227] on link "9. uzdevums" at bounding box center [251, 224] width 136 height 19
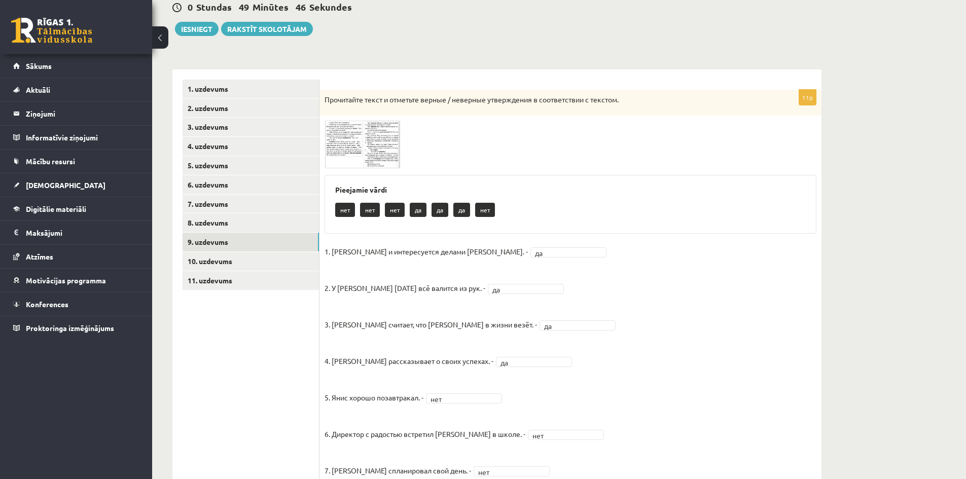
scroll to position [102, 0]
click at [253, 265] on link "10. uzdevums" at bounding box center [251, 262] width 136 height 19
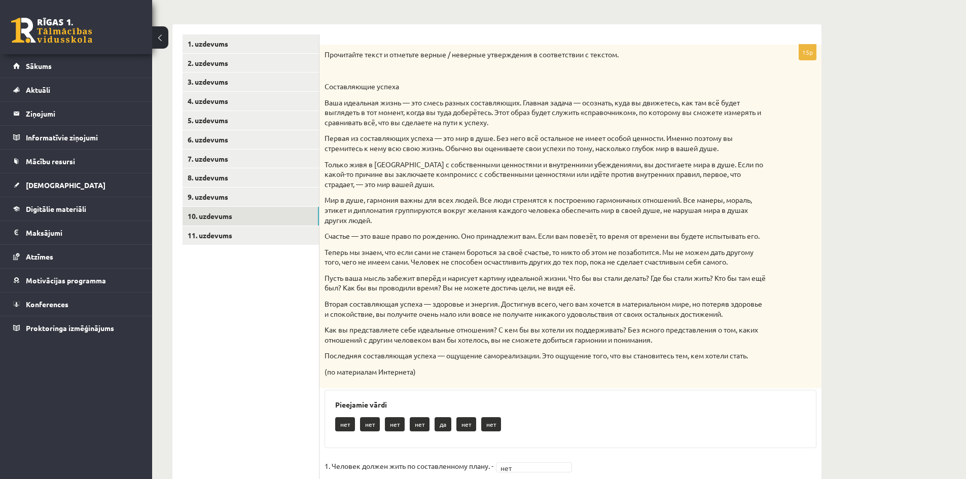
scroll to position [46, 0]
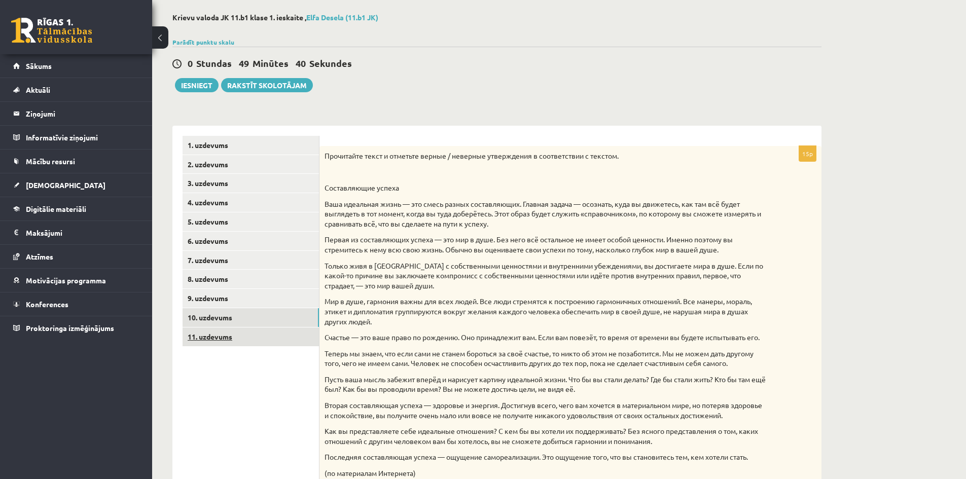
click at [241, 339] on link "11. uzdevums" at bounding box center [251, 337] width 136 height 19
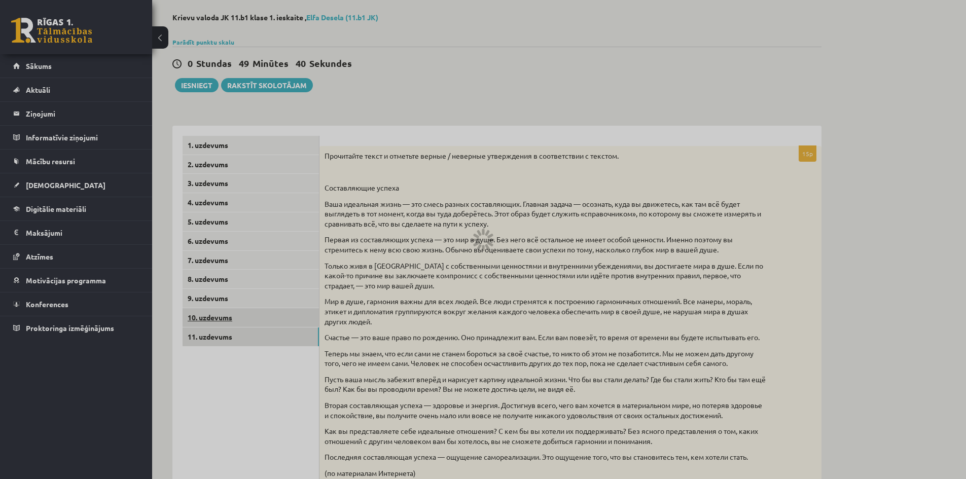
scroll to position [34, 0]
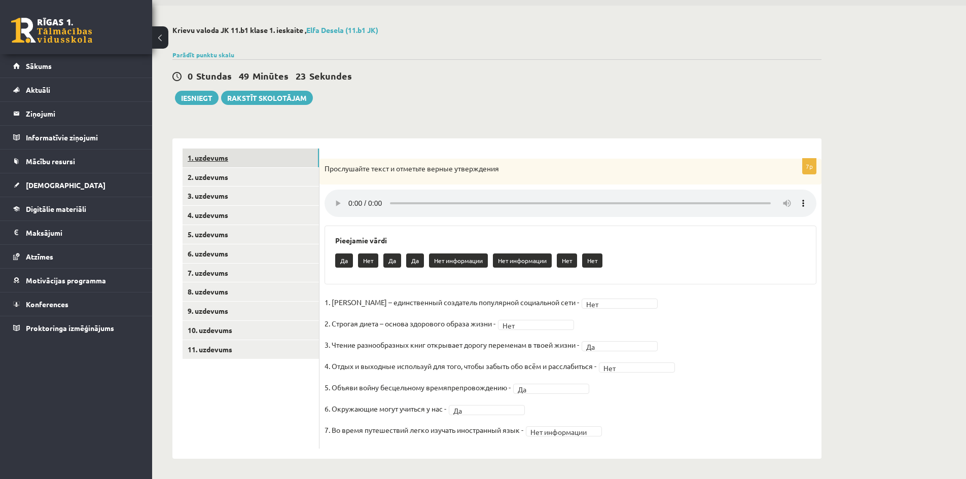
click at [241, 163] on link "1. uzdevums" at bounding box center [251, 158] width 136 height 19
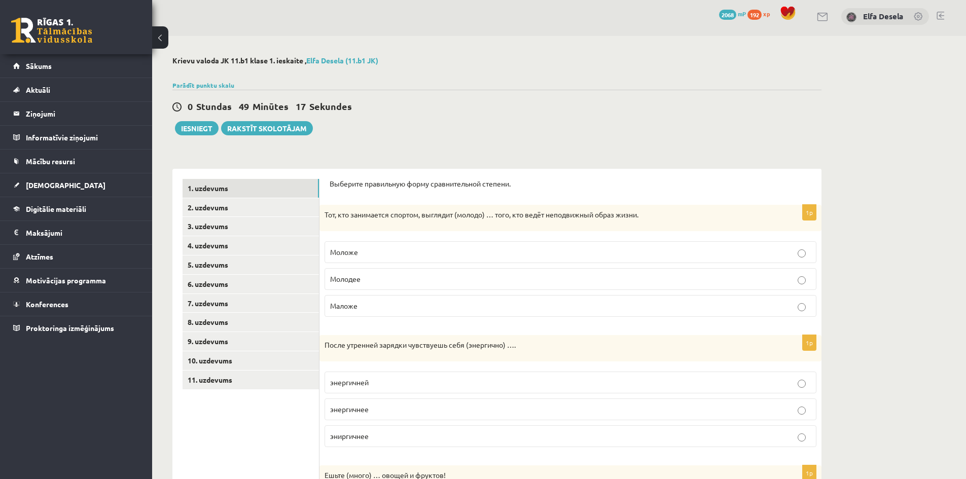
scroll to position [0, 0]
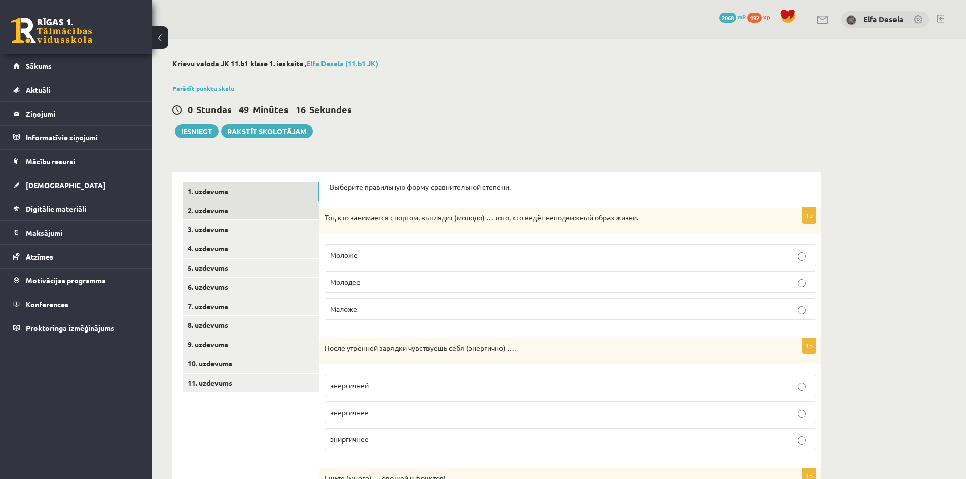
click at [250, 216] on link "2. uzdevums" at bounding box center [251, 210] width 136 height 19
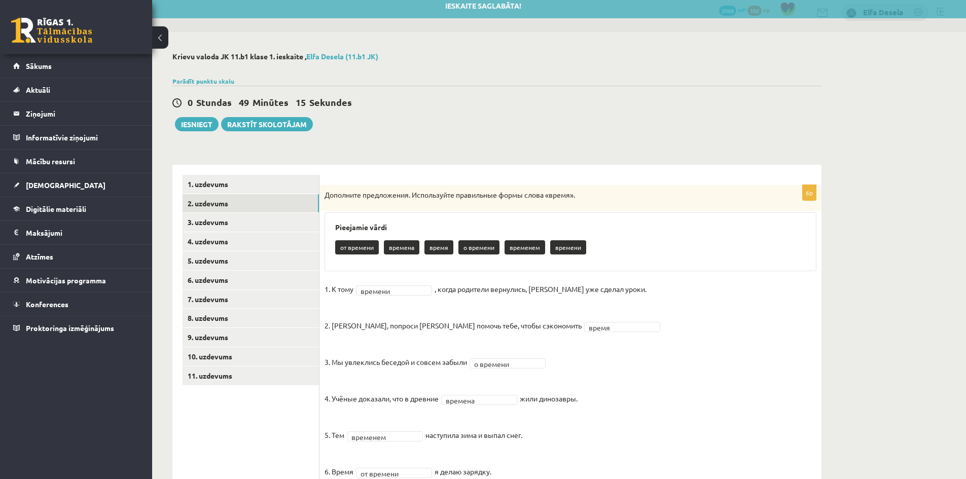
scroll to position [49, 0]
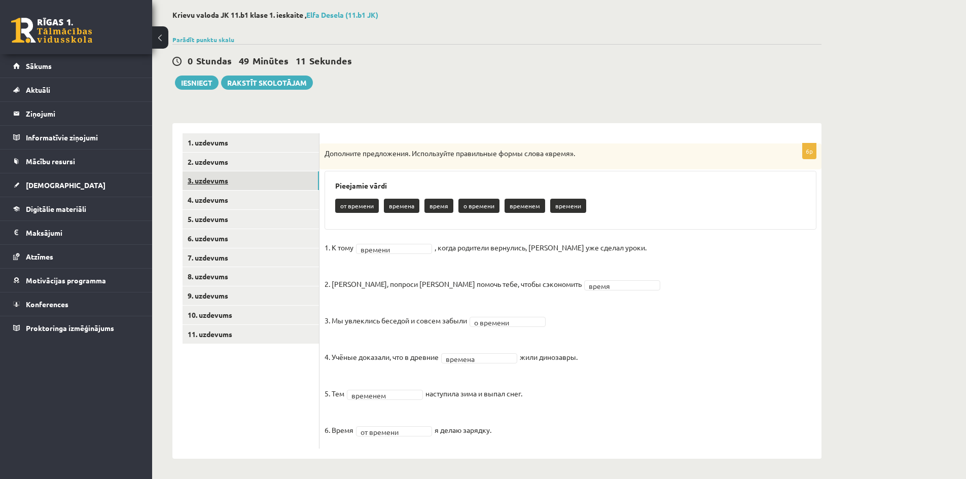
click at [216, 182] on link "3. uzdevums" at bounding box center [251, 180] width 136 height 19
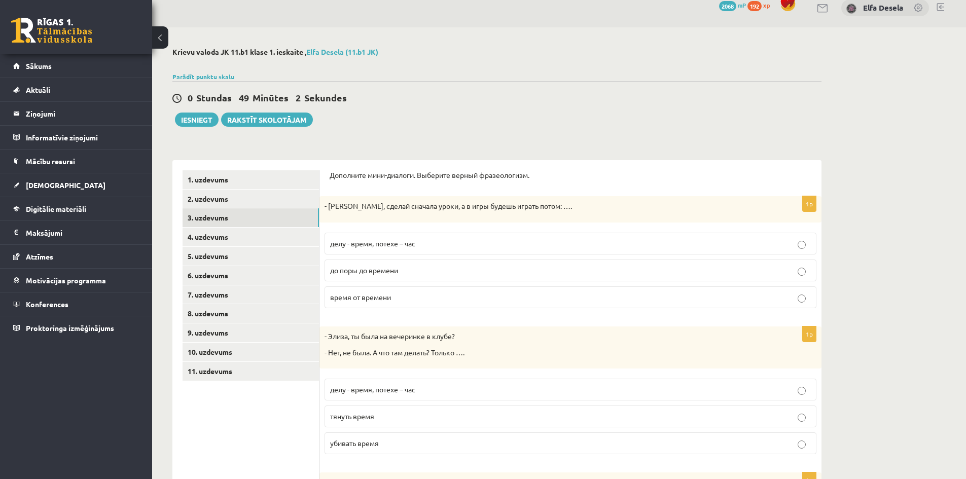
scroll to position [0, 0]
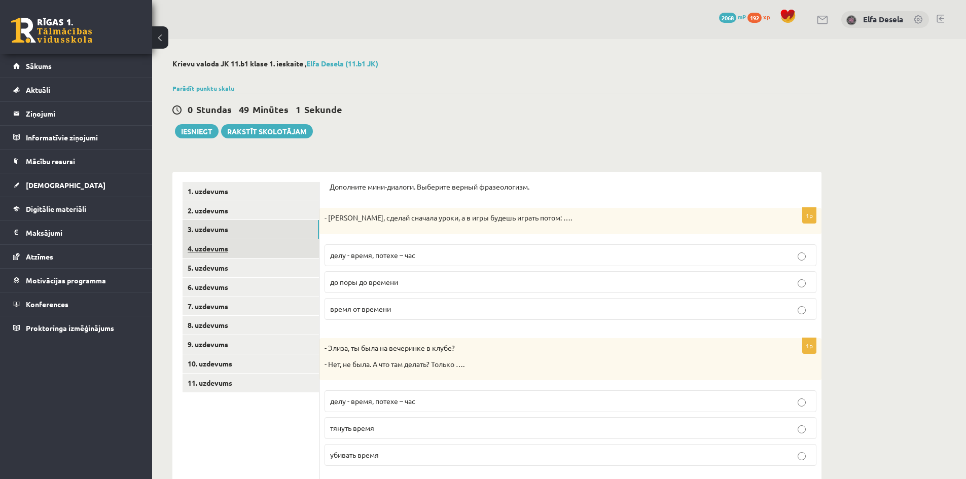
click at [218, 252] on link "4. uzdevums" at bounding box center [251, 248] width 136 height 19
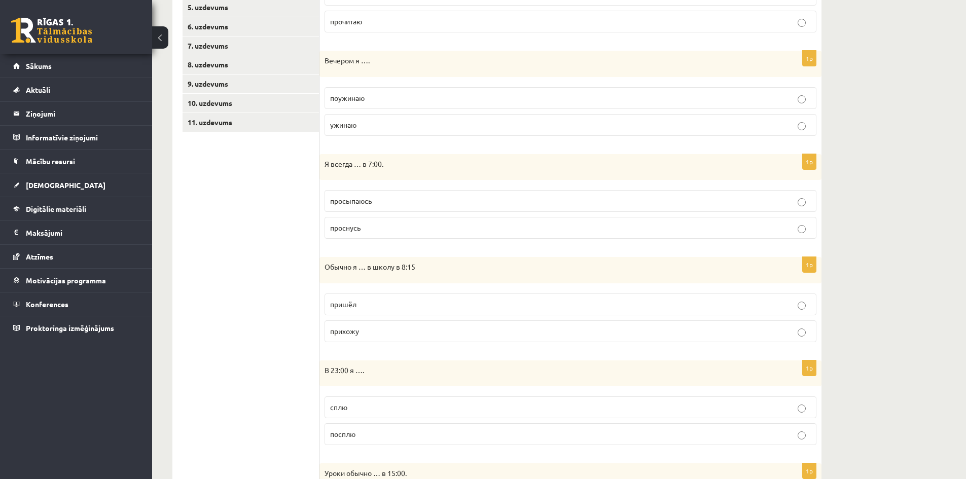
scroll to position [170, 0]
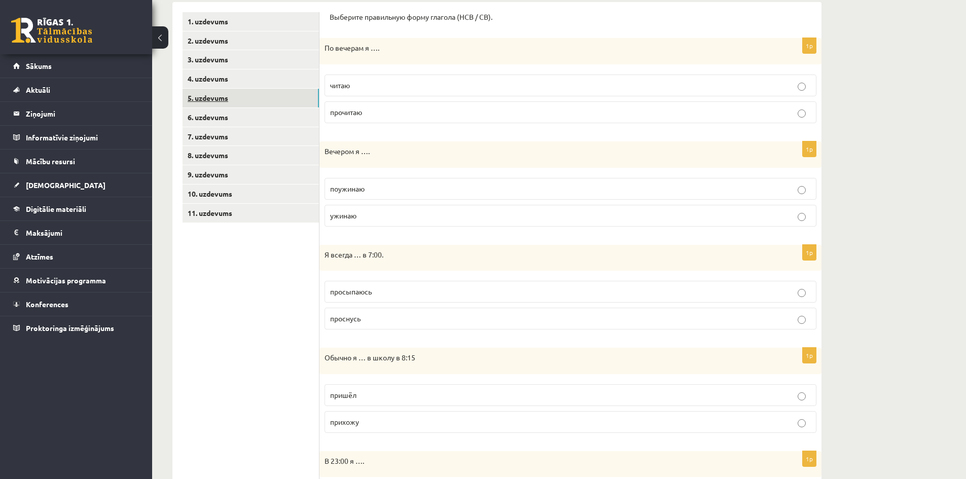
click at [234, 102] on link "5. uzdevums" at bounding box center [251, 98] width 136 height 19
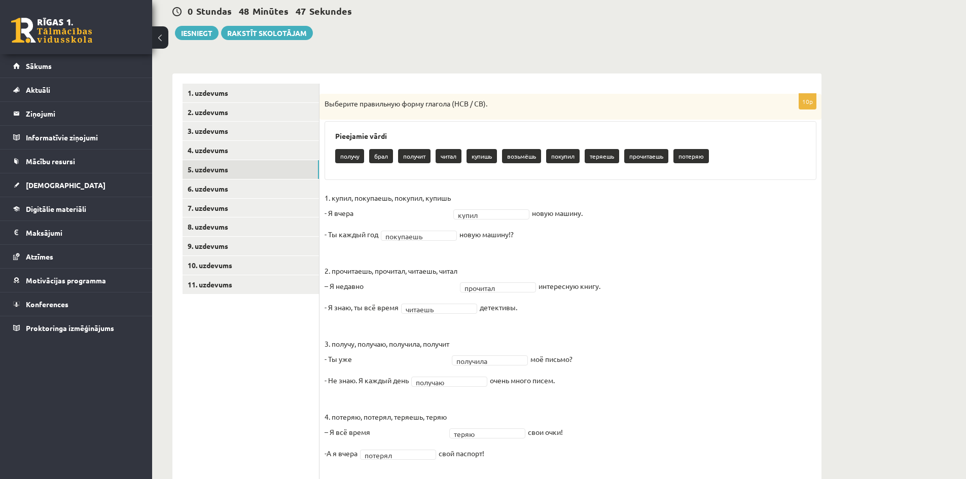
scroll to position [94, 0]
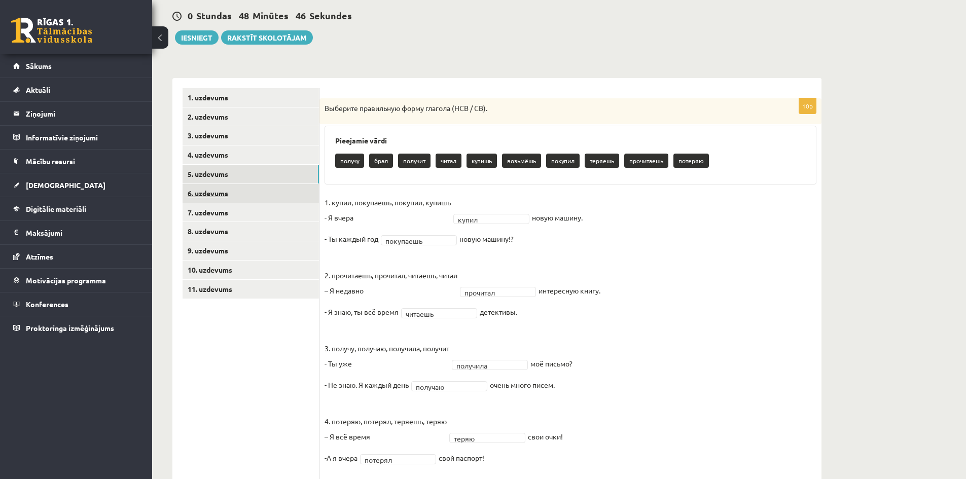
click at [250, 197] on link "6. uzdevums" at bounding box center [251, 193] width 136 height 19
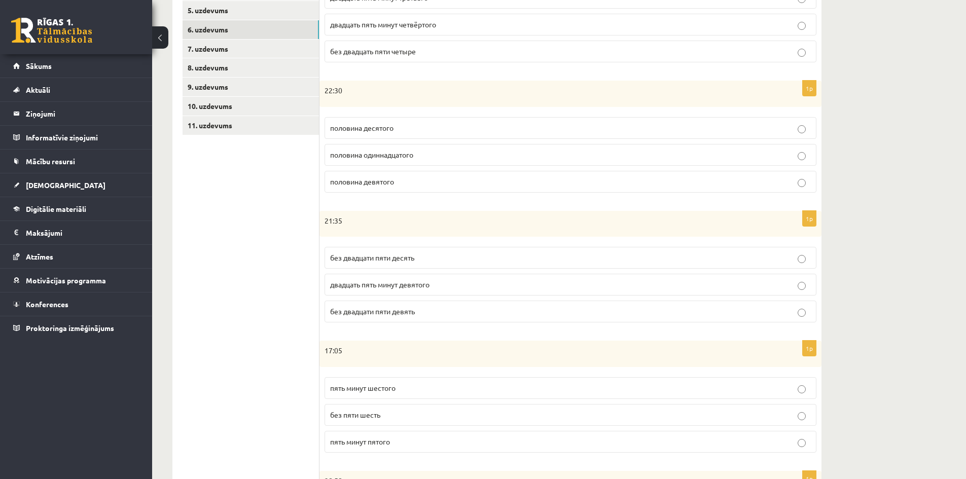
scroll to position [0, 0]
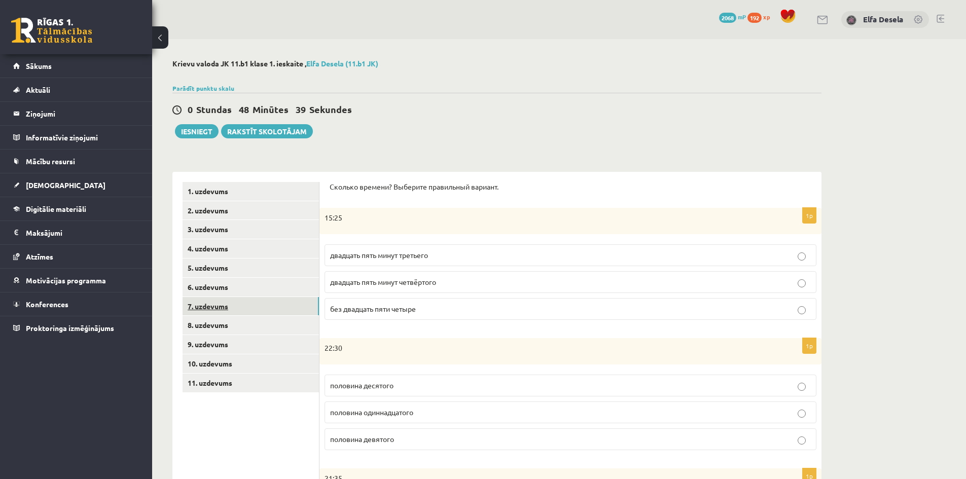
click at [246, 309] on link "7. uzdevums" at bounding box center [251, 306] width 136 height 19
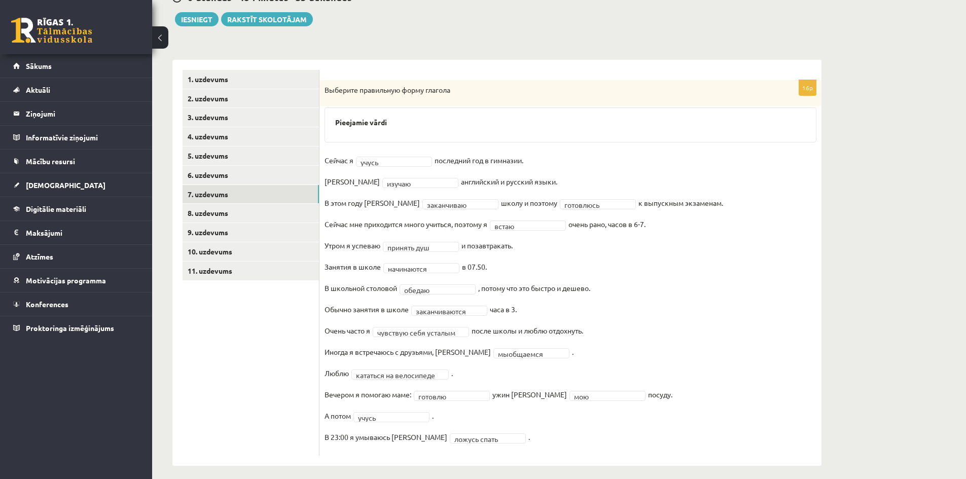
scroll to position [120, 0]
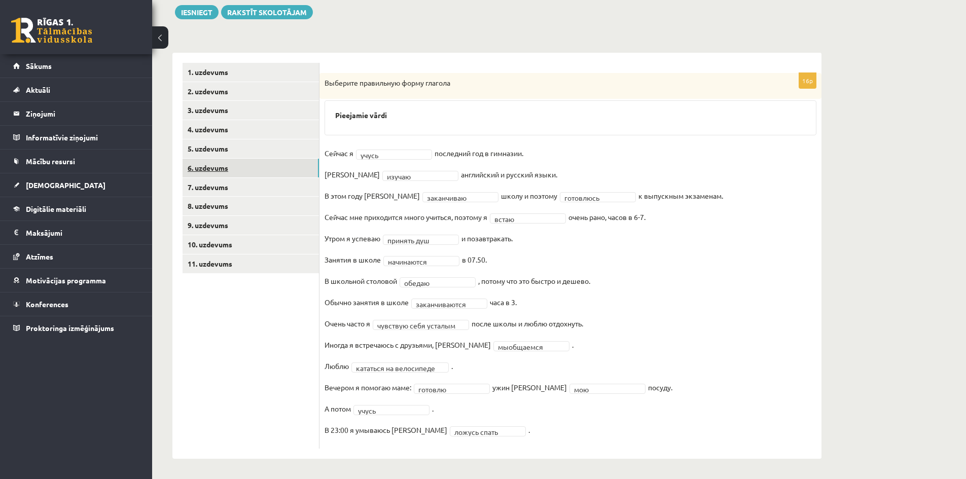
click at [204, 164] on link "6. uzdevums" at bounding box center [251, 168] width 136 height 19
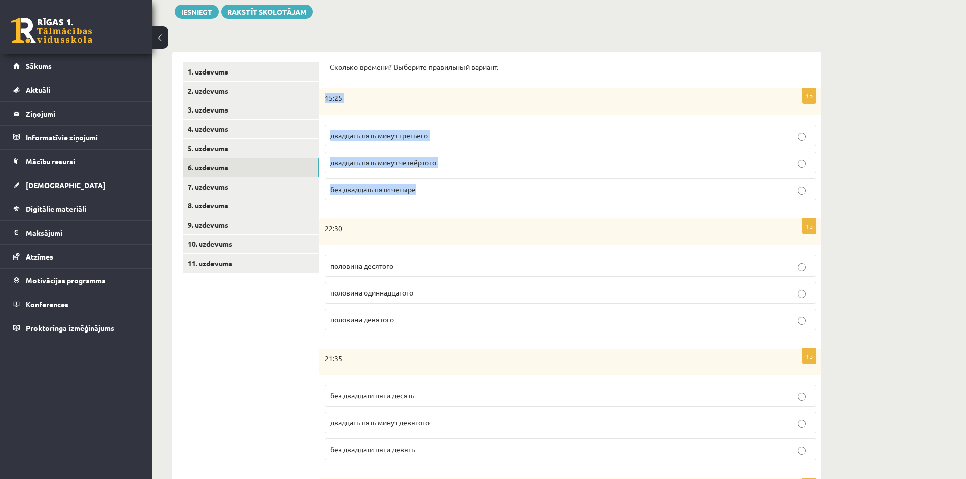
drag, startPoint x: 321, startPoint y: 91, endPoint x: 479, endPoint y: 182, distance: 182.3
click at [477, 188] on div "1p 15:25 двадцать пять минут третьего двадцать пять минут четвёртого без двадца…" at bounding box center [571, 148] width 502 height 120
click at [462, 164] on p "двадцать пять минут четвёртого" at bounding box center [570, 162] width 481 height 11
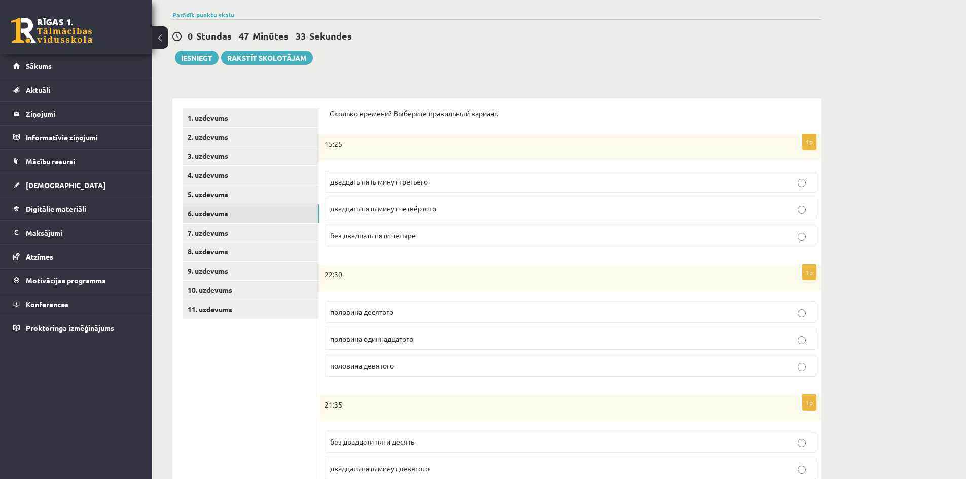
scroll to position [45, 0]
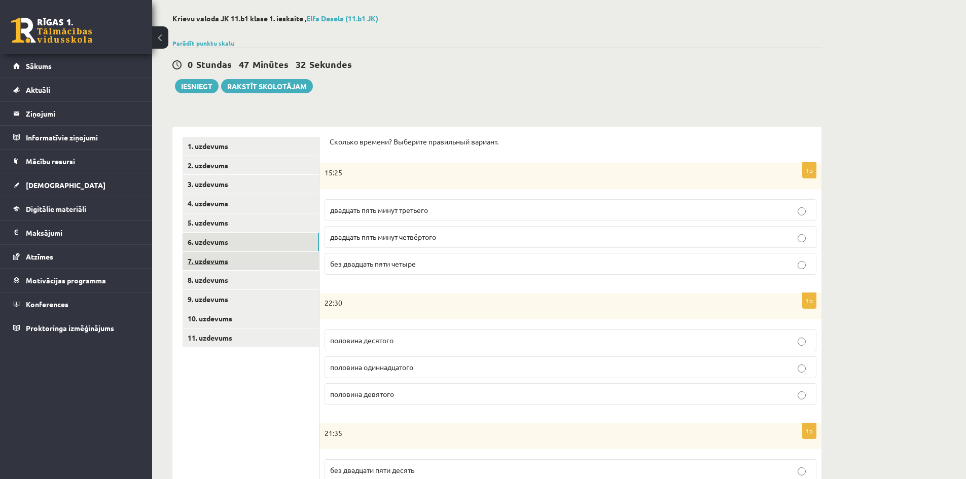
click at [253, 261] on link "7. uzdevums" at bounding box center [251, 261] width 136 height 19
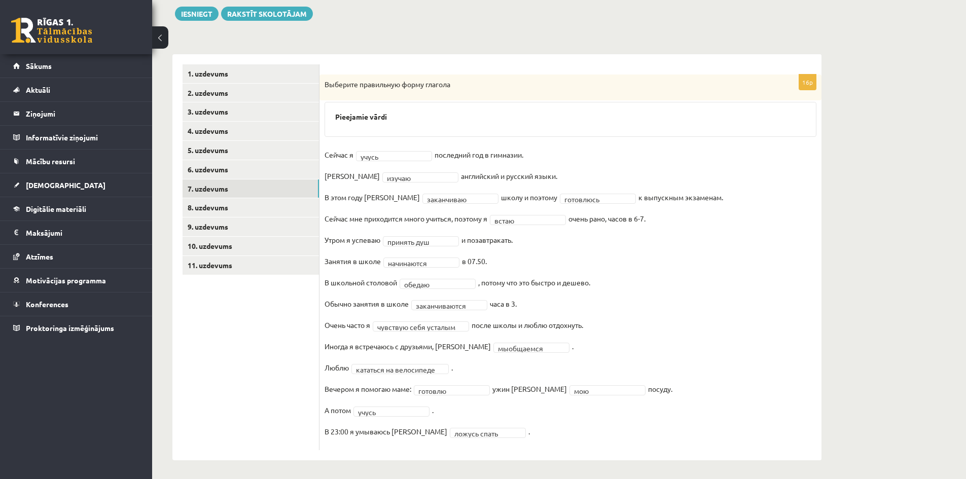
scroll to position [120, 0]
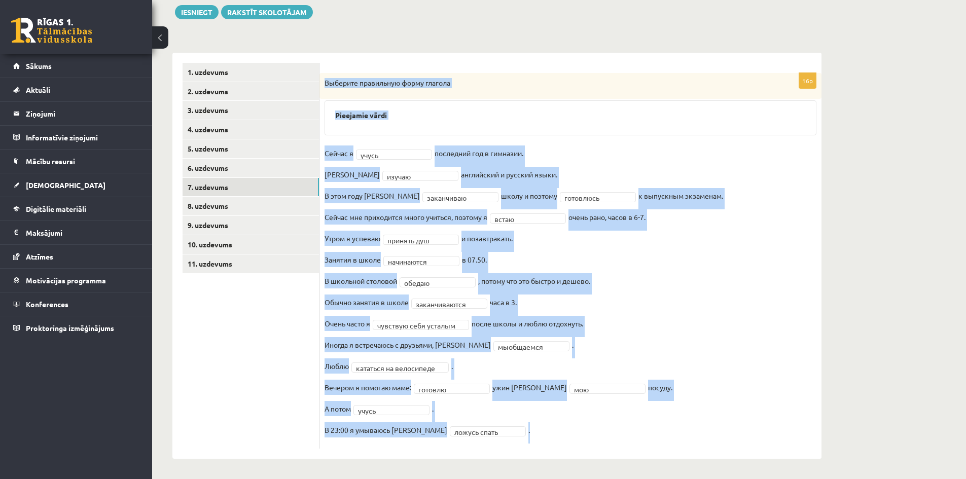
drag, startPoint x: 323, startPoint y: 83, endPoint x: 518, endPoint y: 436, distance: 404.0
click at [518, 436] on div "**********" at bounding box center [571, 261] width 502 height 376
click at [228, 212] on link "8. uzdevums" at bounding box center [251, 206] width 136 height 19
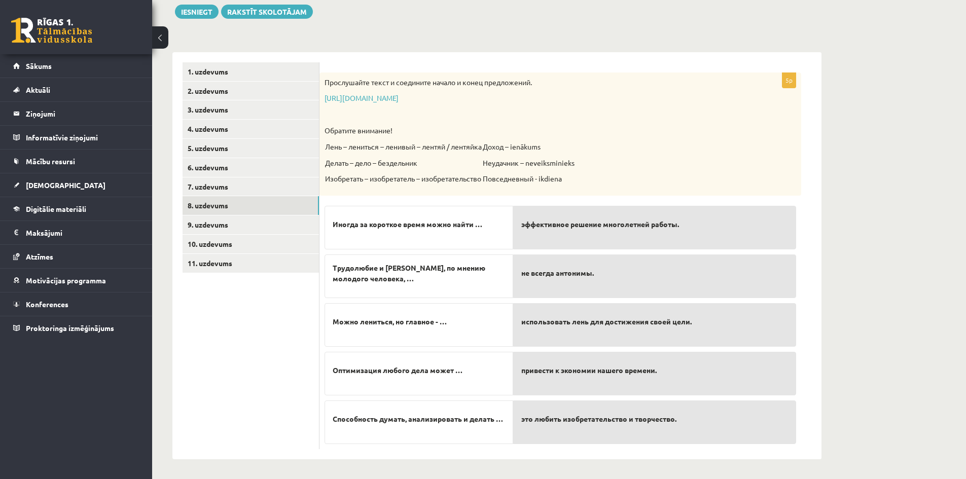
scroll to position [121, 0]
click at [264, 218] on link "9. uzdevums" at bounding box center [251, 224] width 136 height 19
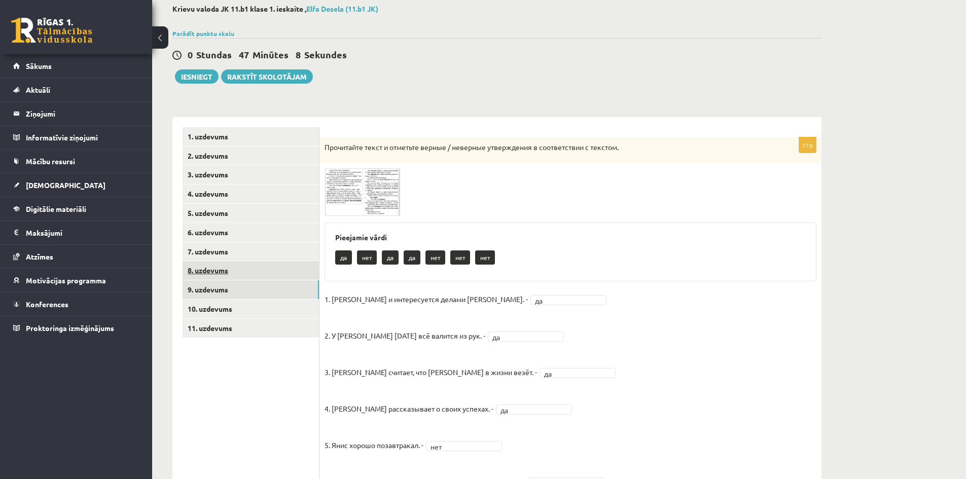
scroll to position [51, 0]
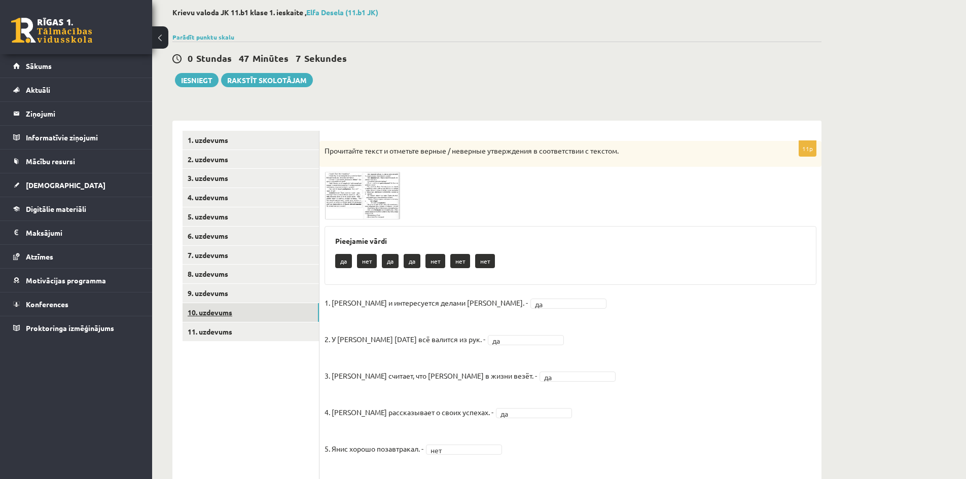
click at [234, 316] on link "10. uzdevums" at bounding box center [251, 312] width 136 height 19
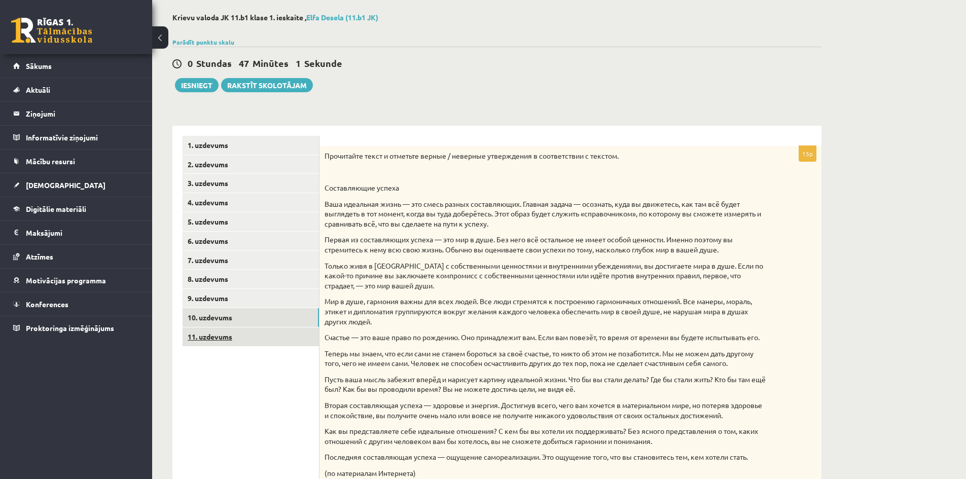
click at [246, 346] on link "11. uzdevums" at bounding box center [251, 337] width 136 height 19
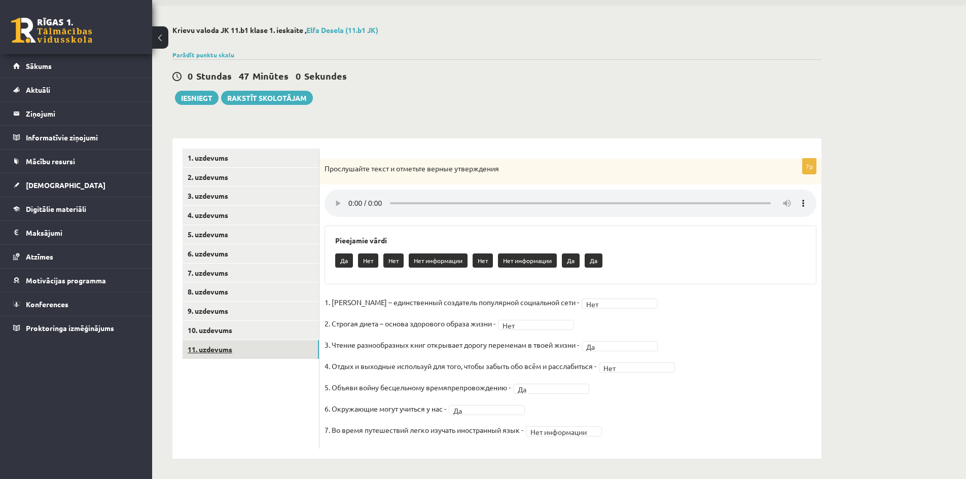
scroll to position [34, 0]
click at [272, 386] on ul "1. uzdevums 2. uzdevums 3. uzdevums 4. uzdevums 5. uzdevums 6. uzdevums 7. uzde…" at bounding box center [251, 299] width 137 height 300
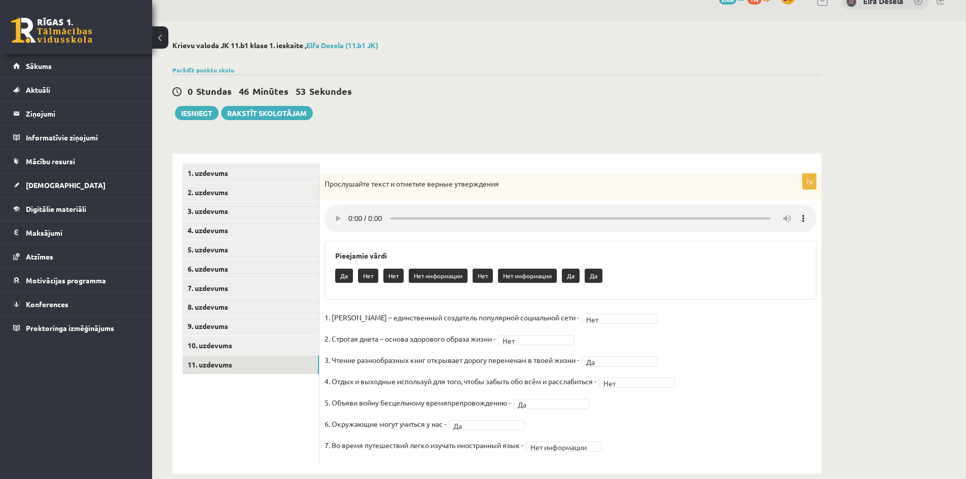
scroll to position [0, 0]
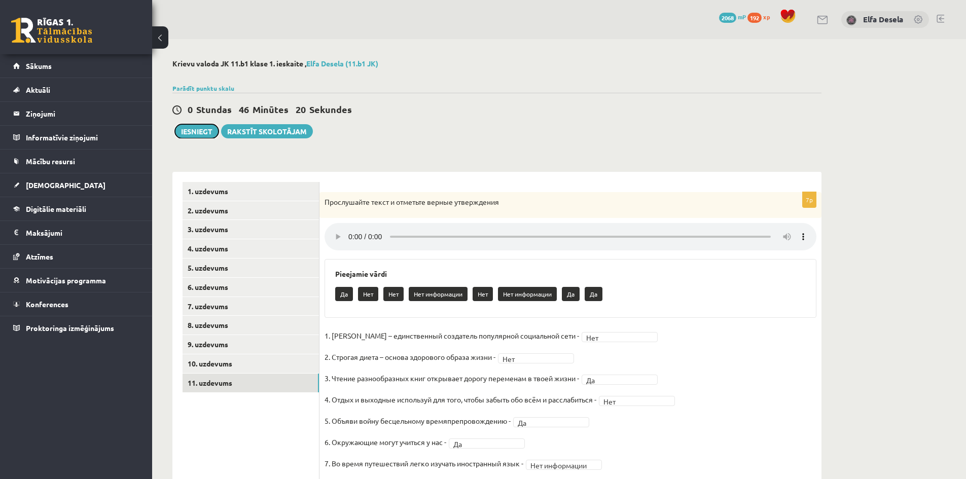
drag, startPoint x: 194, startPoint y: 133, endPoint x: 577, endPoint y: 54, distance: 391.2
click at [194, 133] on button "Iesniegt" at bounding box center [197, 131] width 44 height 14
click at [240, 190] on link "1. uzdevums" at bounding box center [251, 191] width 136 height 19
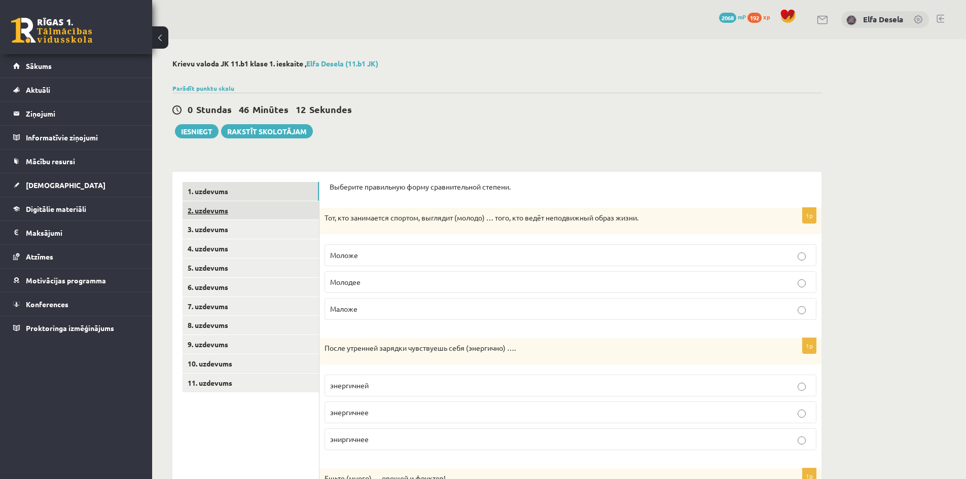
click at [266, 217] on link "2. uzdevums" at bounding box center [251, 210] width 136 height 19
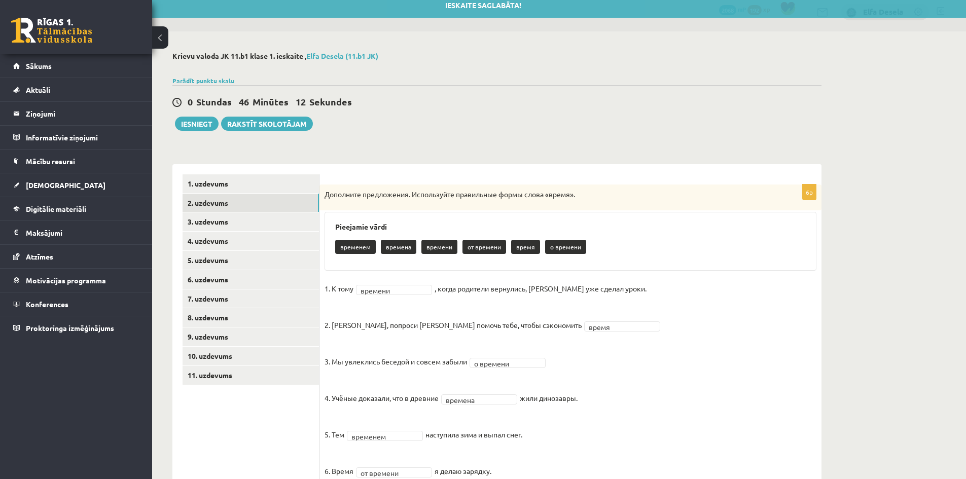
scroll to position [49, 0]
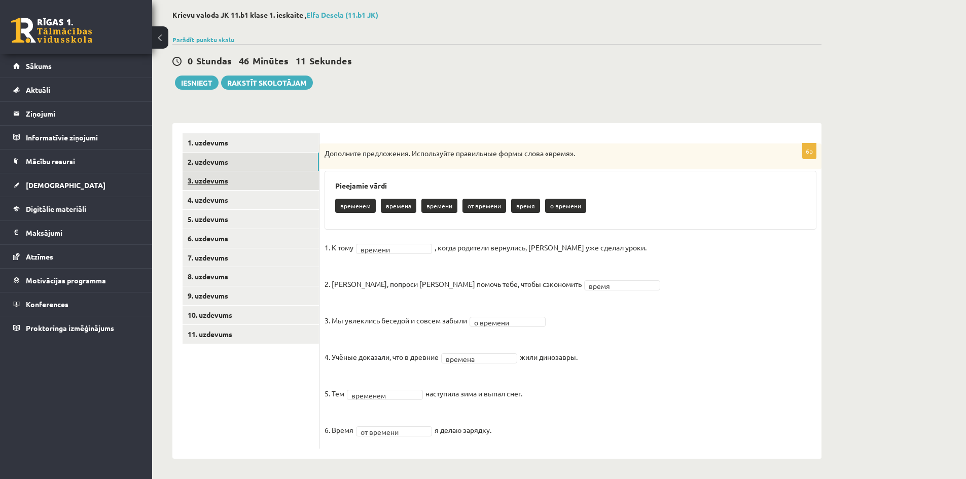
click at [239, 185] on link "3. uzdevums" at bounding box center [251, 180] width 136 height 19
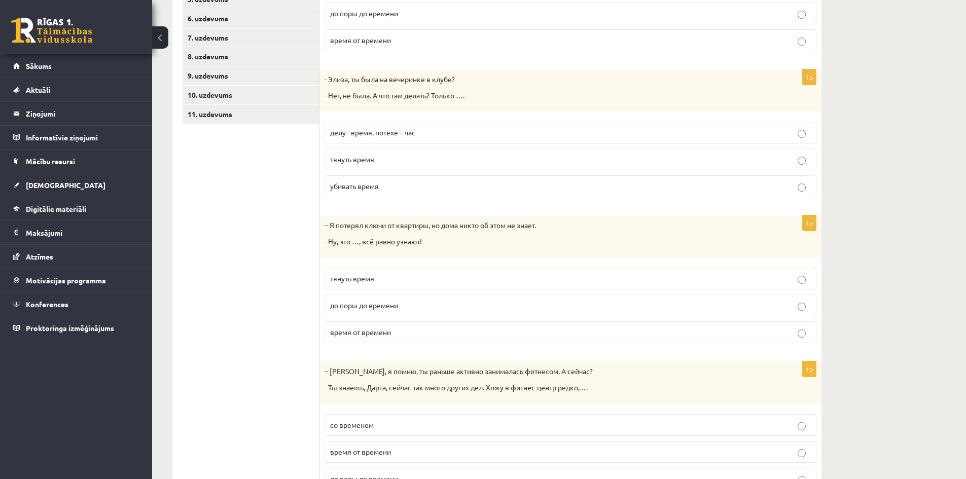
scroll to position [0, 0]
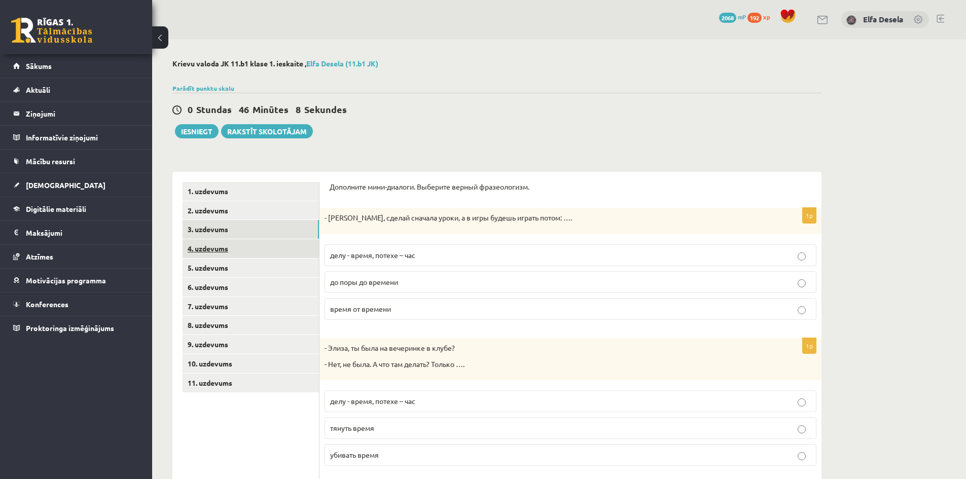
click at [227, 246] on link "4. uzdevums" at bounding box center [251, 248] width 136 height 19
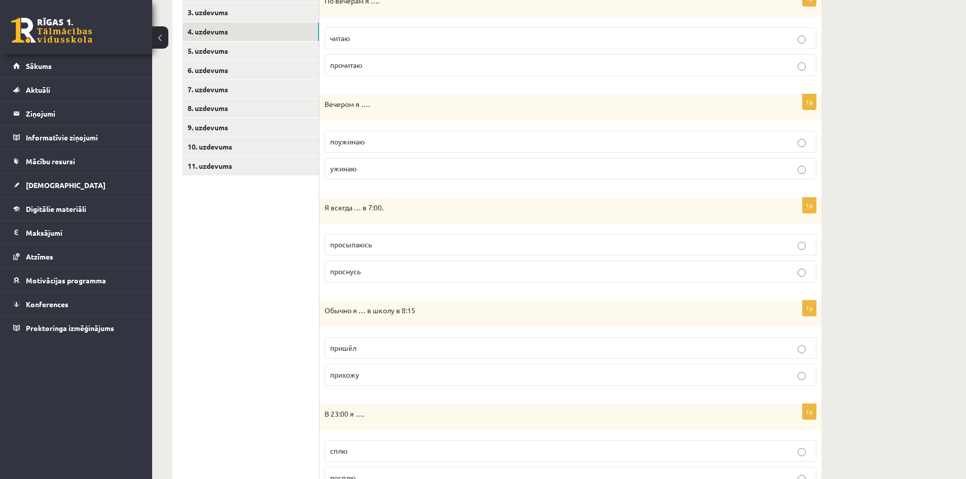
scroll to position [119, 0]
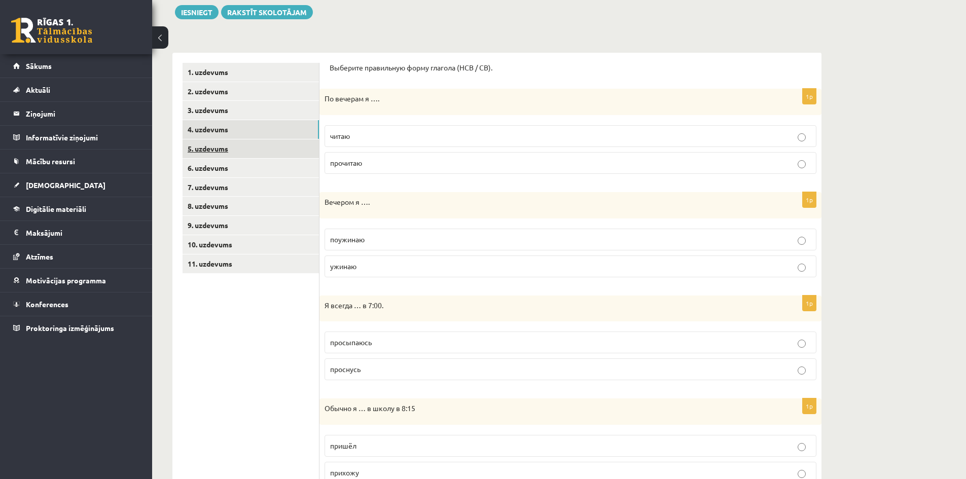
click at [240, 153] on link "5. uzdevums" at bounding box center [251, 149] width 136 height 19
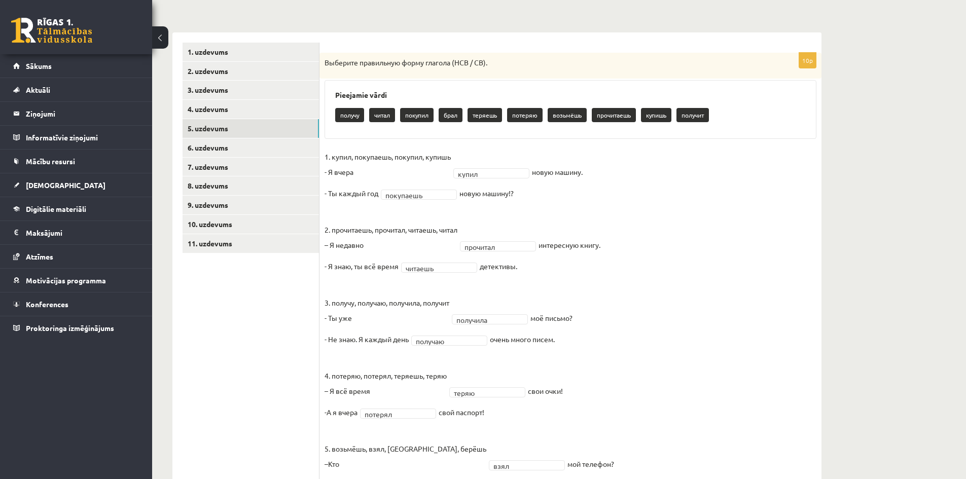
scroll to position [0, 0]
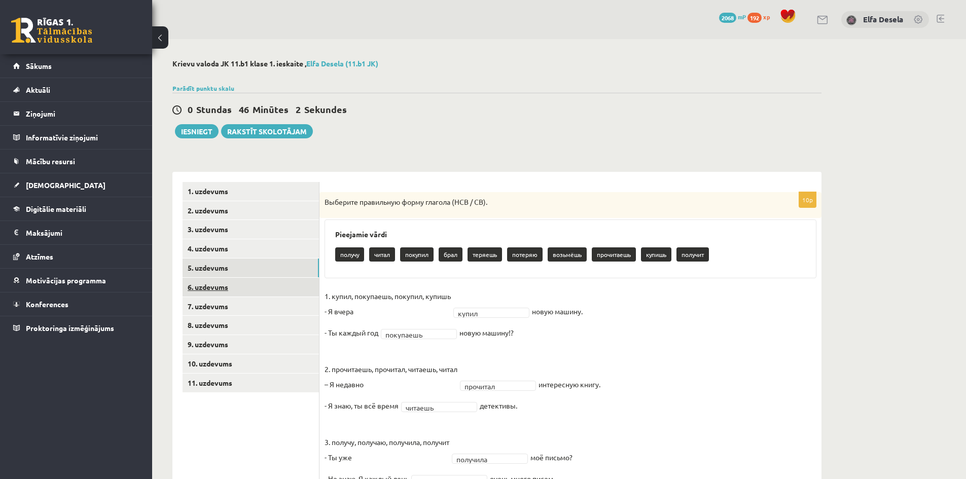
click at [254, 287] on link "6. uzdevums" at bounding box center [251, 287] width 136 height 19
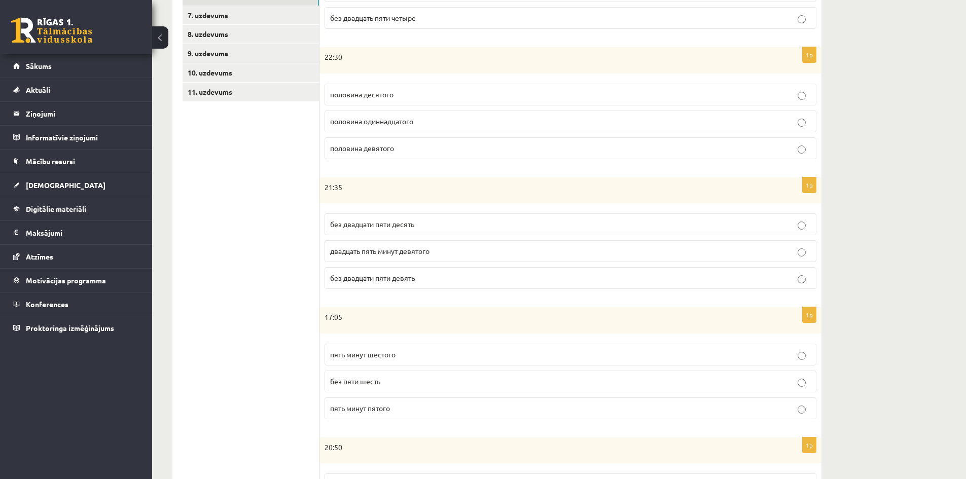
scroll to position [96, 0]
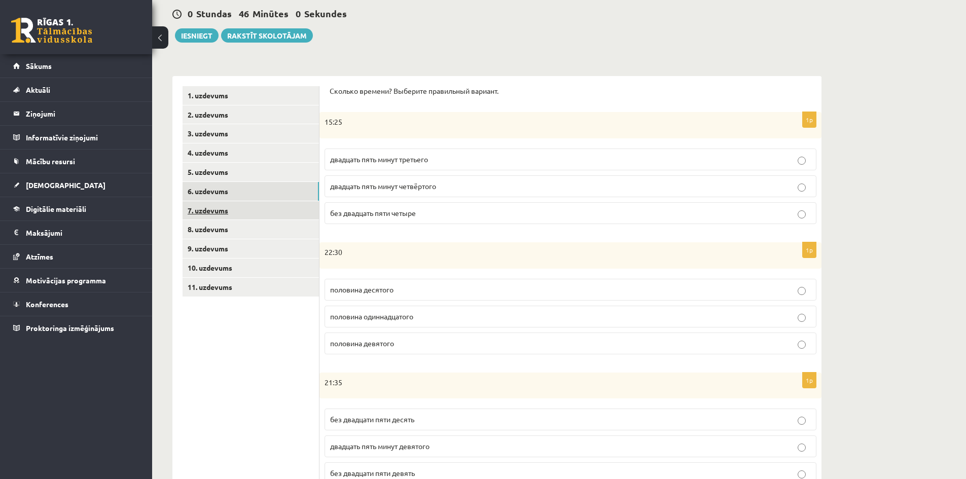
click at [248, 213] on link "7. uzdevums" at bounding box center [251, 210] width 136 height 19
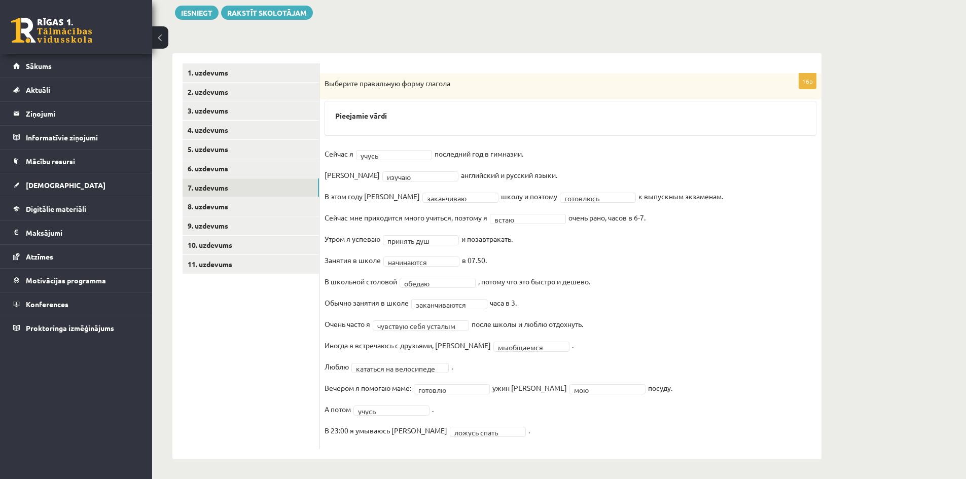
scroll to position [120, 0]
click at [253, 211] on link "8. uzdevums" at bounding box center [251, 206] width 136 height 19
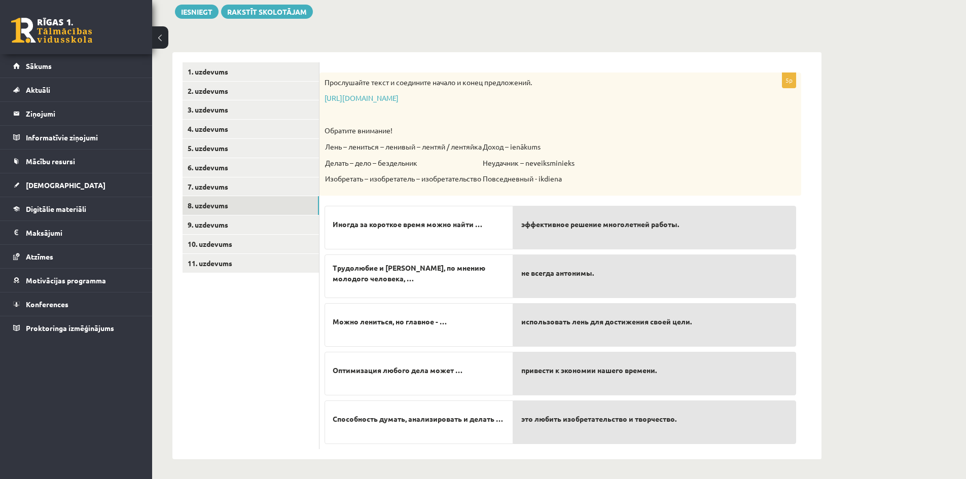
scroll to position [121, 0]
click at [247, 231] on link "9. uzdevums" at bounding box center [251, 224] width 136 height 19
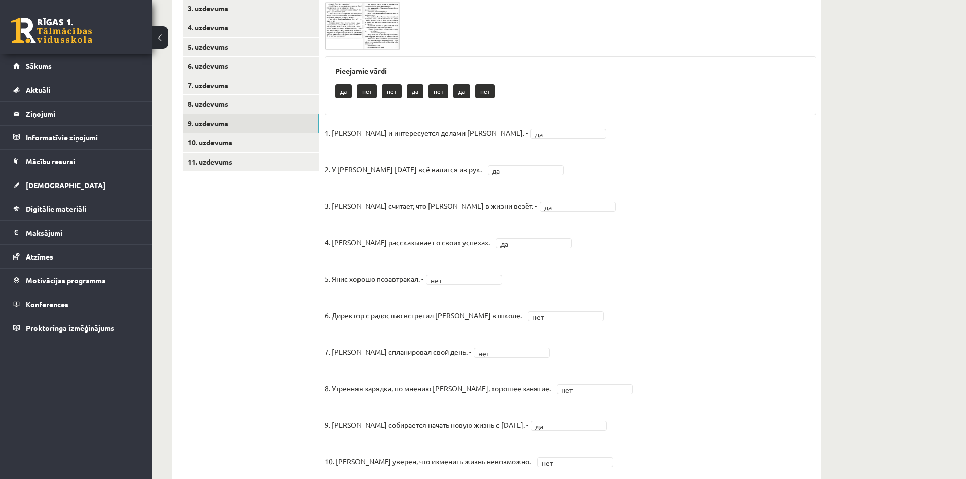
scroll to position [102, 0]
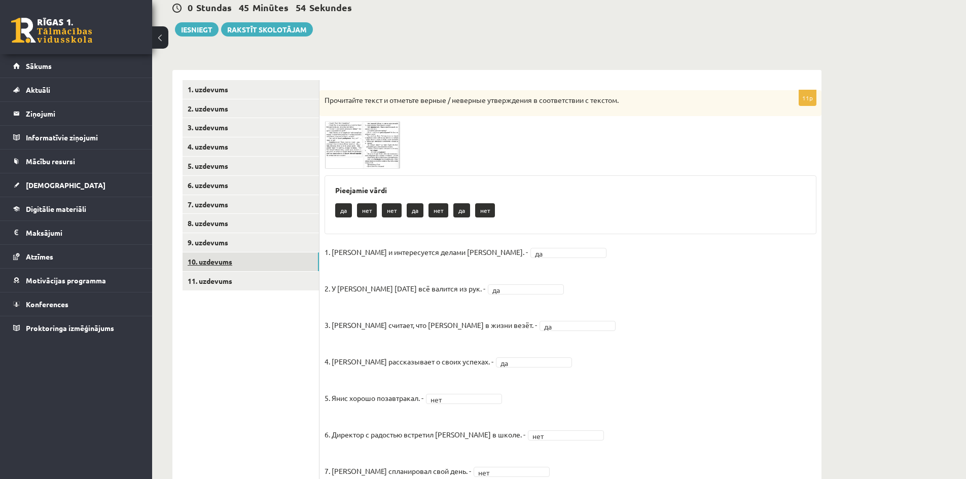
click at [265, 264] on link "10. uzdevums" at bounding box center [251, 262] width 136 height 19
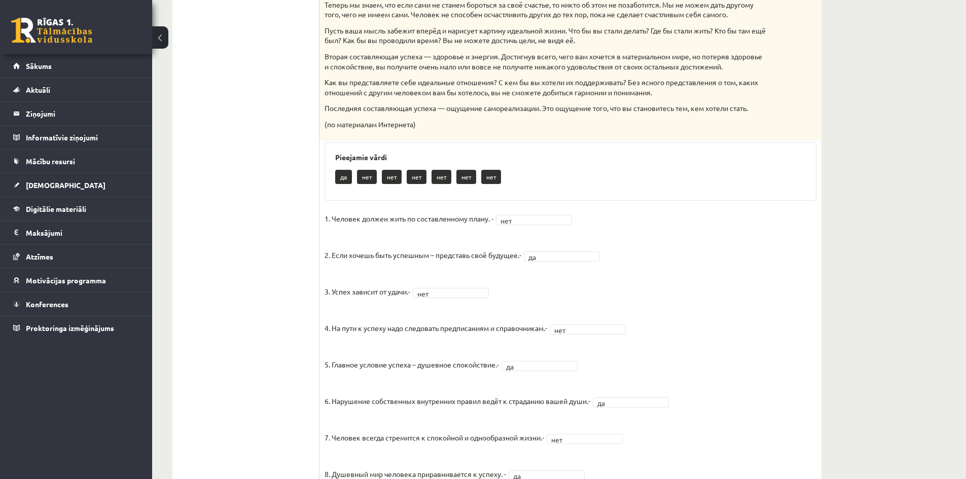
scroll to position [148, 0]
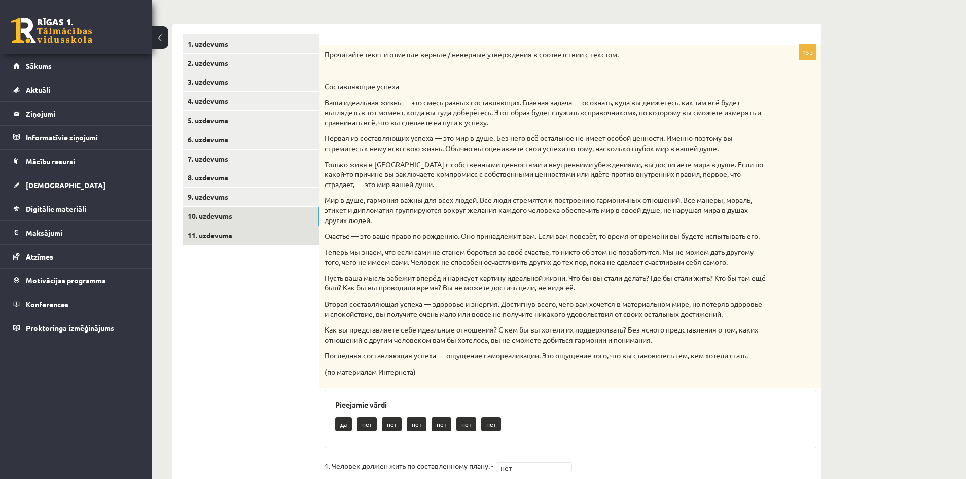
click at [251, 238] on link "11. uzdevums" at bounding box center [251, 235] width 136 height 19
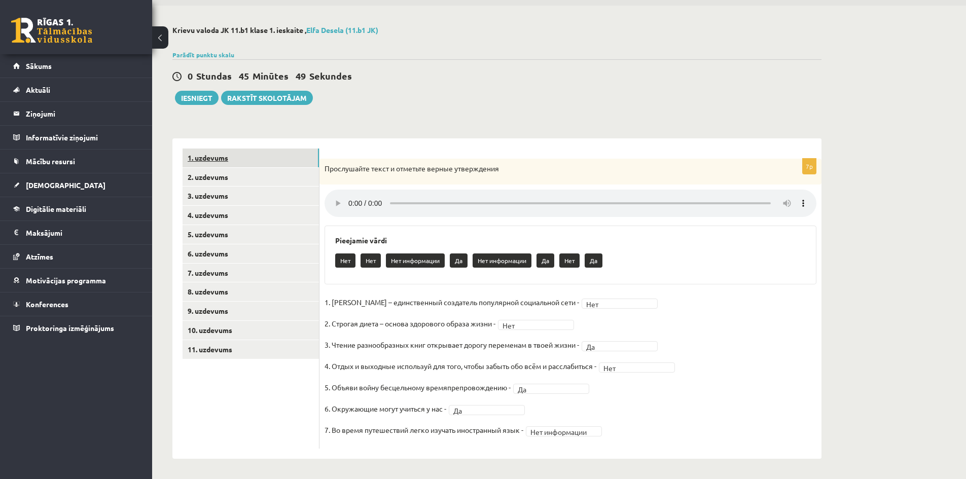
click at [240, 159] on link "1. uzdevums" at bounding box center [251, 158] width 136 height 19
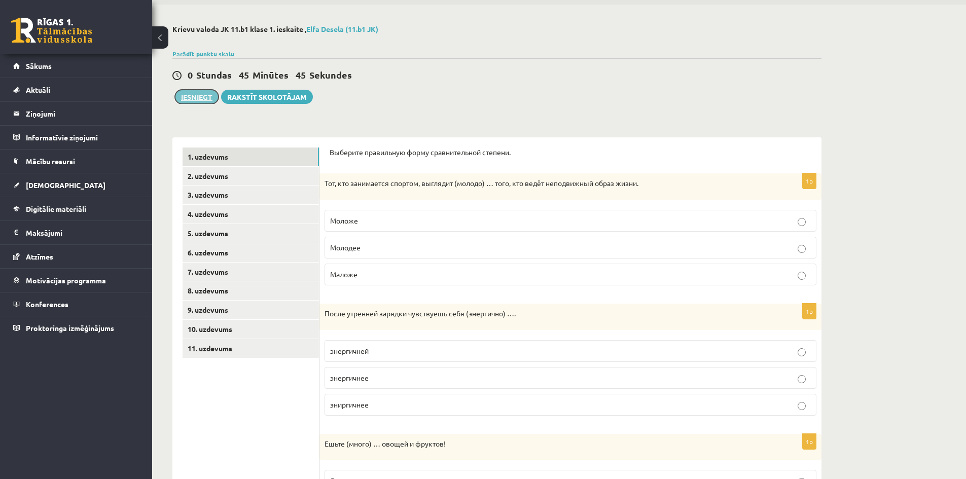
click at [190, 101] on button "Iesniegt" at bounding box center [197, 97] width 44 height 14
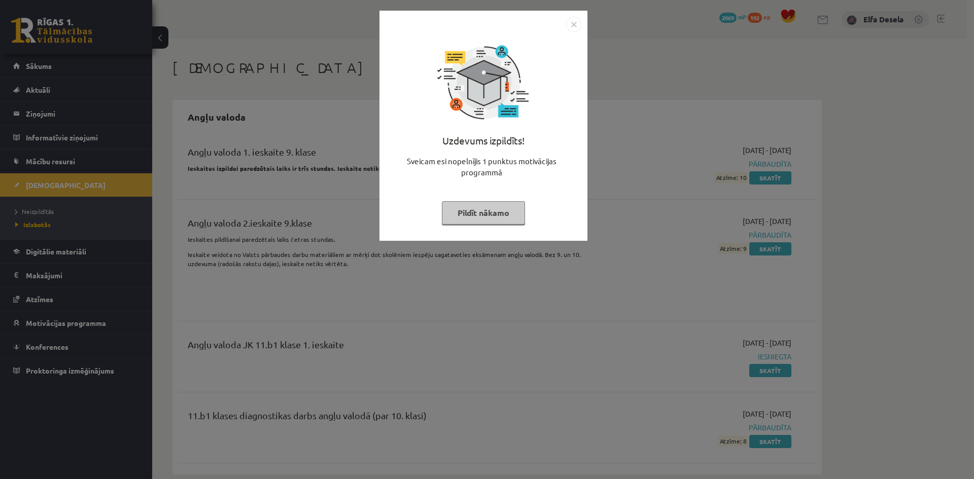
click at [574, 24] on img "Close" at bounding box center [573, 24] width 15 height 15
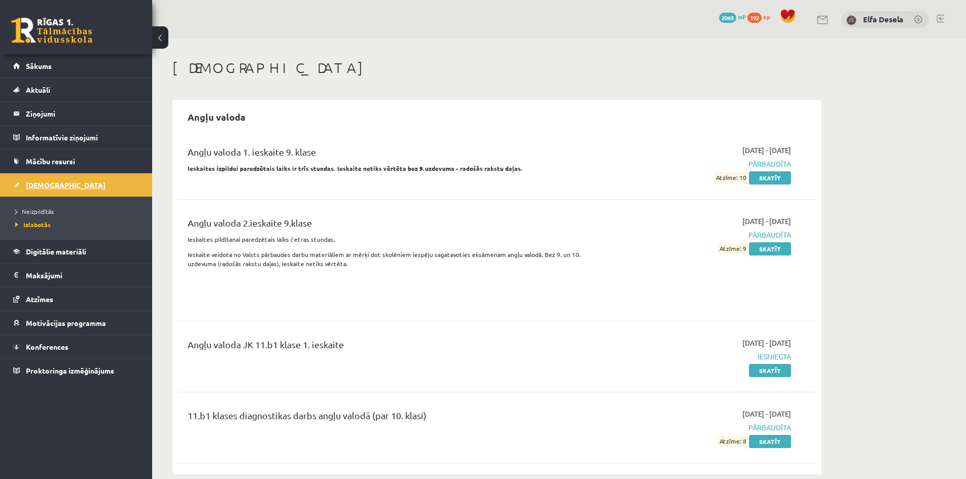
click at [91, 187] on link "[DEMOGRAPHIC_DATA]" at bounding box center [76, 185] width 126 height 23
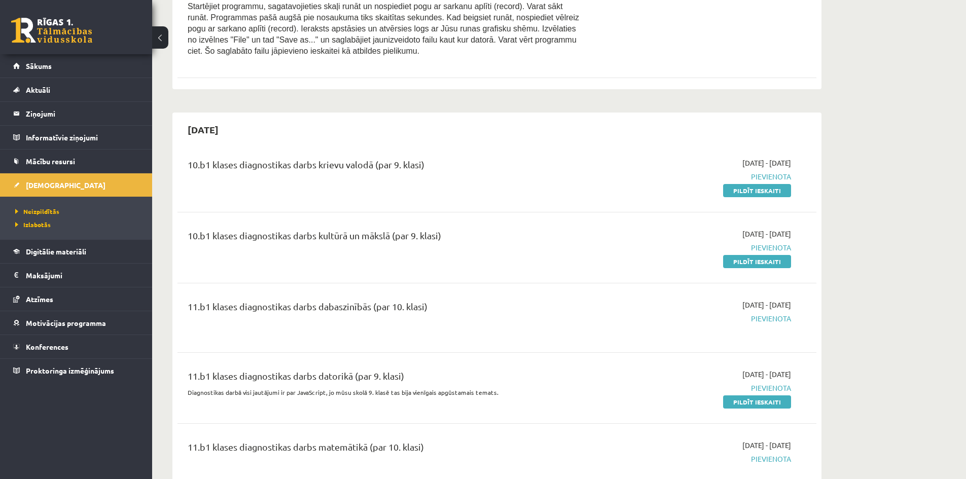
scroll to position [1319, 0]
